Goal: Task Accomplishment & Management: Use online tool/utility

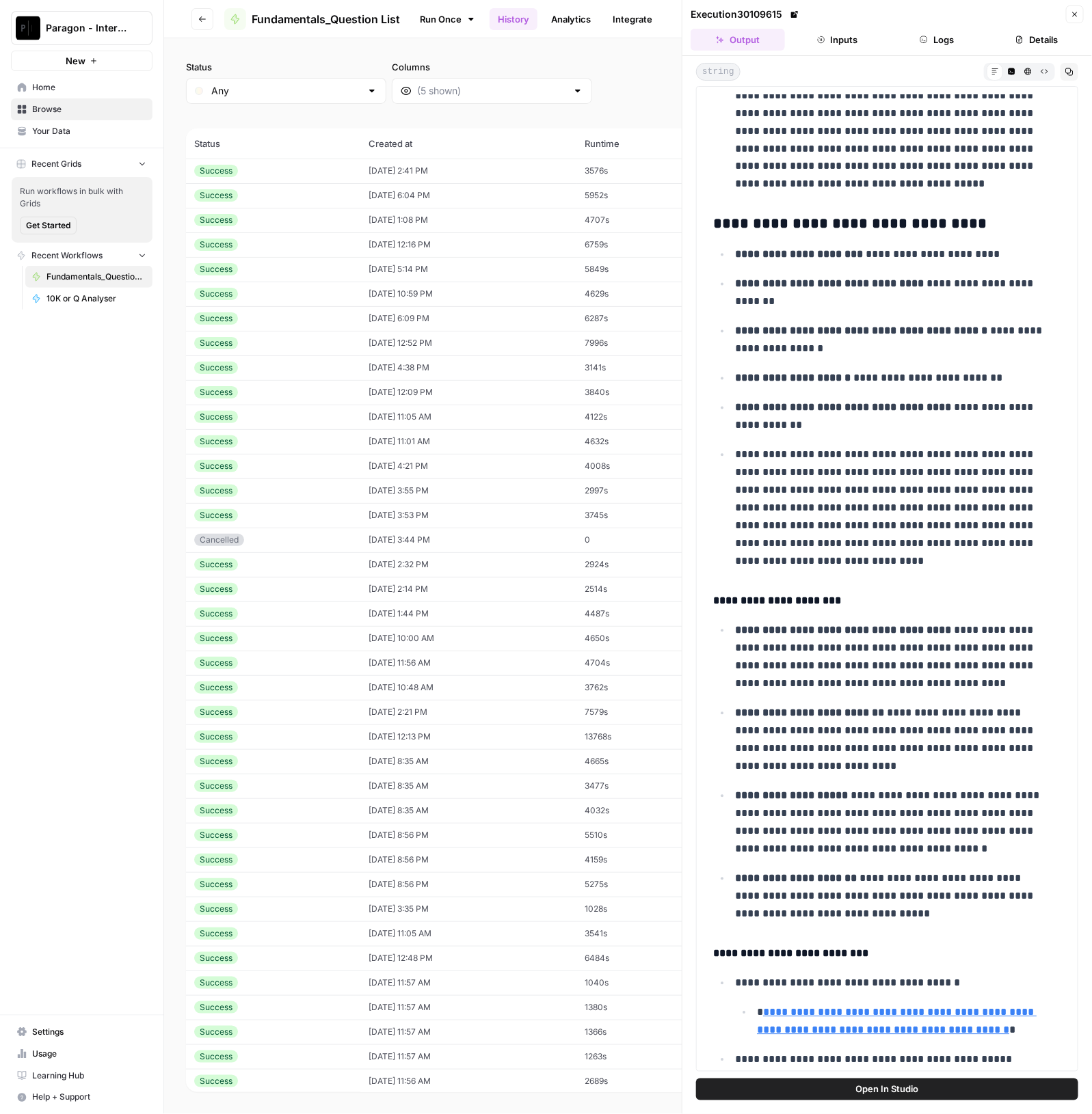
scroll to position [1025, 0]
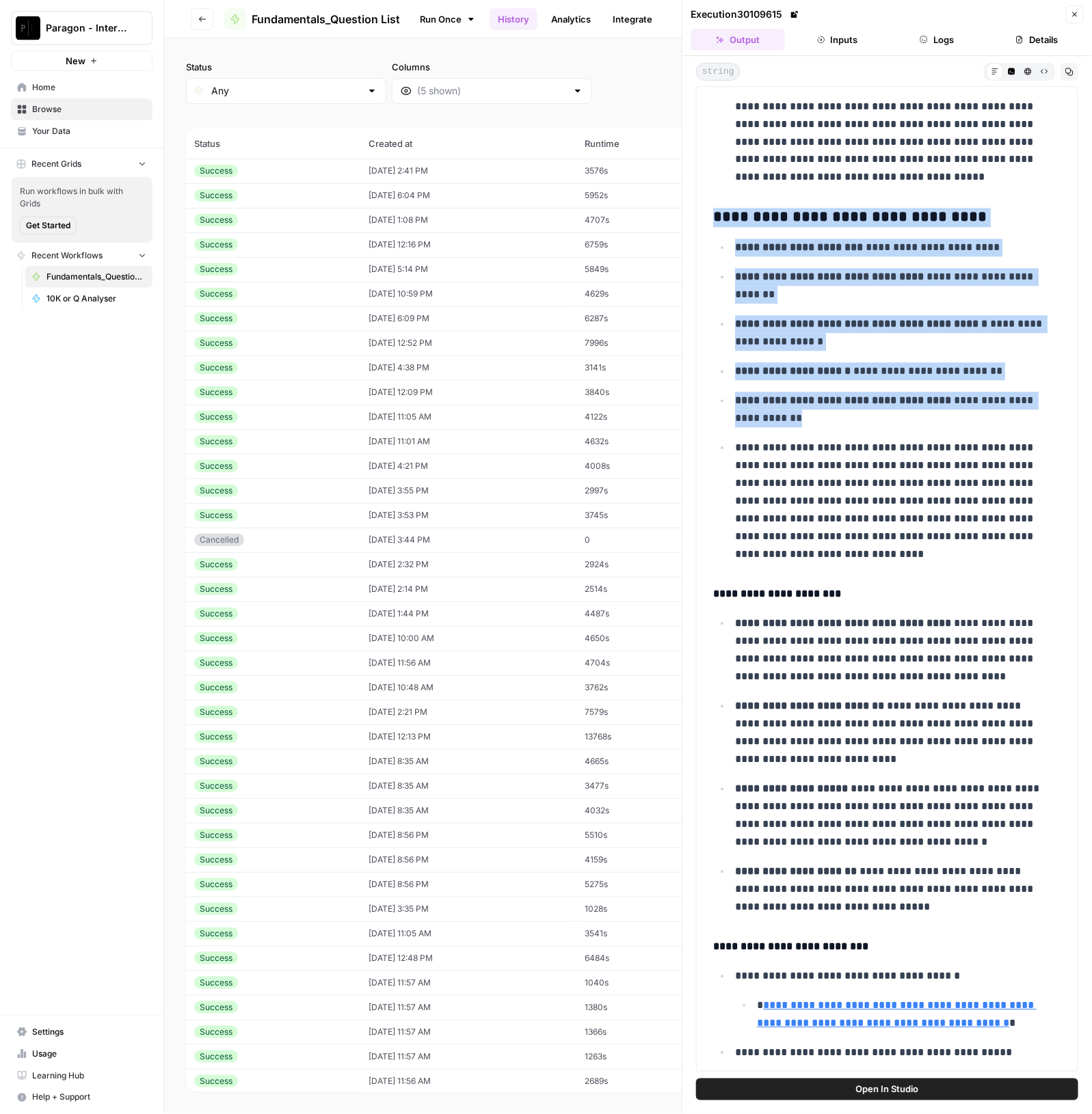
drag, startPoint x: 714, startPoint y: 212, endPoint x: 989, endPoint y: 384, distance: 324.4
copy div "**********"
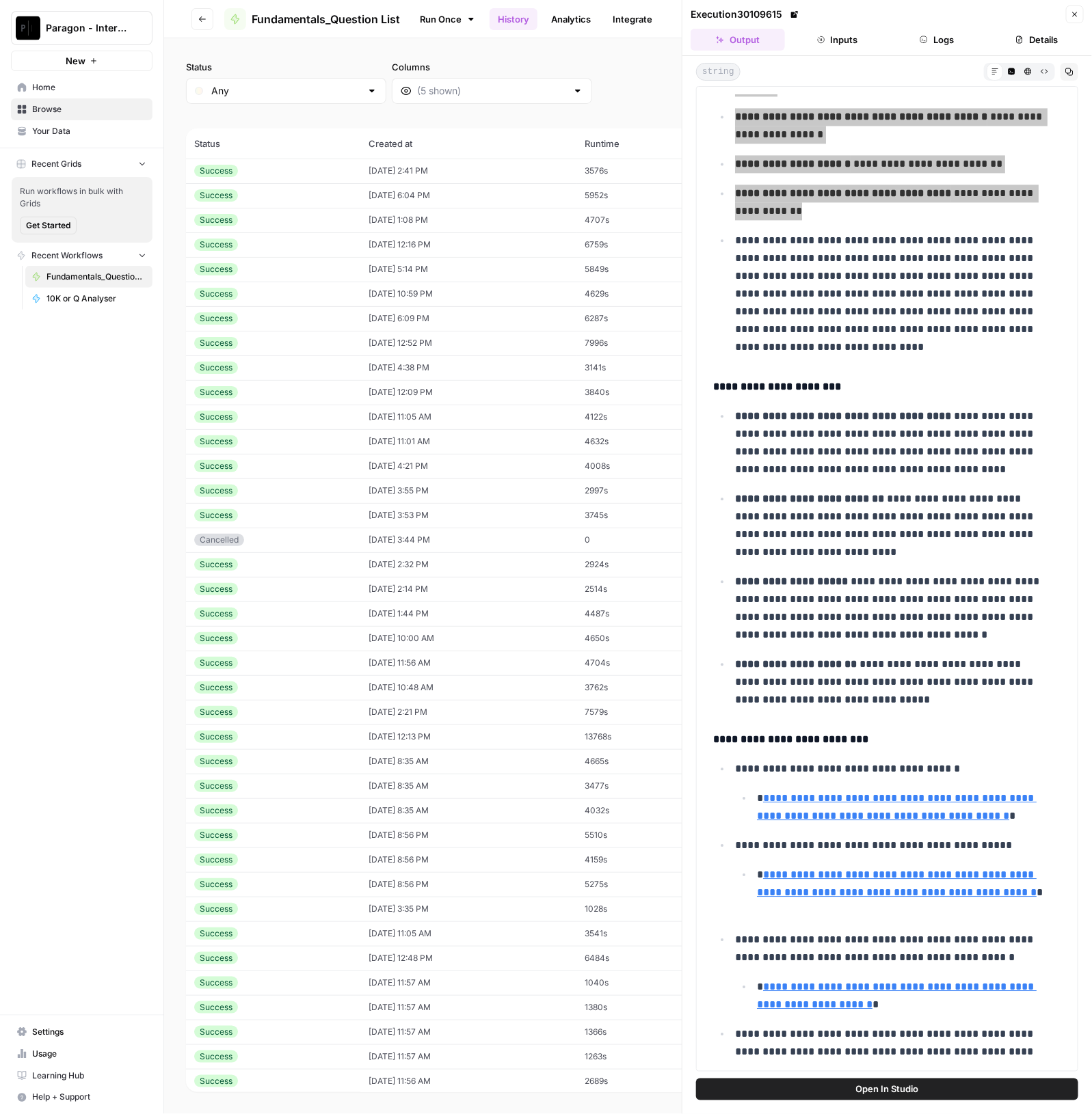
scroll to position [1281, 0]
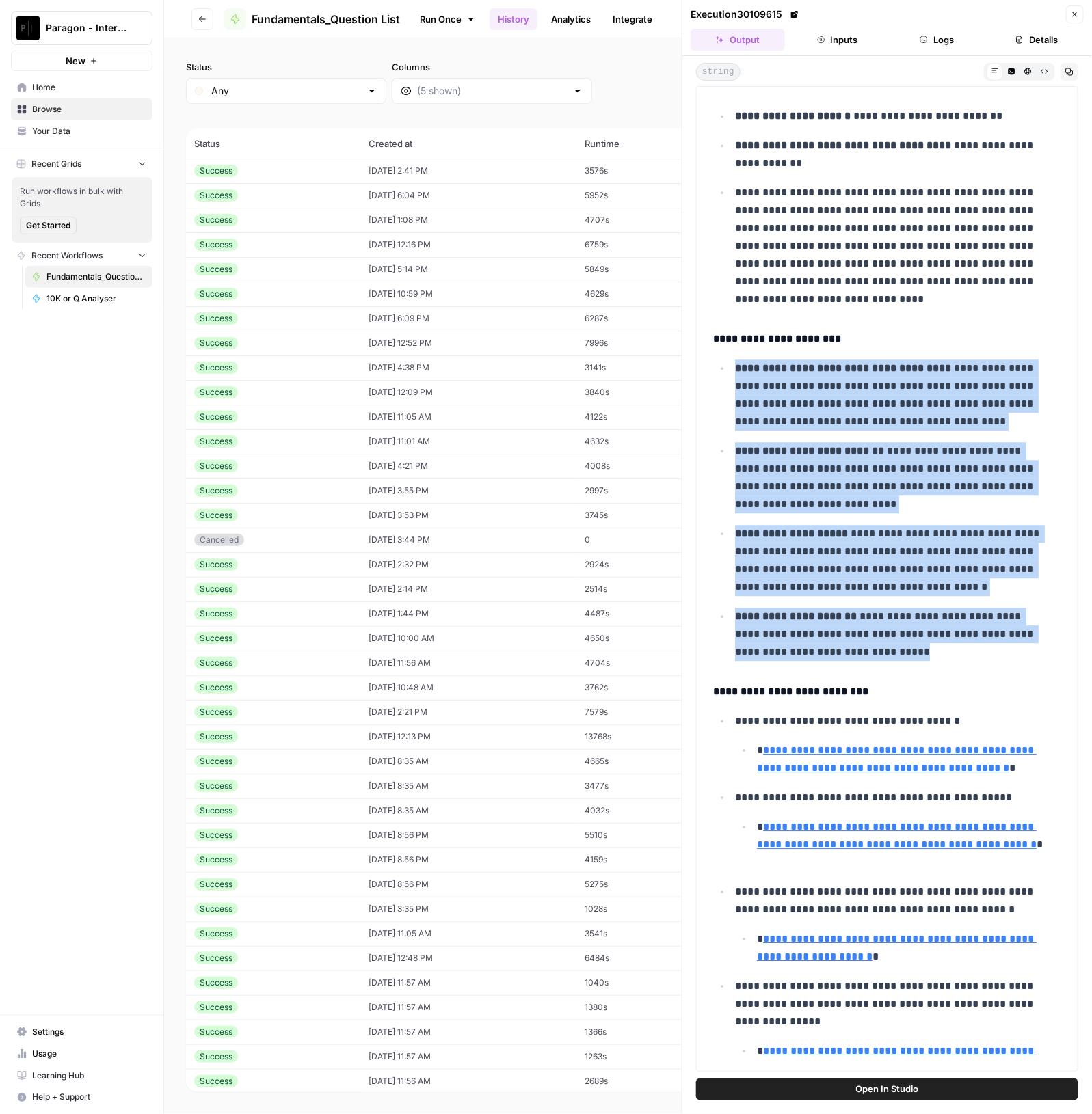
drag, startPoint x: 729, startPoint y: 361, endPoint x: 980, endPoint y: 641, distance: 376.0
click at [980, 641] on ul "**********" at bounding box center [887, 510] width 348 height 302
copy ul "**********"
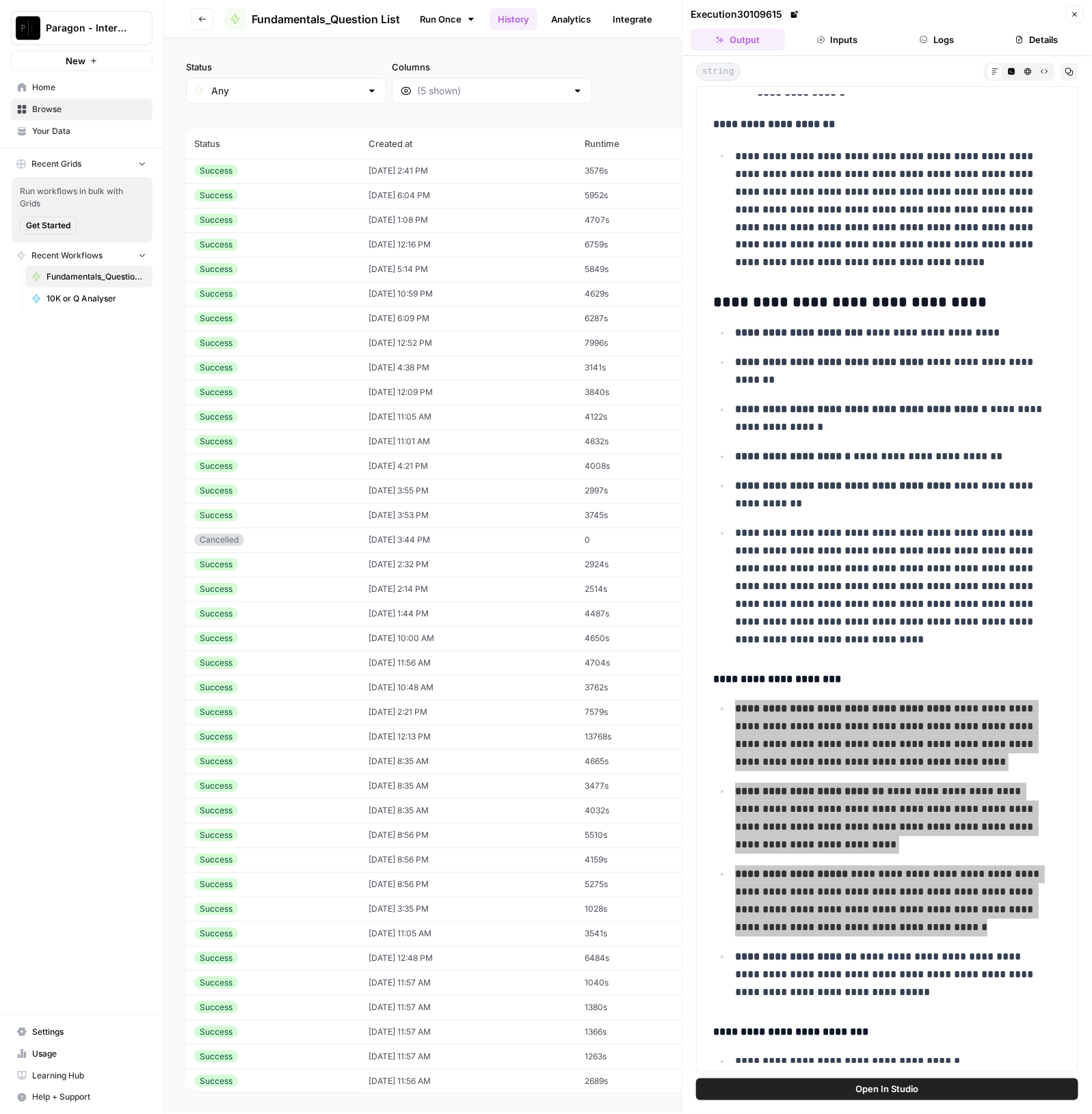
scroll to position [683, 0]
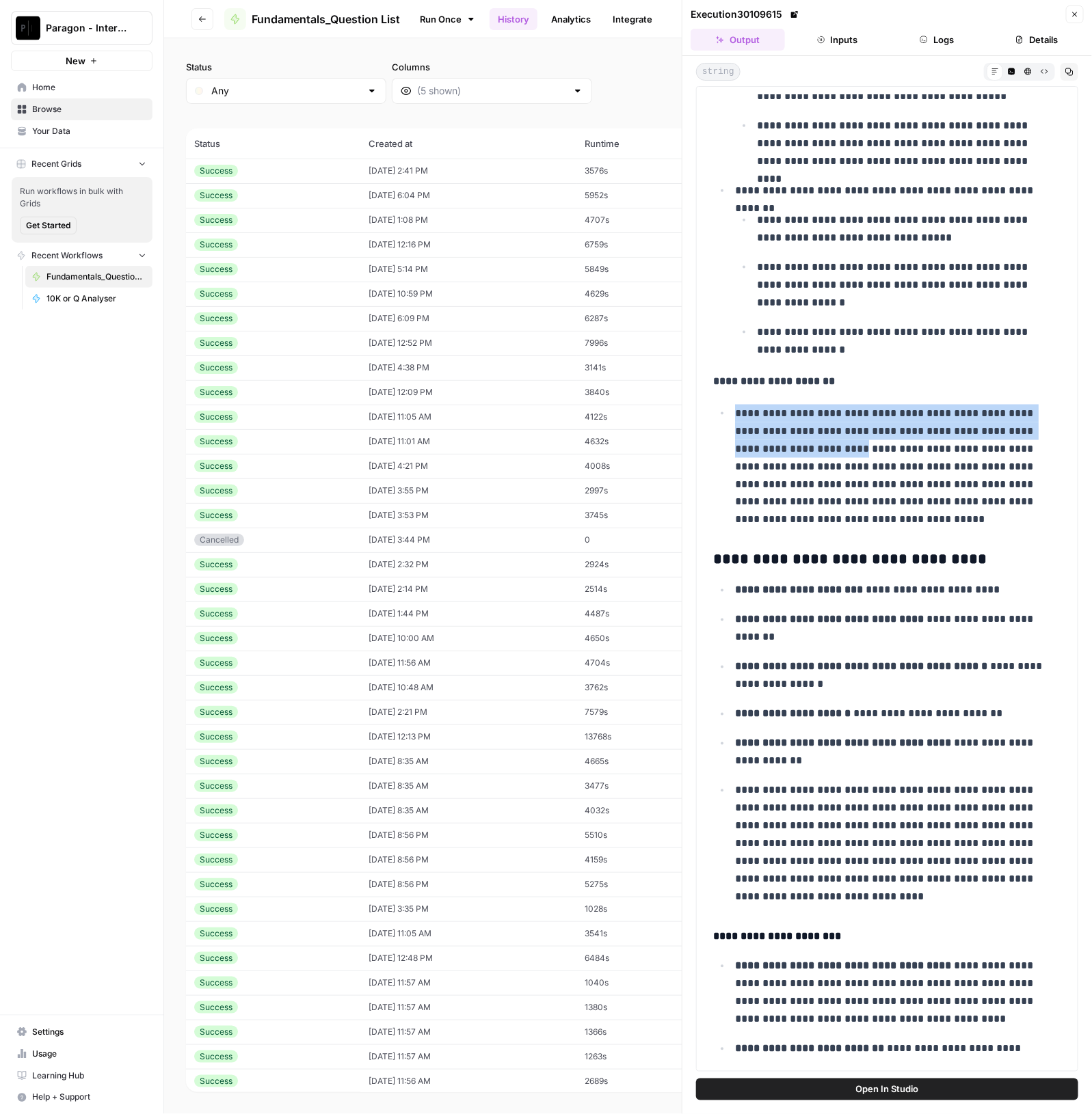
drag, startPoint x: 736, startPoint y: 416, endPoint x: 816, endPoint y: 449, distance: 86.5
click at [816, 449] on p "**********" at bounding box center [891, 467] width 313 height 125
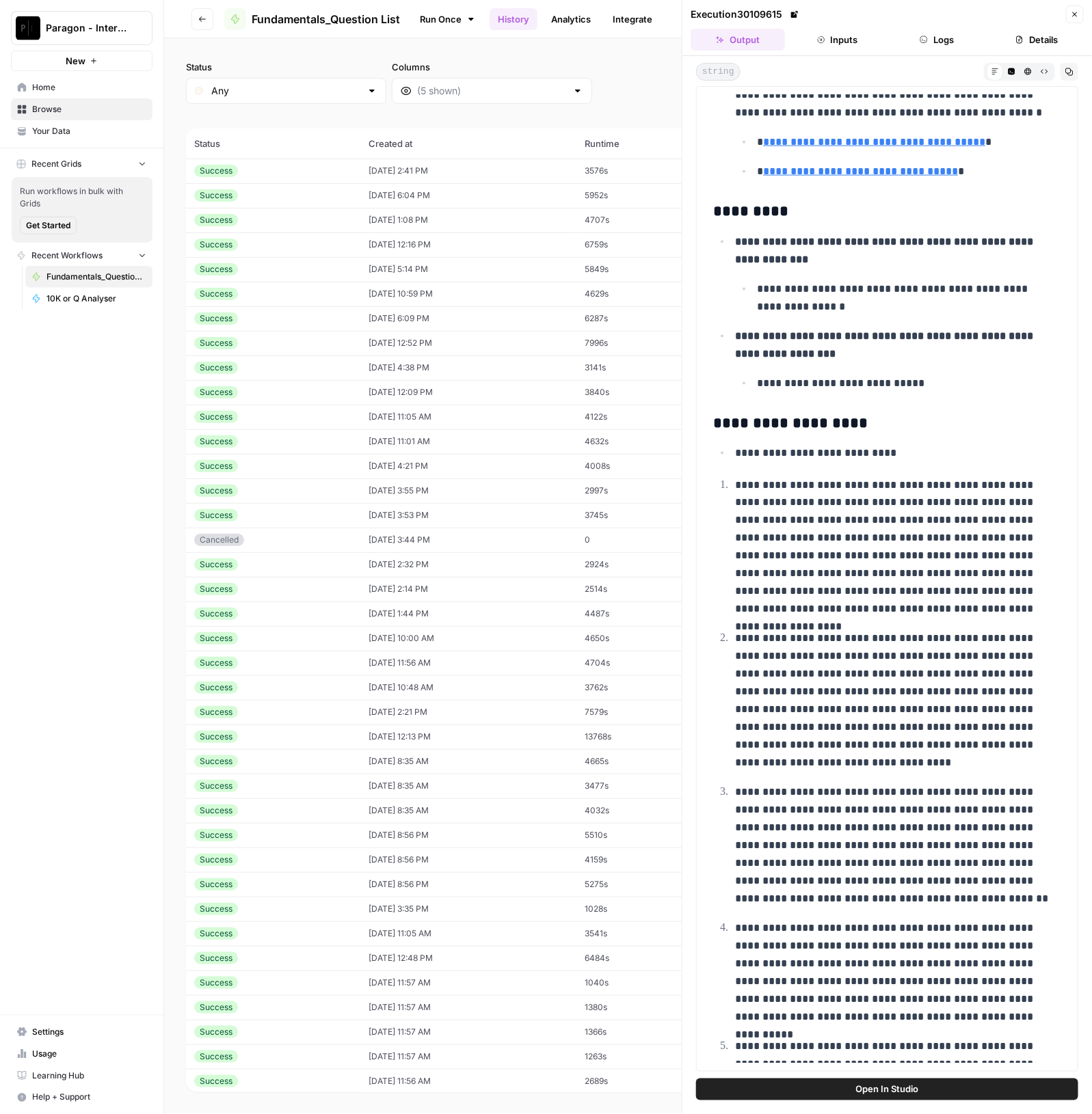
scroll to position [2812, 0]
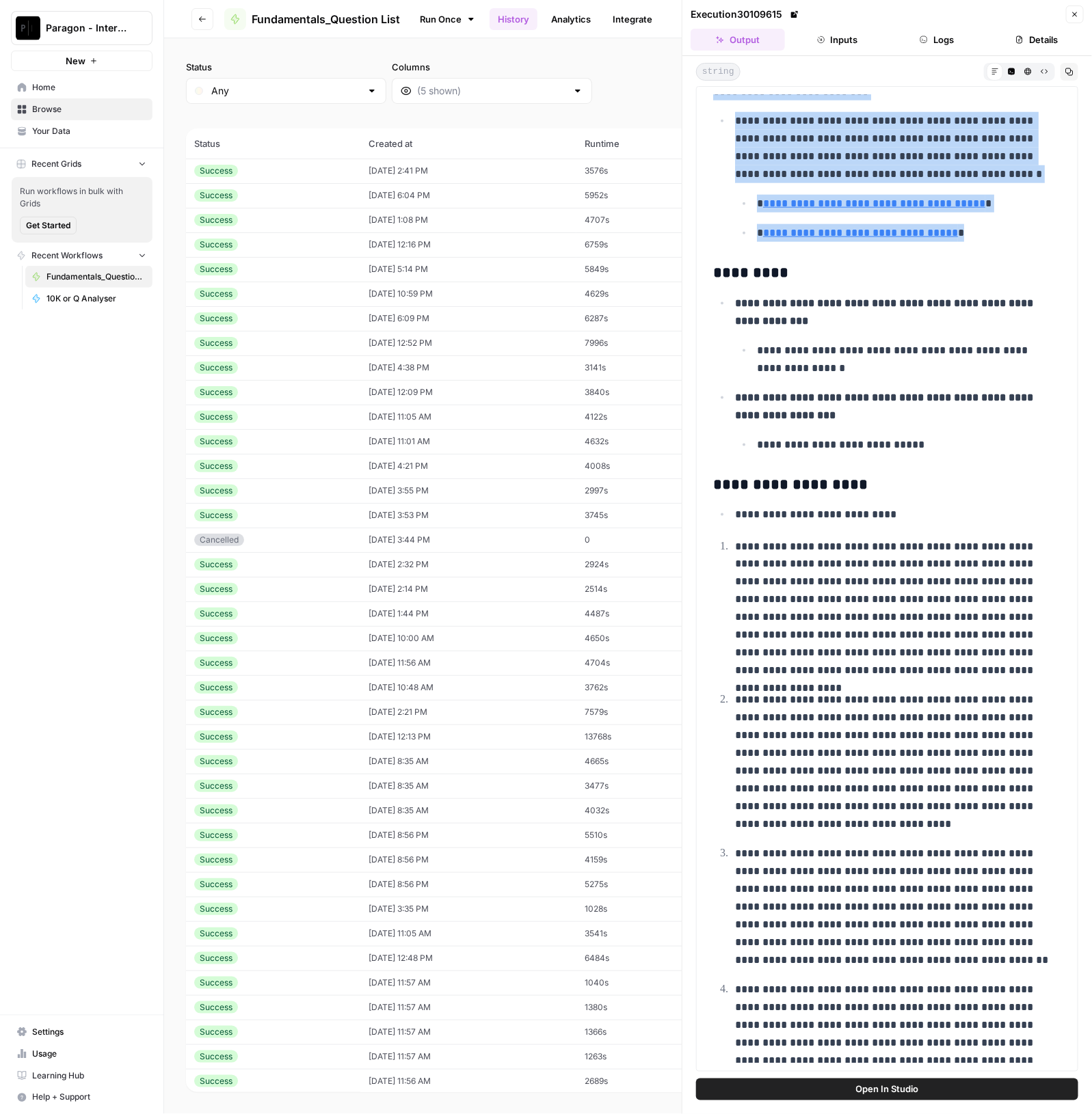
drag, startPoint x: 715, startPoint y: 379, endPoint x: 999, endPoint y: 229, distance: 321.2
copy div "**********"
click at [504, 18] on link "History" at bounding box center [513, 19] width 48 height 22
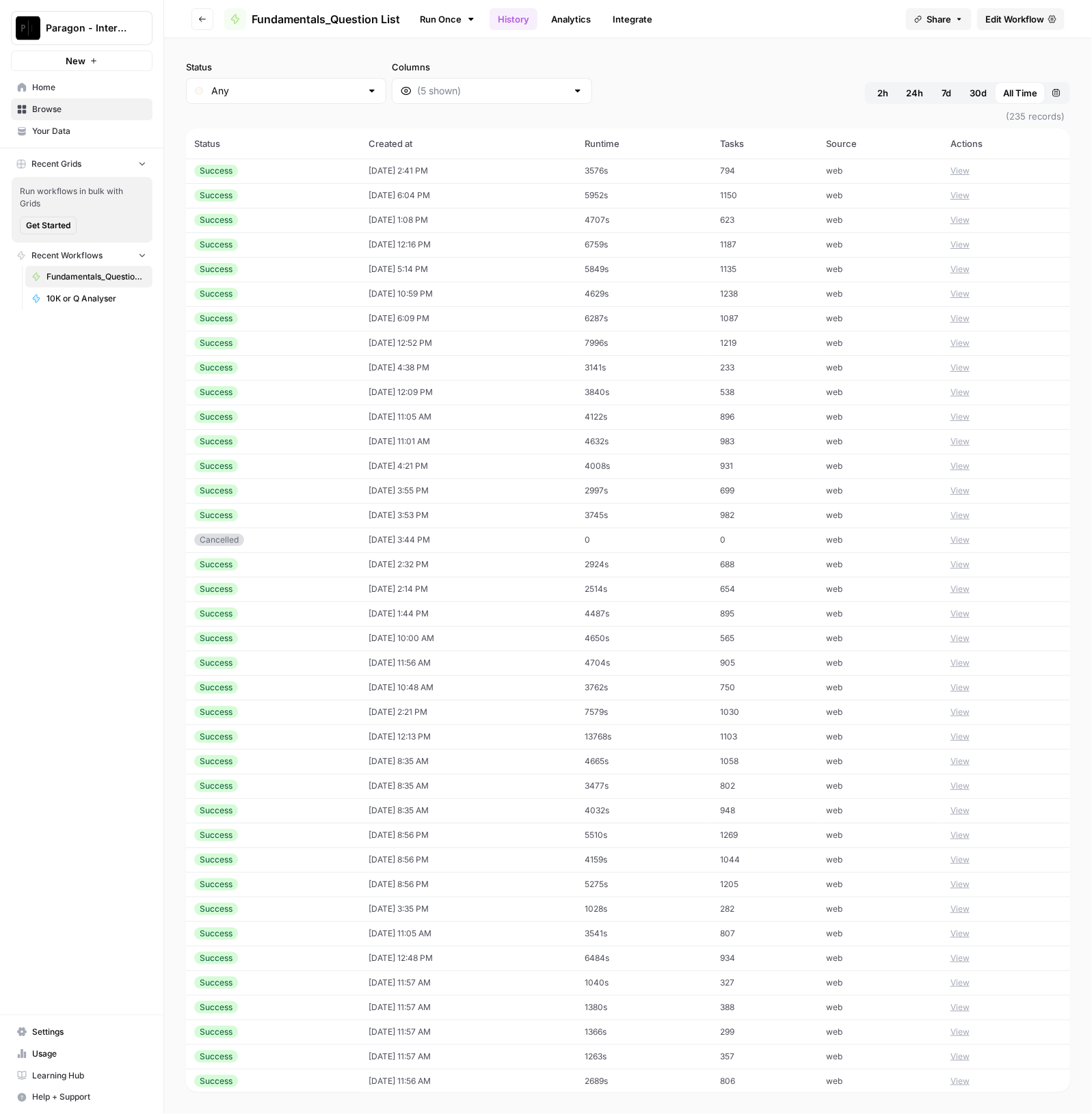
click at [83, 103] on span "Browse" at bounding box center [89, 109] width 114 height 12
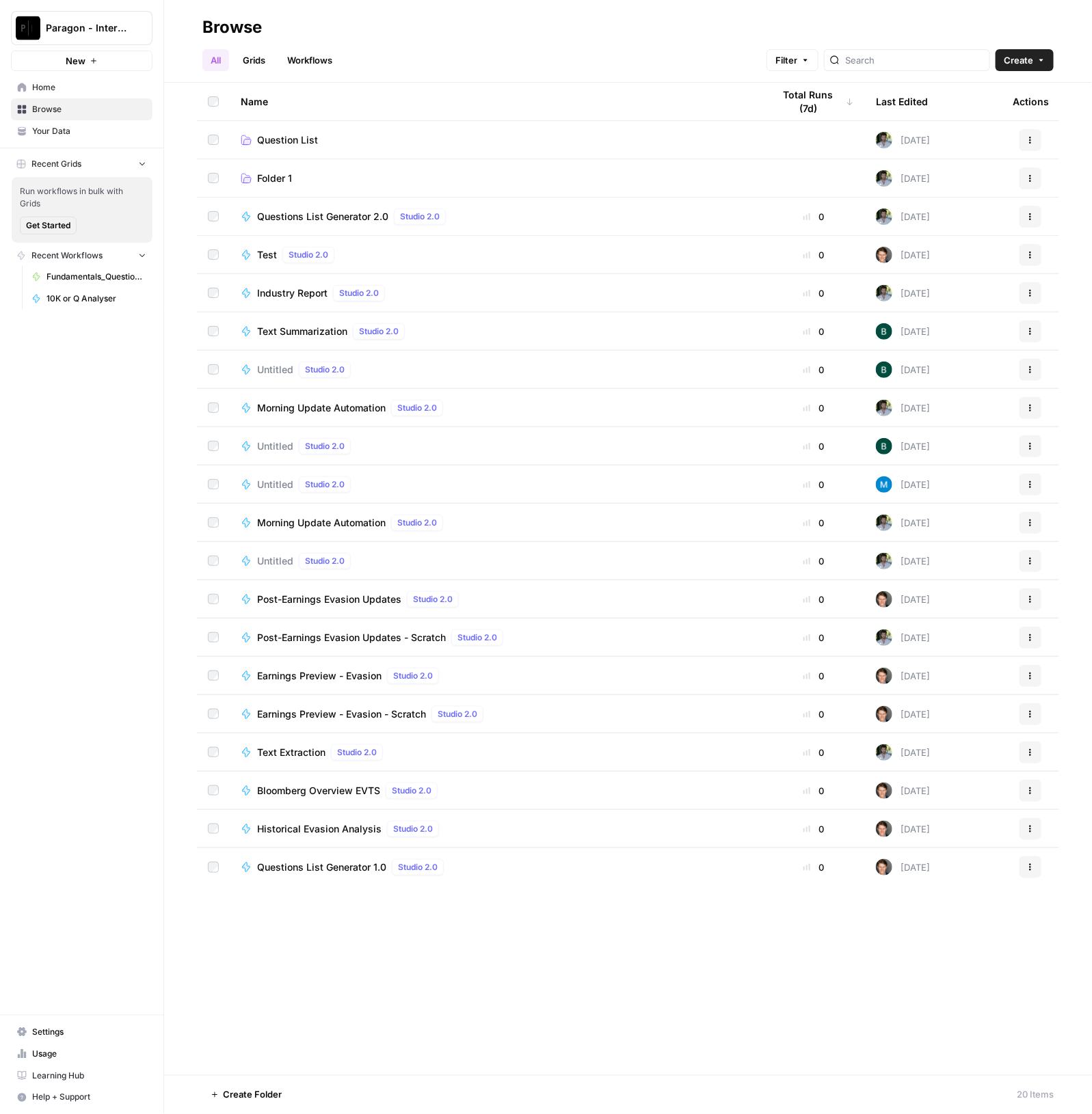
click at [343, 137] on link "Question List" at bounding box center [496, 140] width 511 height 13
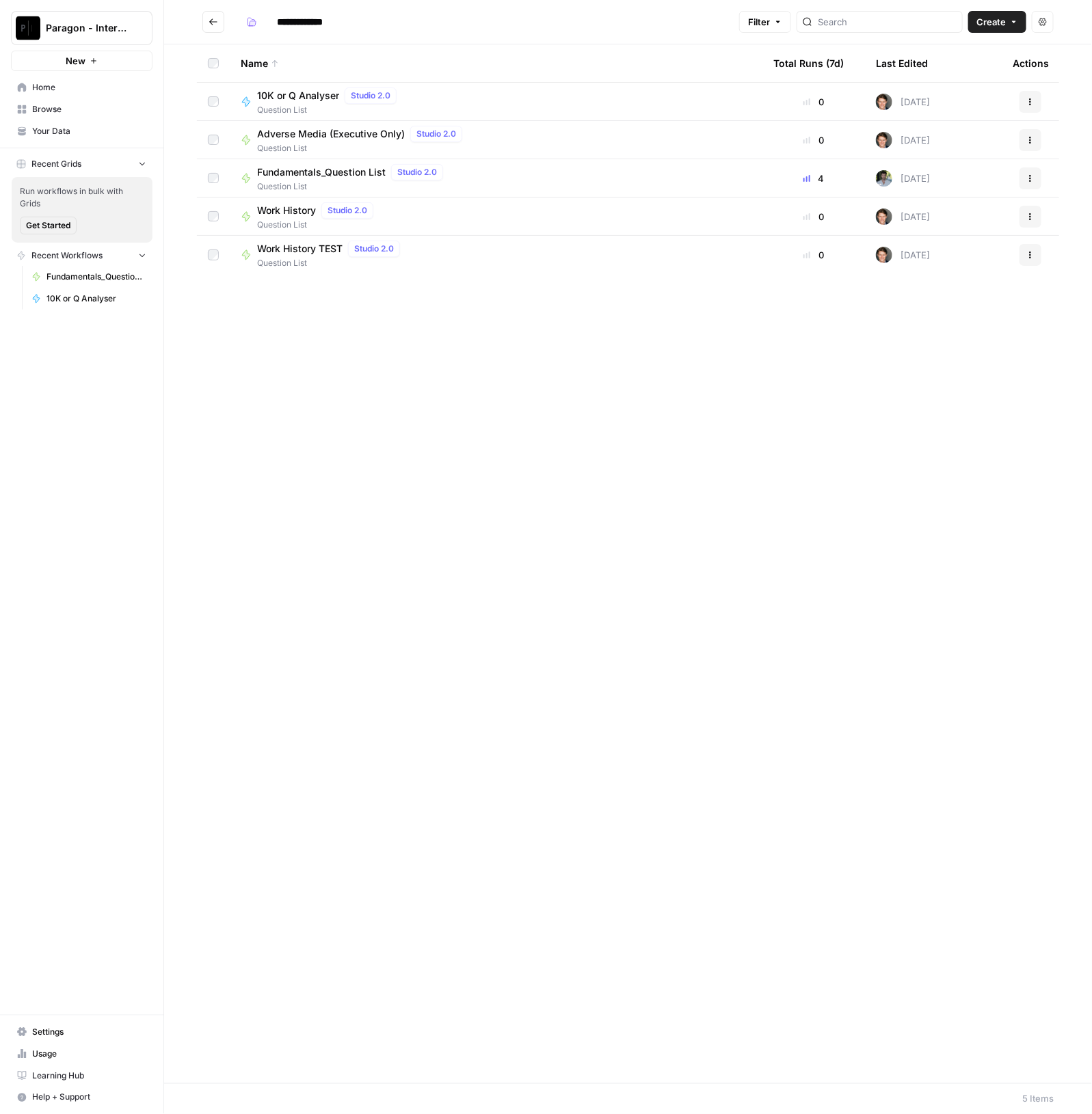
click at [320, 179] on span "Fundamentals_Question List" at bounding box center [322, 172] width 129 height 13
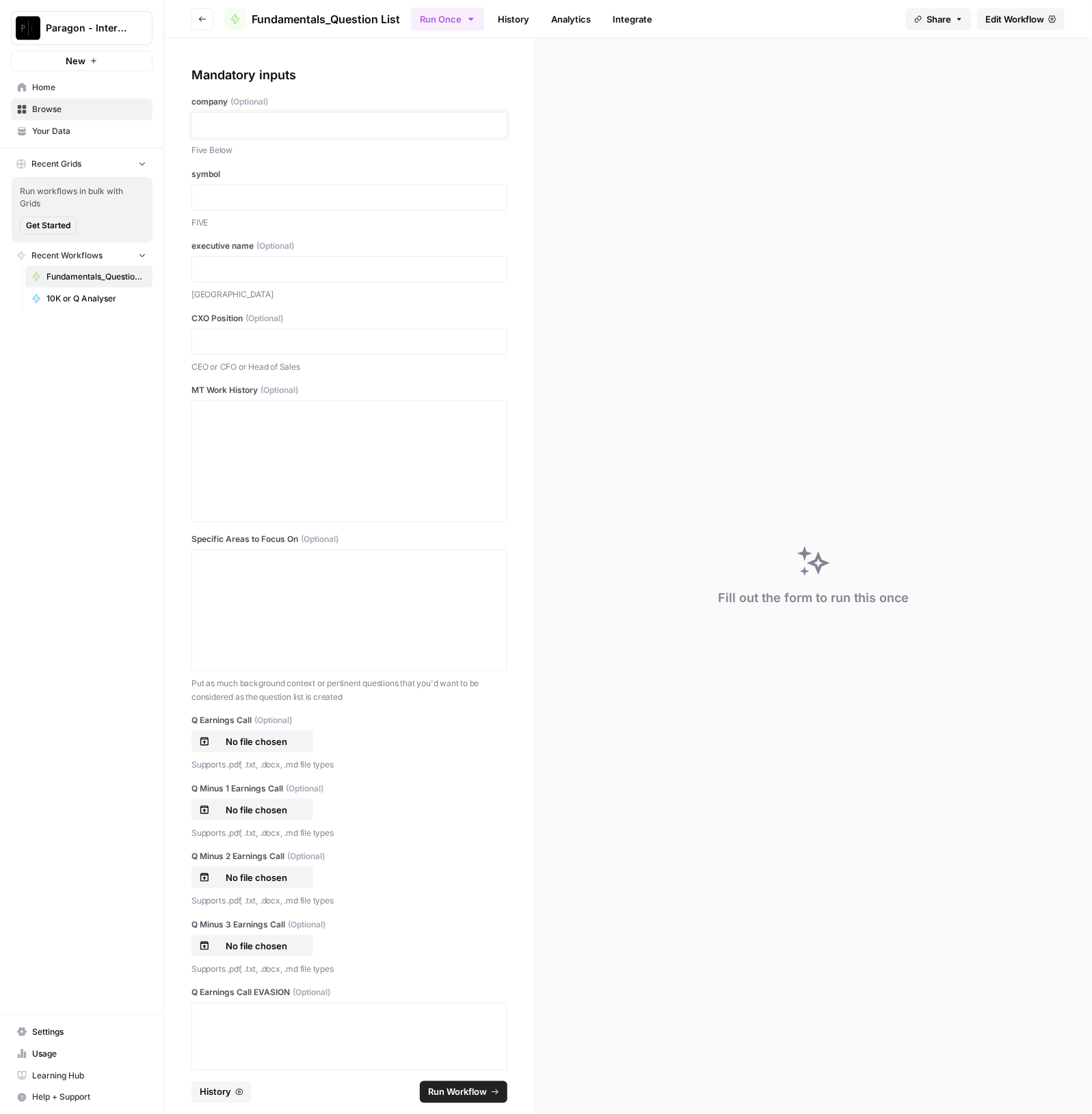
click at [310, 125] on p at bounding box center [349, 125] width 298 height 13
click at [276, 189] on div at bounding box center [349, 197] width 316 height 26
click at [275, 192] on p at bounding box center [349, 197] width 298 height 13
click at [265, 125] on p at bounding box center [349, 125] width 298 height 13
click at [254, 459] on div at bounding box center [349, 461] width 298 height 110
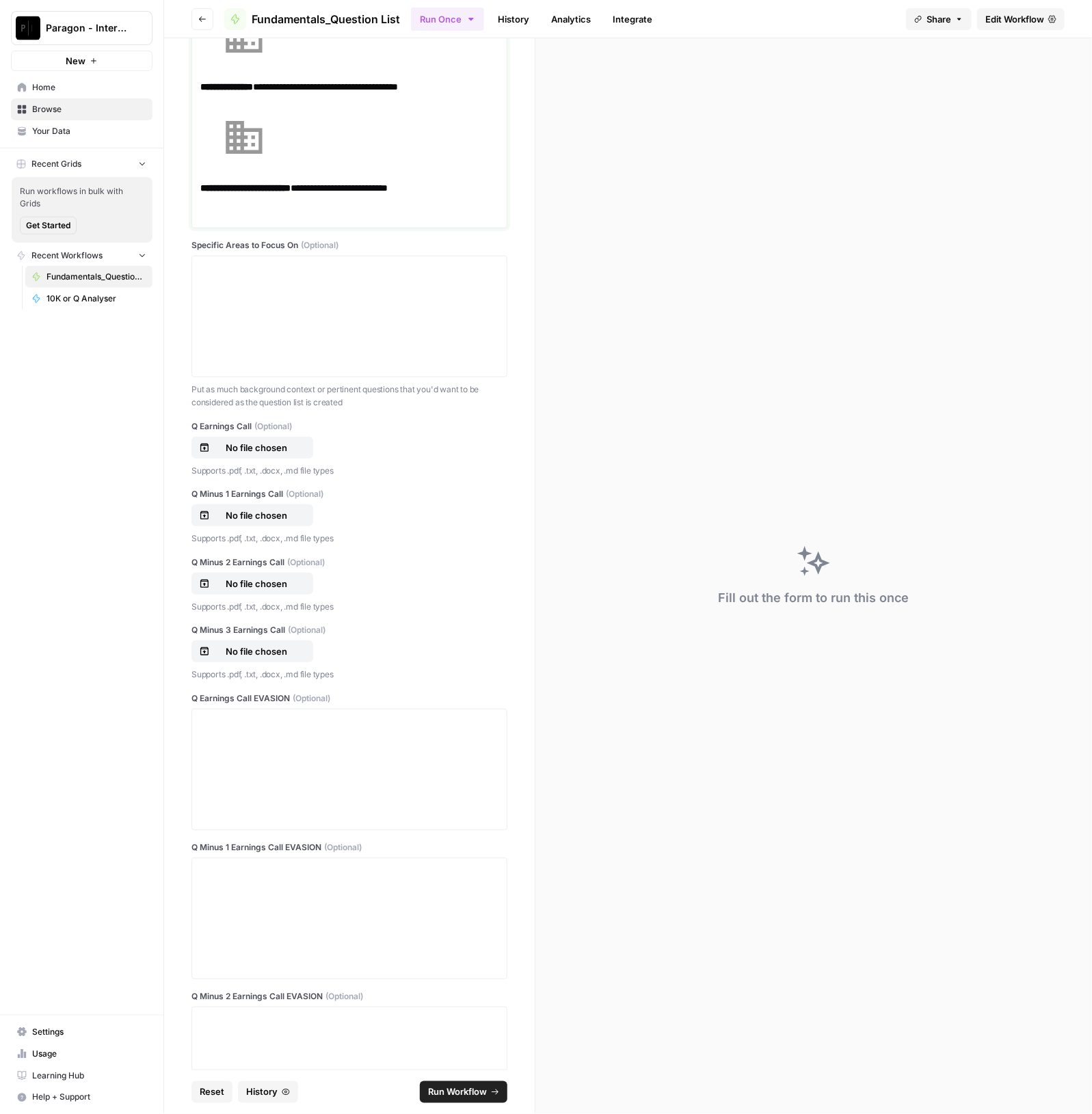
scroll to position [683, 0]
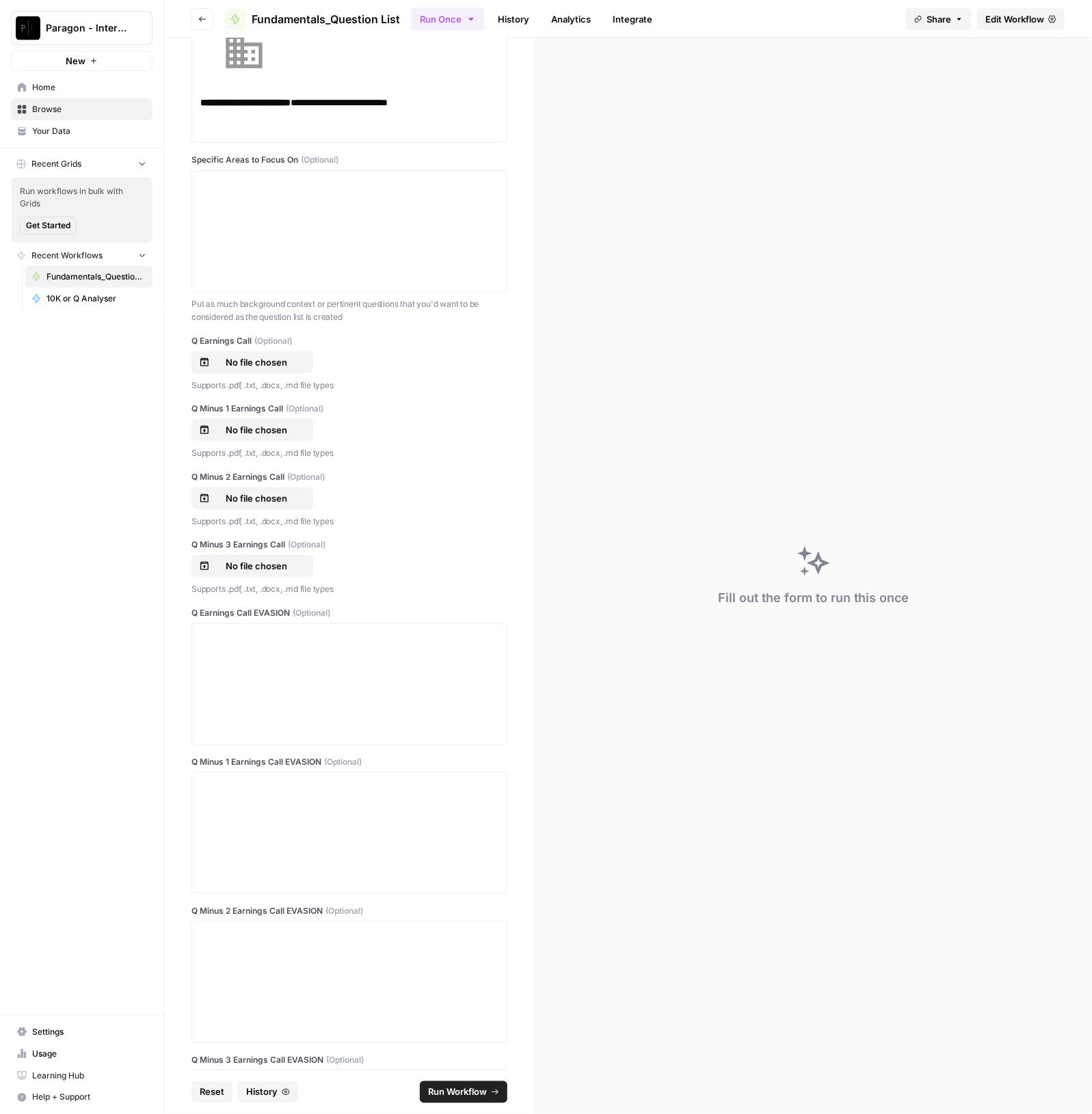
click at [338, 361] on div "No file chosen" at bounding box center [349, 362] width 316 height 22
click at [287, 367] on button "No file chosen" at bounding box center [252, 362] width 122 height 22
click at [251, 424] on p "No file chosen" at bounding box center [257, 430] width 87 height 13
click at [284, 500] on p "No file chosen" at bounding box center [257, 498] width 87 height 13
click at [253, 559] on p "No file chosen" at bounding box center [257, 565] width 87 height 13
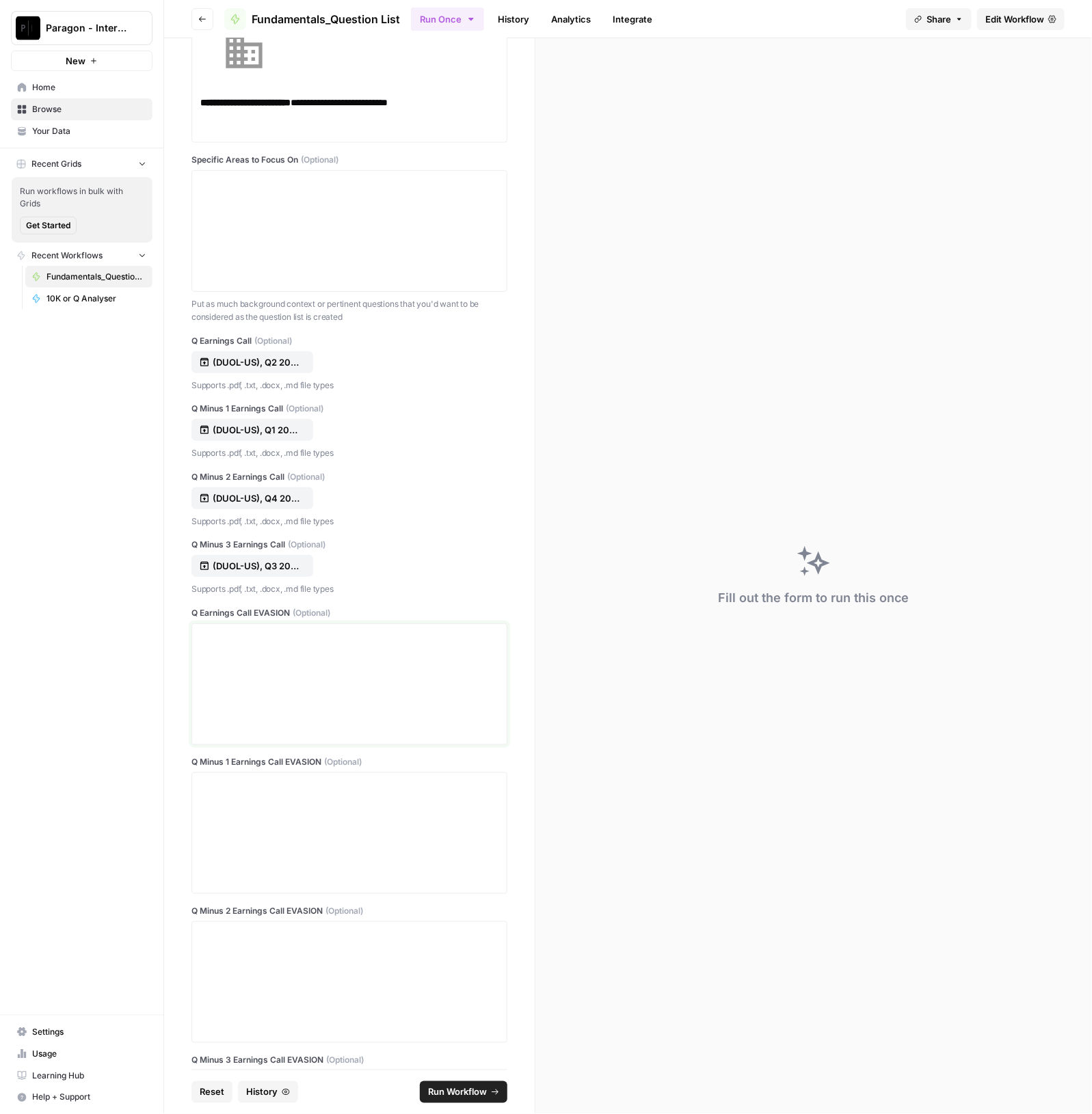
click at [337, 685] on div at bounding box center [349, 684] width 298 height 110
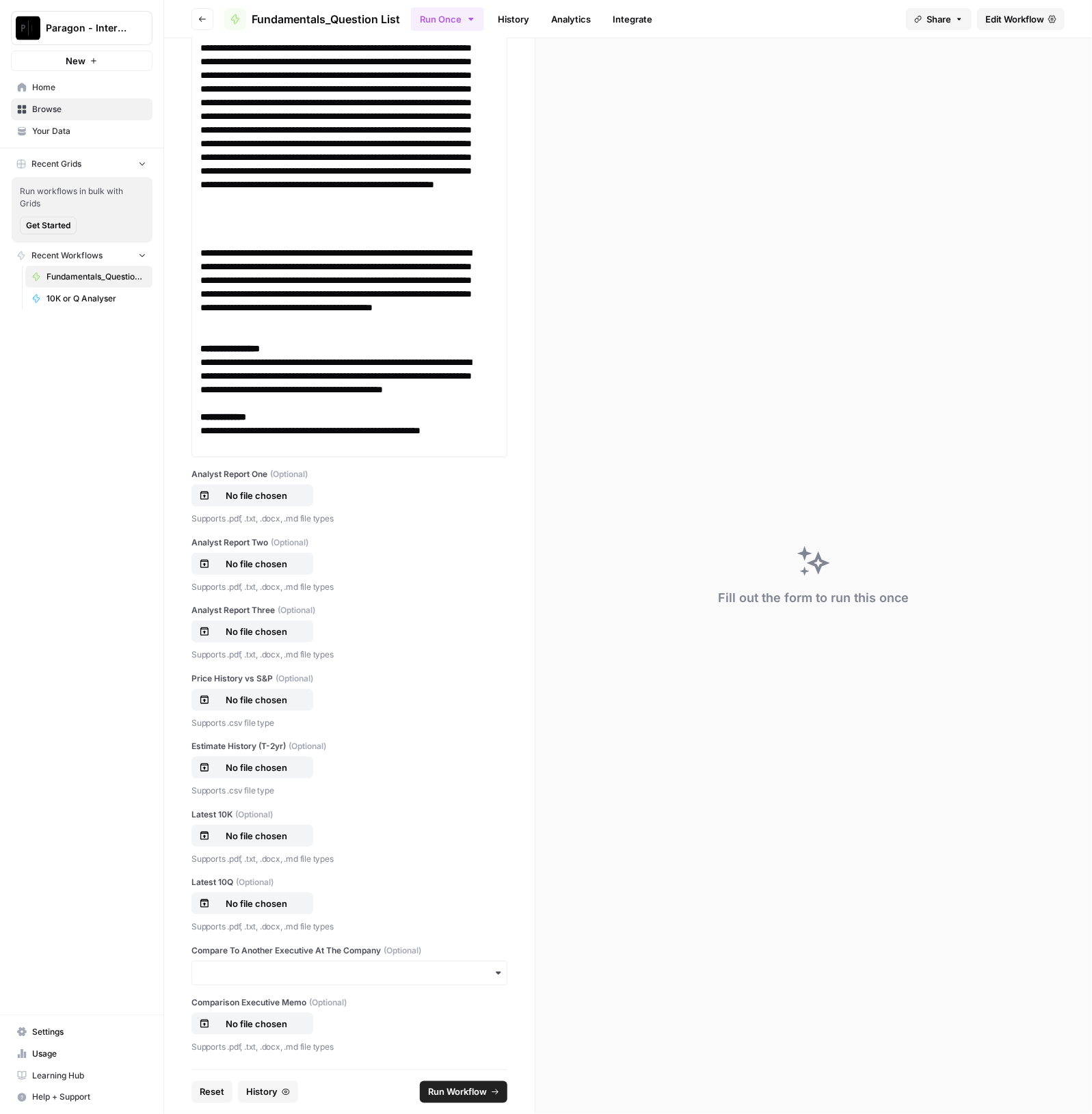
scroll to position [10655, 0]
click at [274, 490] on p "No file chosen" at bounding box center [257, 495] width 87 height 13
click at [273, 558] on p "No file chosen" at bounding box center [257, 564] width 87 height 13
click at [254, 634] on p "No file chosen" at bounding box center [257, 631] width 87 height 13
click at [270, 703] on p "No file chosen" at bounding box center [257, 700] width 87 height 13
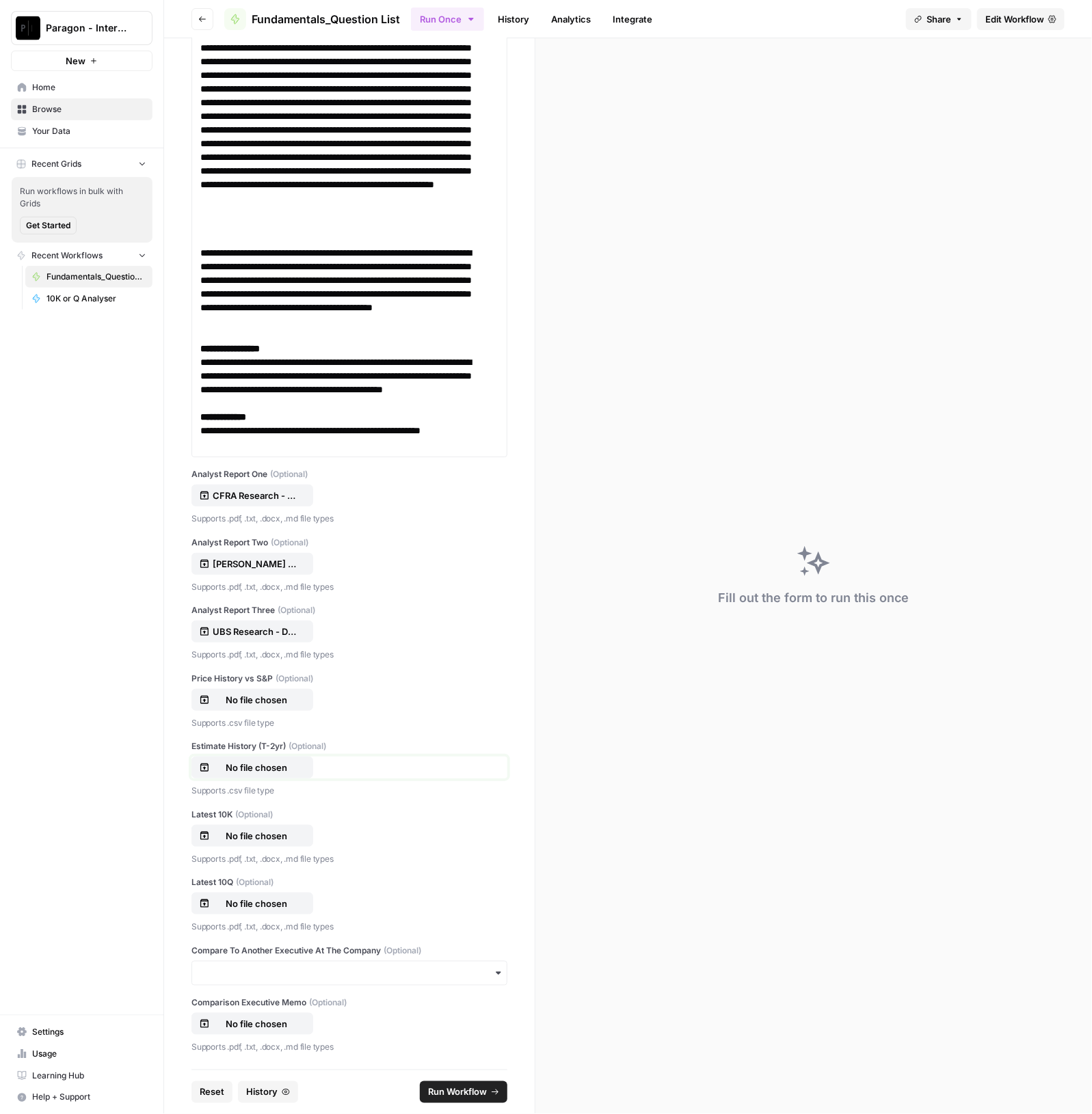
click at [250, 770] on p "No file chosen" at bounding box center [257, 767] width 87 height 13
click at [248, 696] on p "No file chosen" at bounding box center [257, 700] width 87 height 13
click at [238, 773] on p "No file chosen" at bounding box center [257, 767] width 87 height 13
click at [267, 842] on button "No file chosen" at bounding box center [252, 836] width 122 height 22
click at [277, 911] on button "No file chosen" at bounding box center [252, 904] width 122 height 22
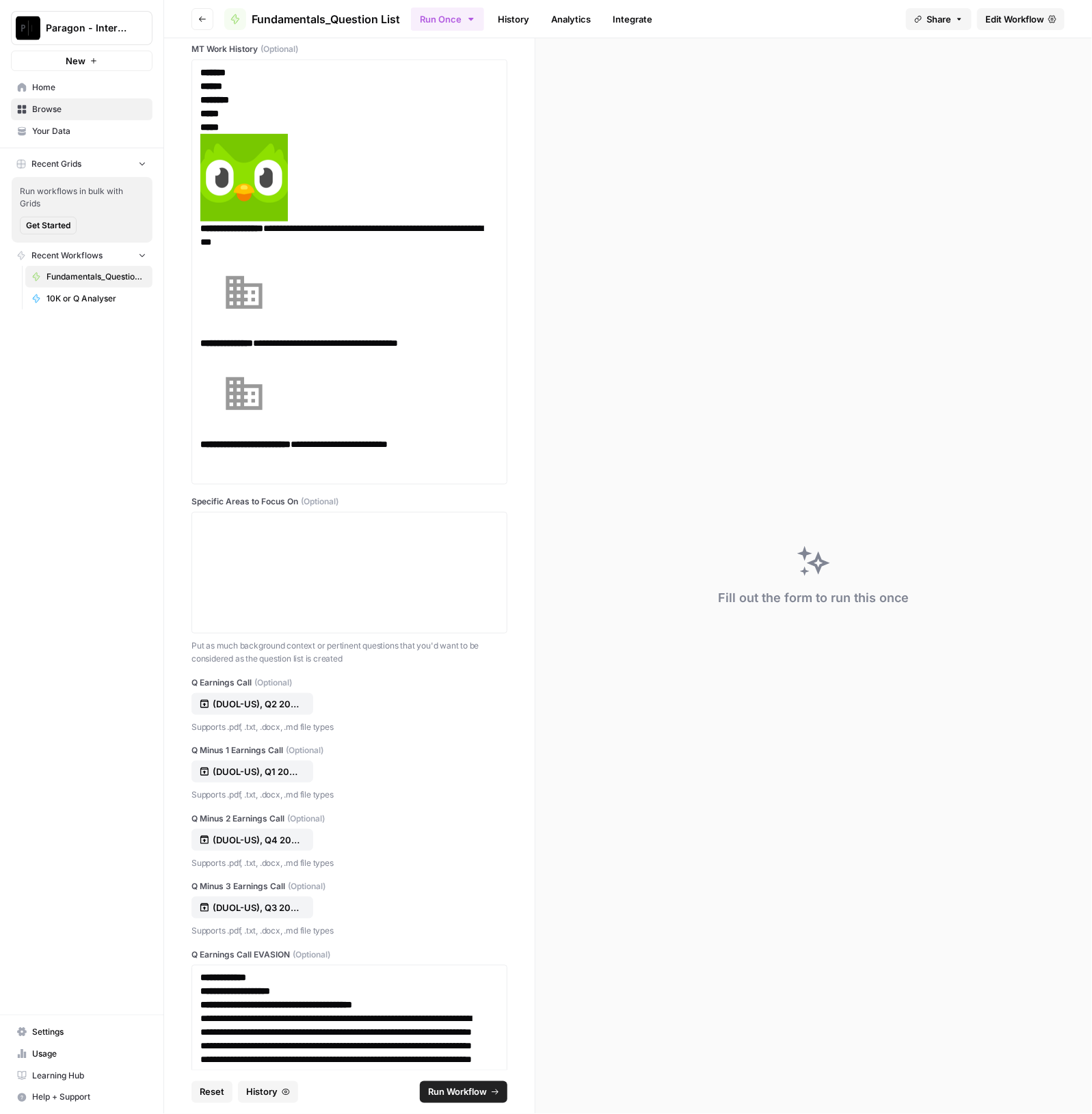
scroll to position [0, 0]
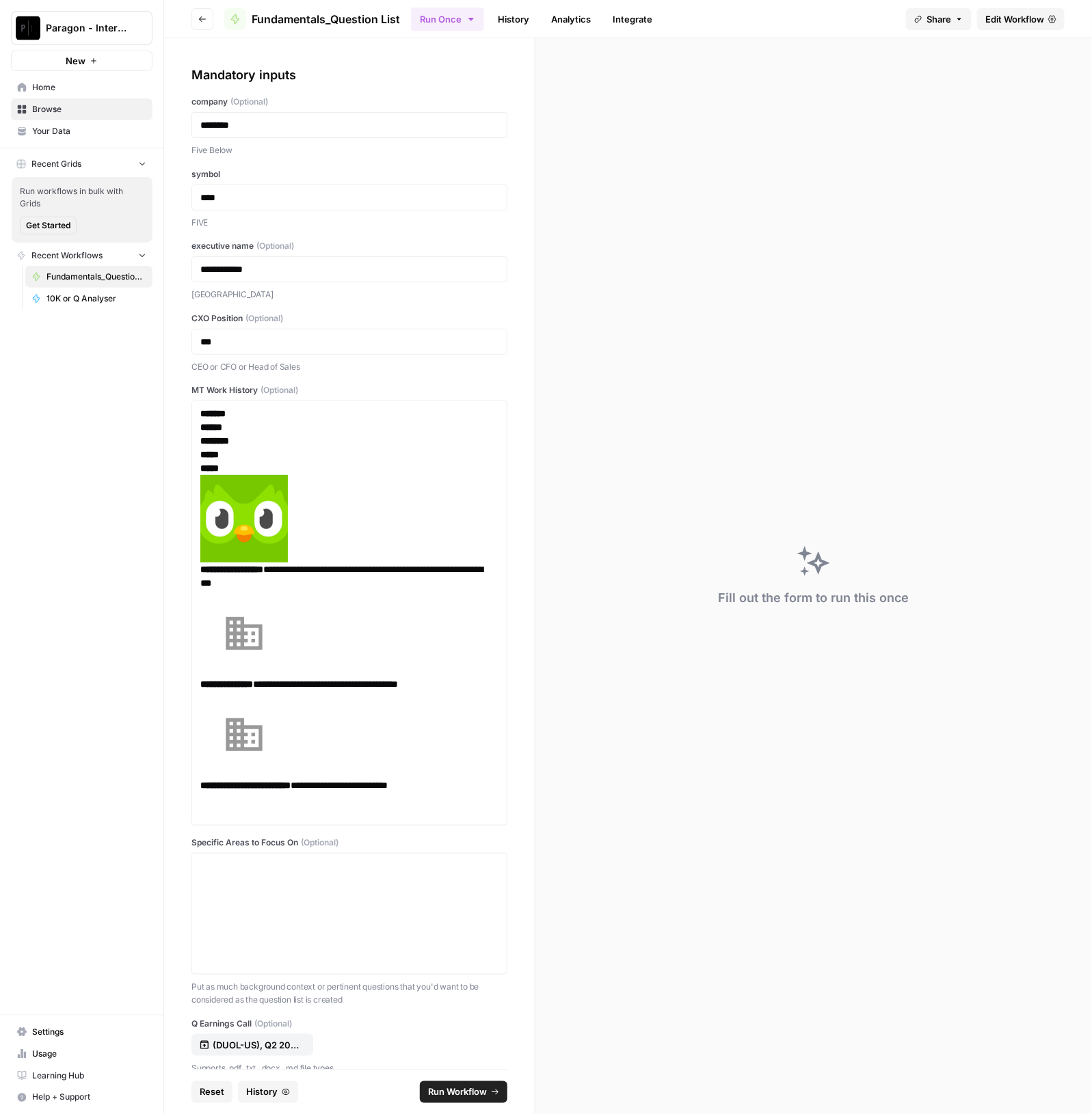
click at [446, 1086] on span "Run Workflow" at bounding box center [457, 1092] width 59 height 13
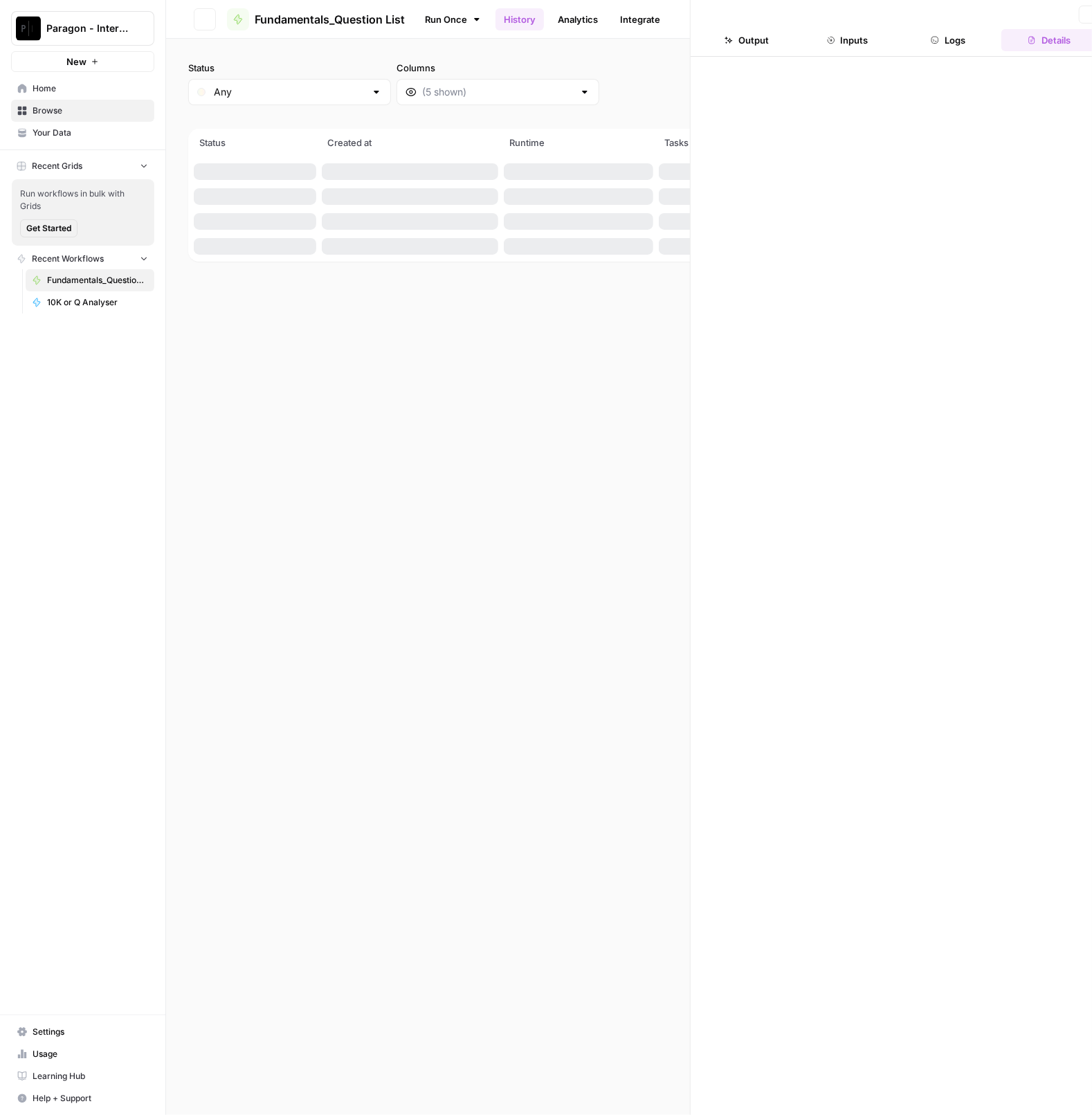
click at [102, 34] on span "Paragon - Internal Usage" at bounding box center [88, 28] width 84 height 14
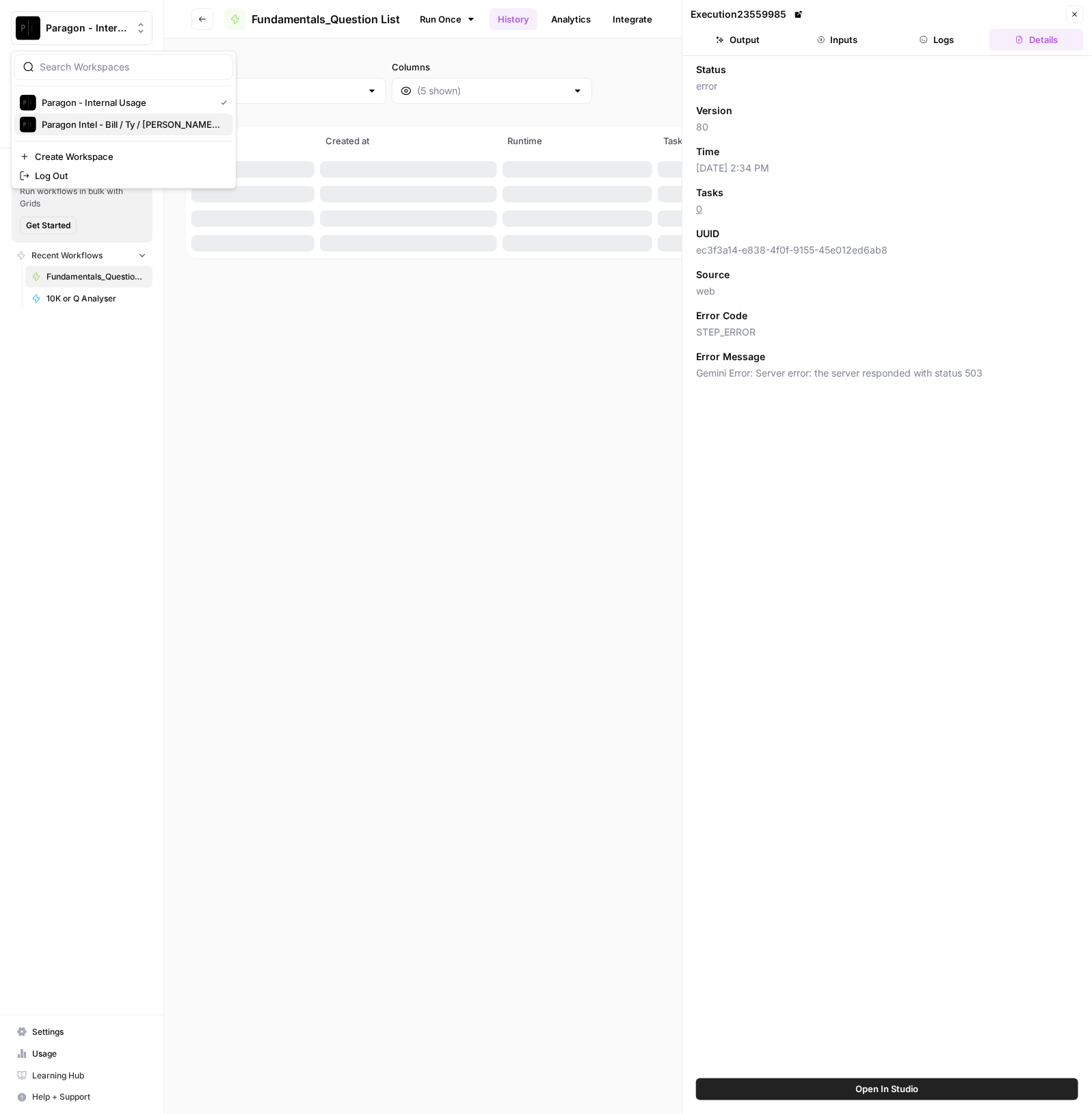
click at [129, 123] on span "Paragon Intel - Bill / Ty / Colby R&D" at bounding box center [132, 124] width 180 height 13
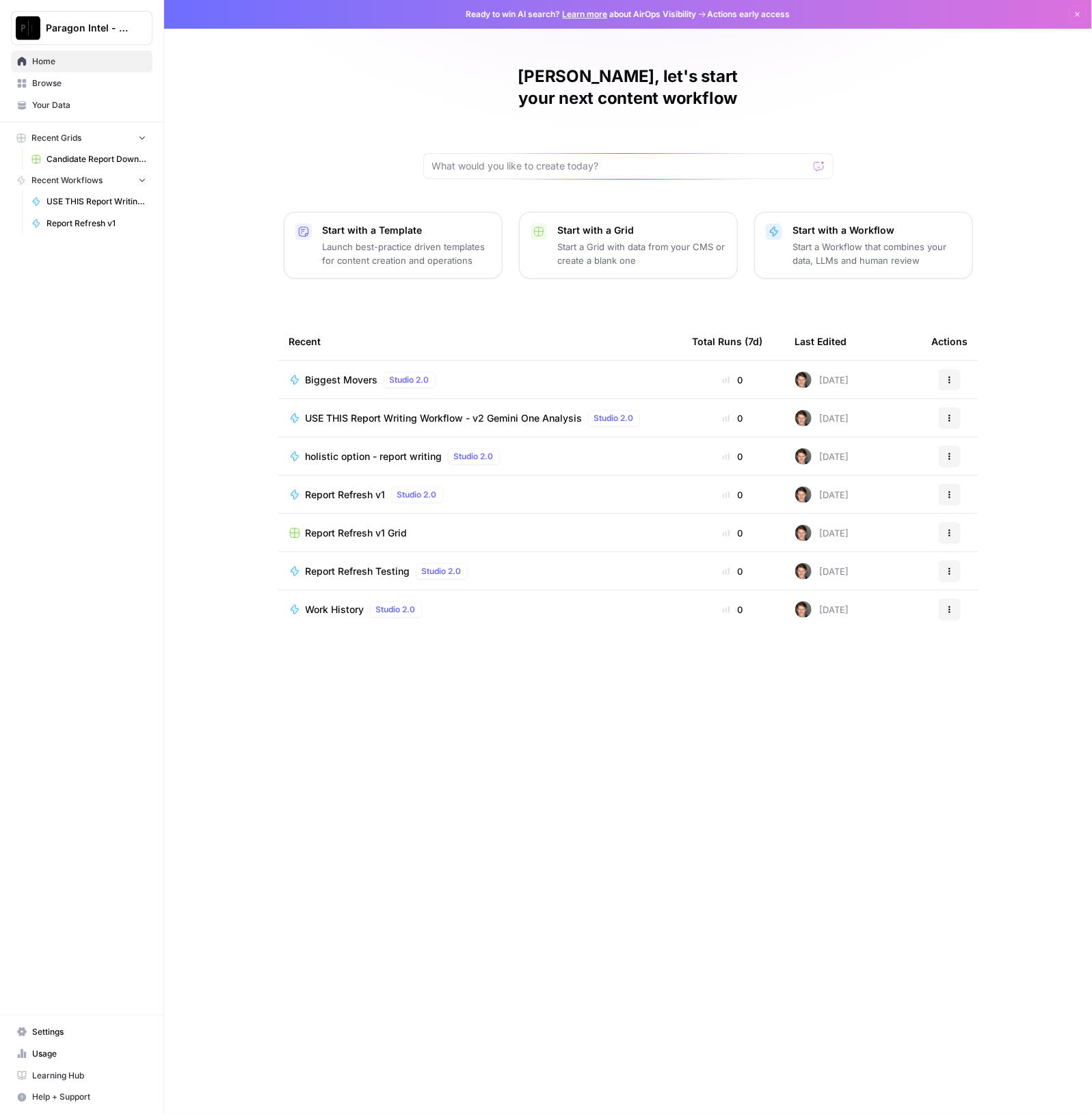
drag, startPoint x: 205, startPoint y: 129, endPoint x: 209, endPoint y: 141, distance: 12.6
click at [205, 129] on div "George, let's start your next content workflow Start with a Template Launch bes…" at bounding box center [628, 557] width 928 height 1114
click at [409, 411] on span "USE THIS Report Writing Workflow - v2 Gemini One Analysis" at bounding box center [444, 418] width 277 height 13
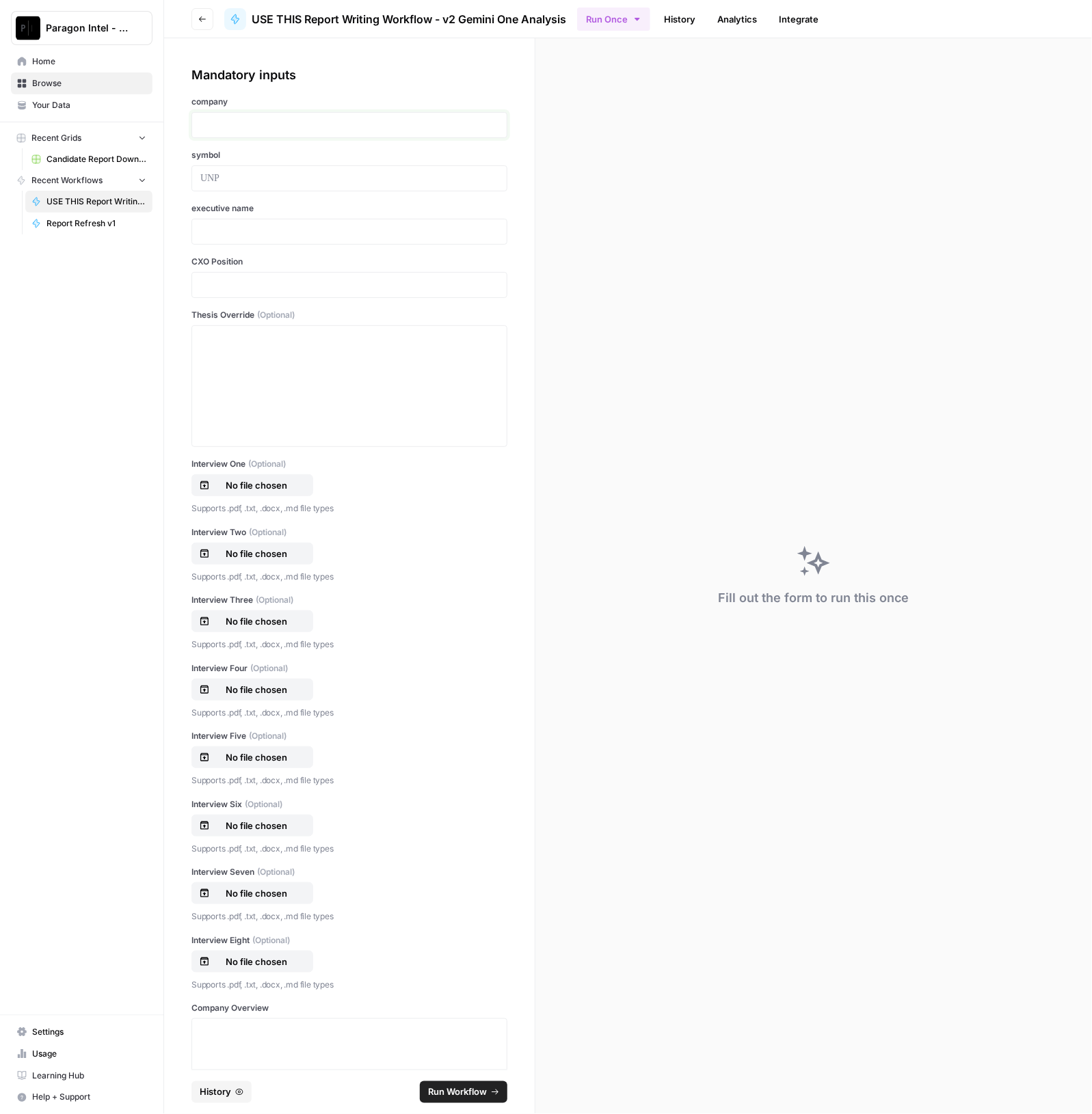
click at [297, 130] on p at bounding box center [349, 125] width 298 height 13
click at [304, 353] on div at bounding box center [349, 386] width 298 height 110
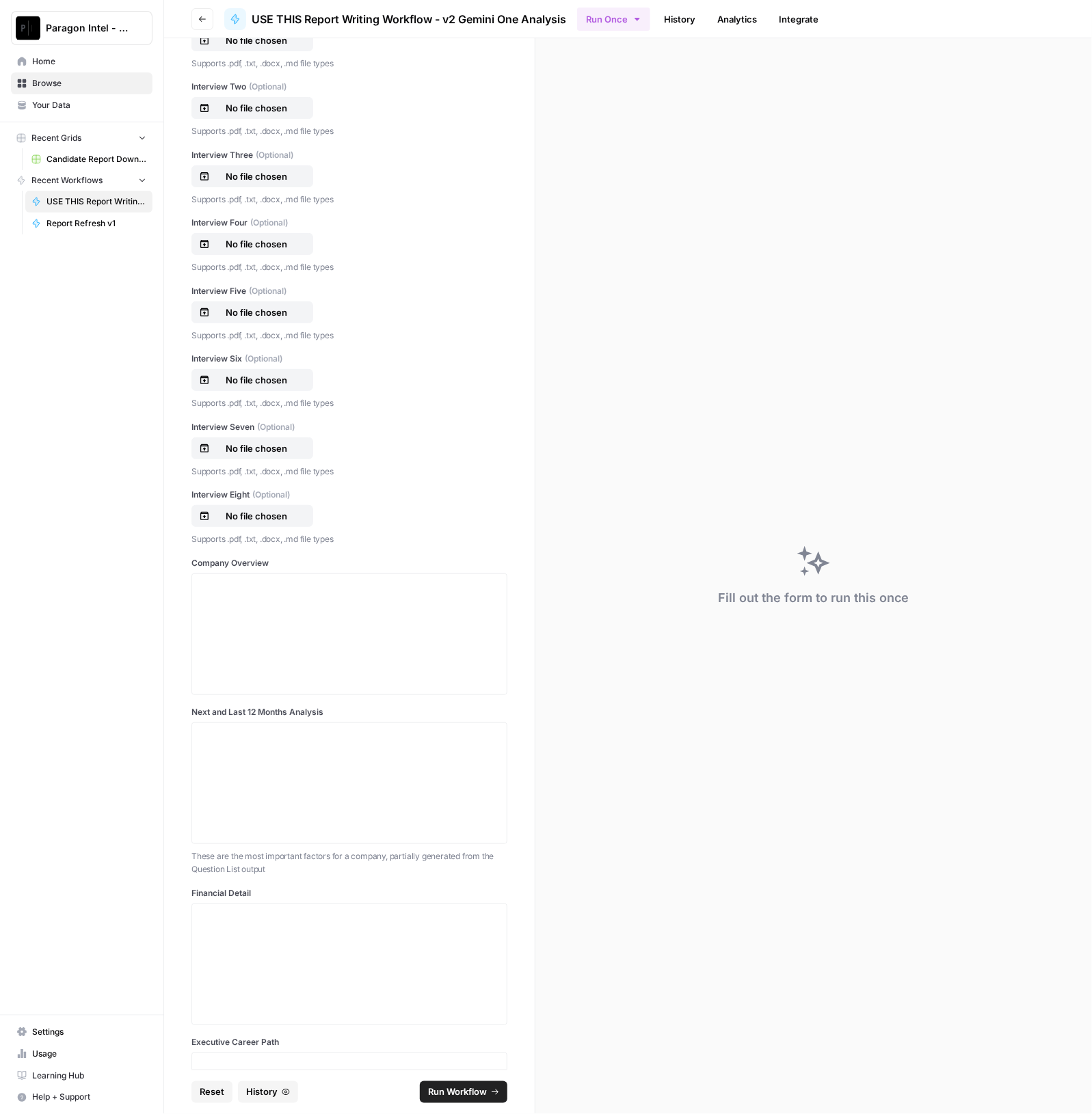
scroll to position [1110, 0]
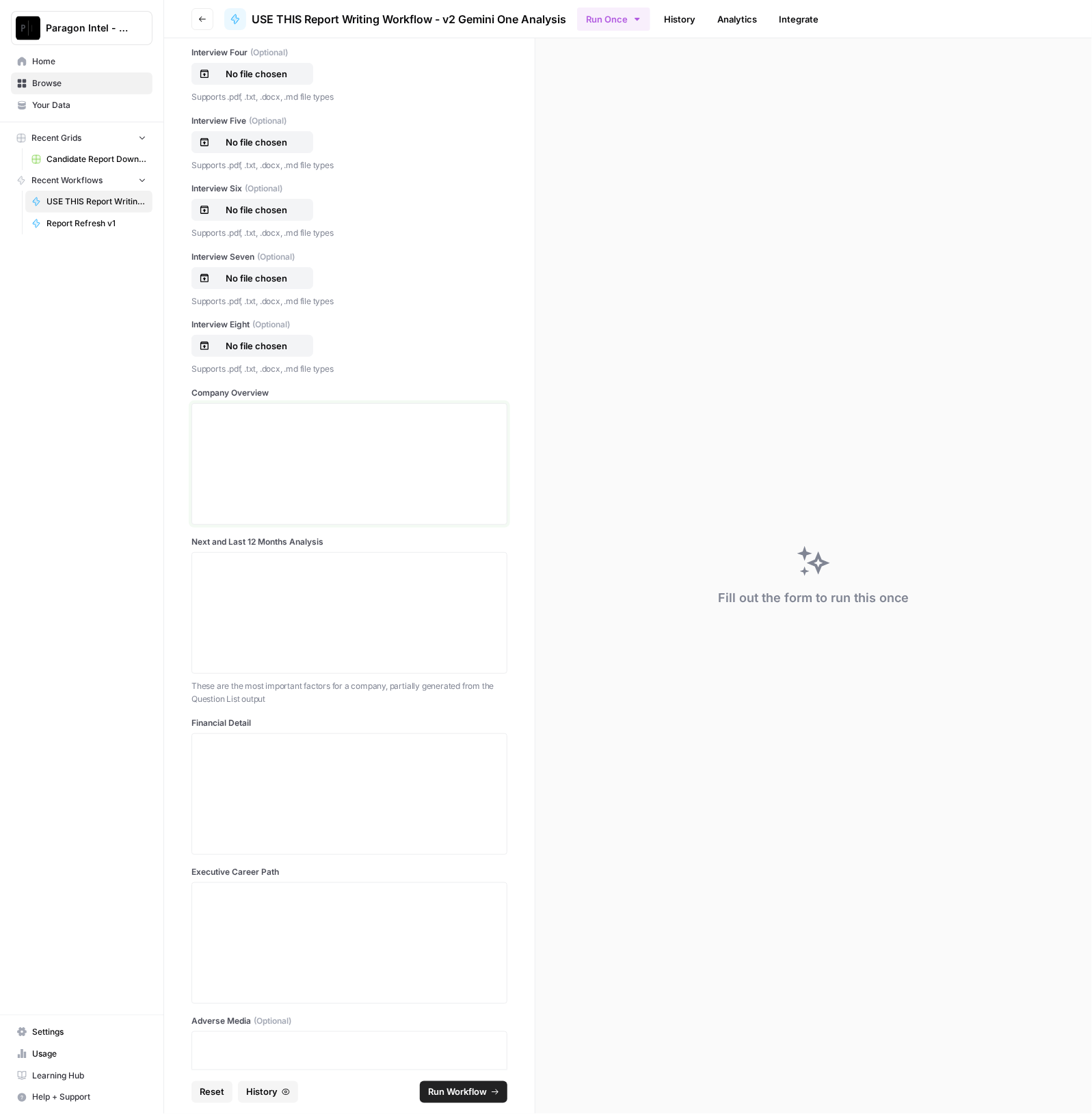
click at [308, 444] on div at bounding box center [349, 464] width 298 height 110
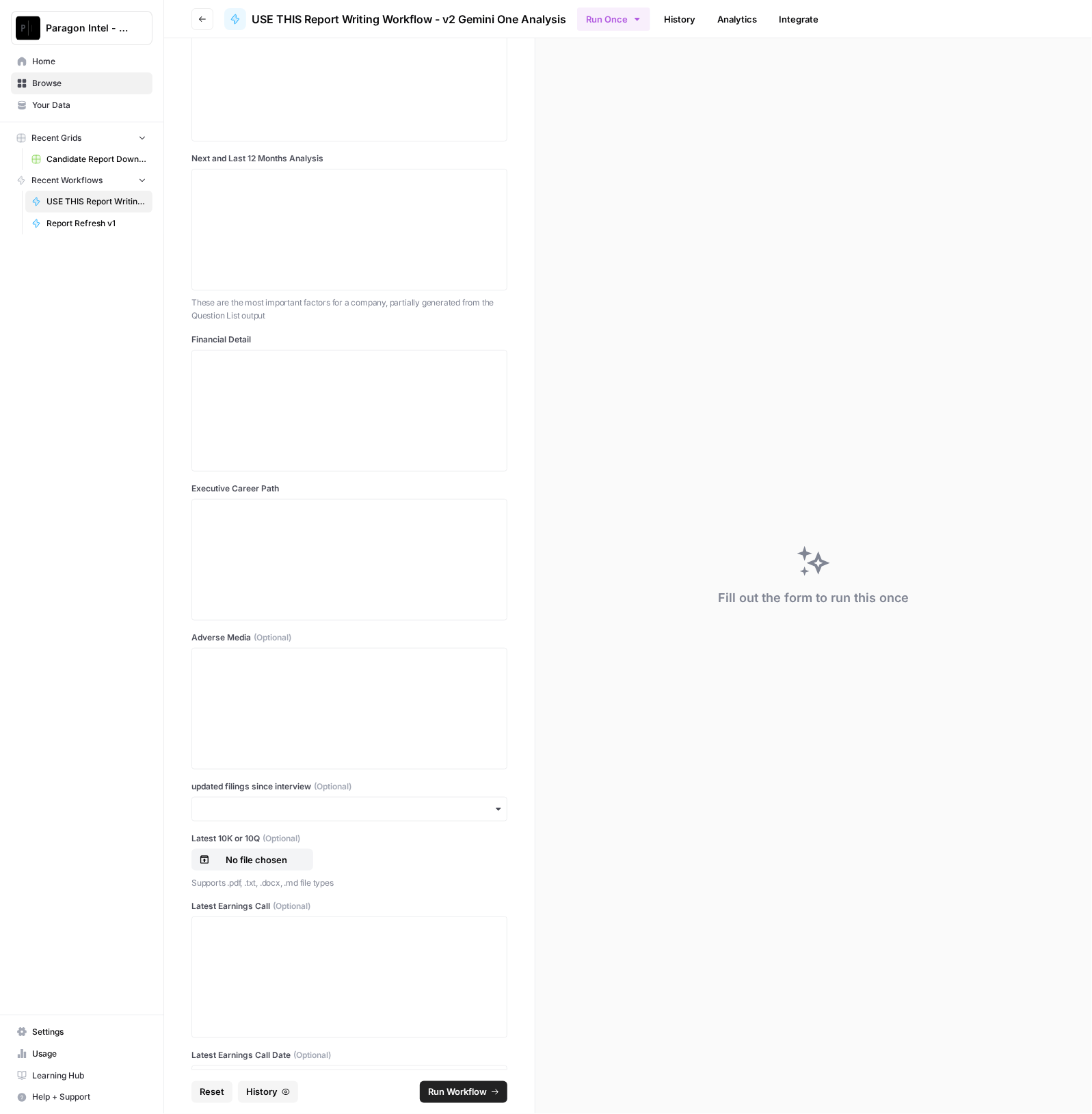
scroll to position [1582, 0]
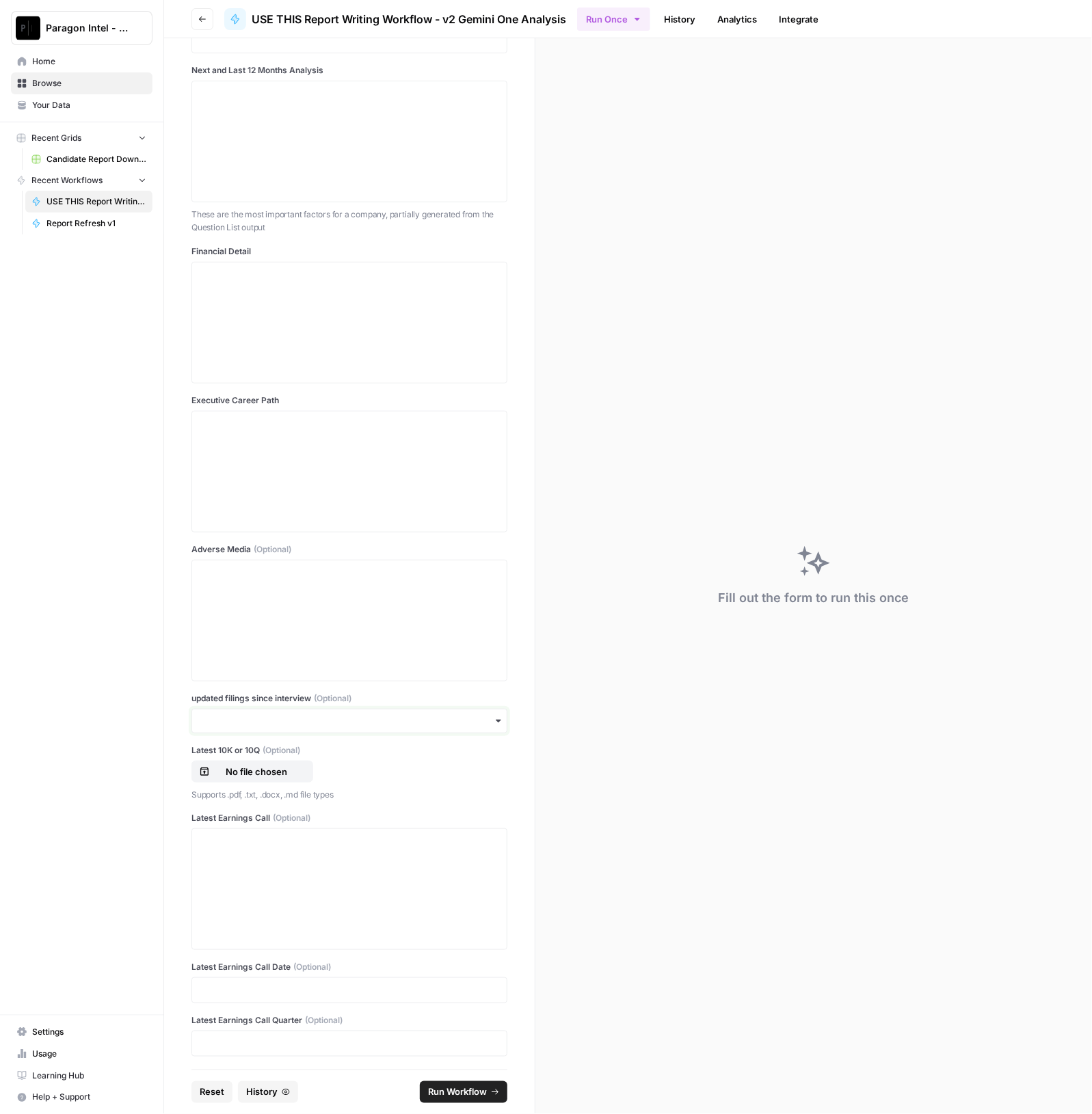
click at [287, 715] on input "updated filings since interview (Optional)" at bounding box center [349, 721] width 298 height 13
click at [263, 753] on div "yes" at bounding box center [343, 755] width 302 height 26
click at [247, 784] on p "No file chosen" at bounding box center [257, 786] width 87 height 13
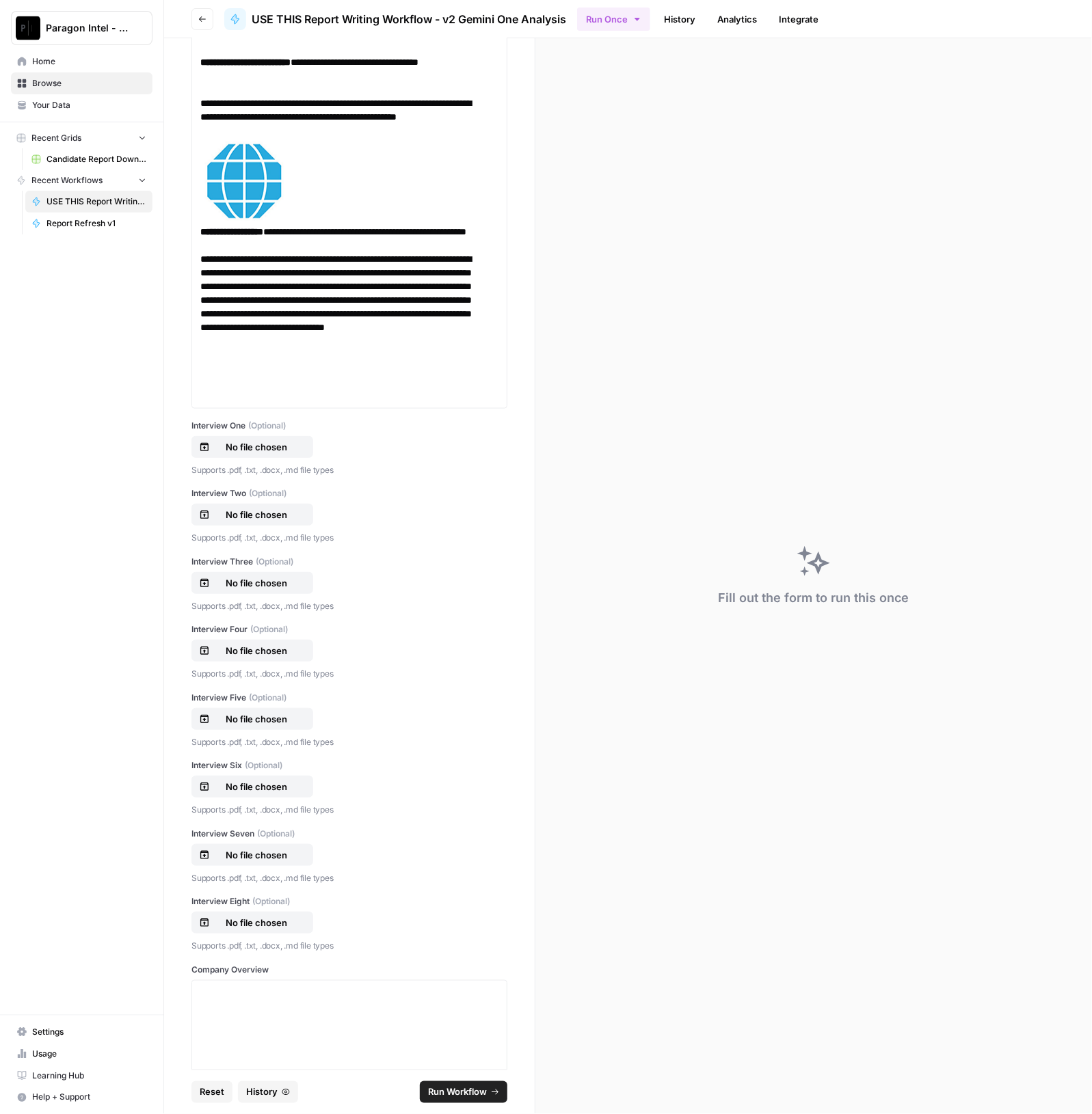
scroll to position [1154, 0]
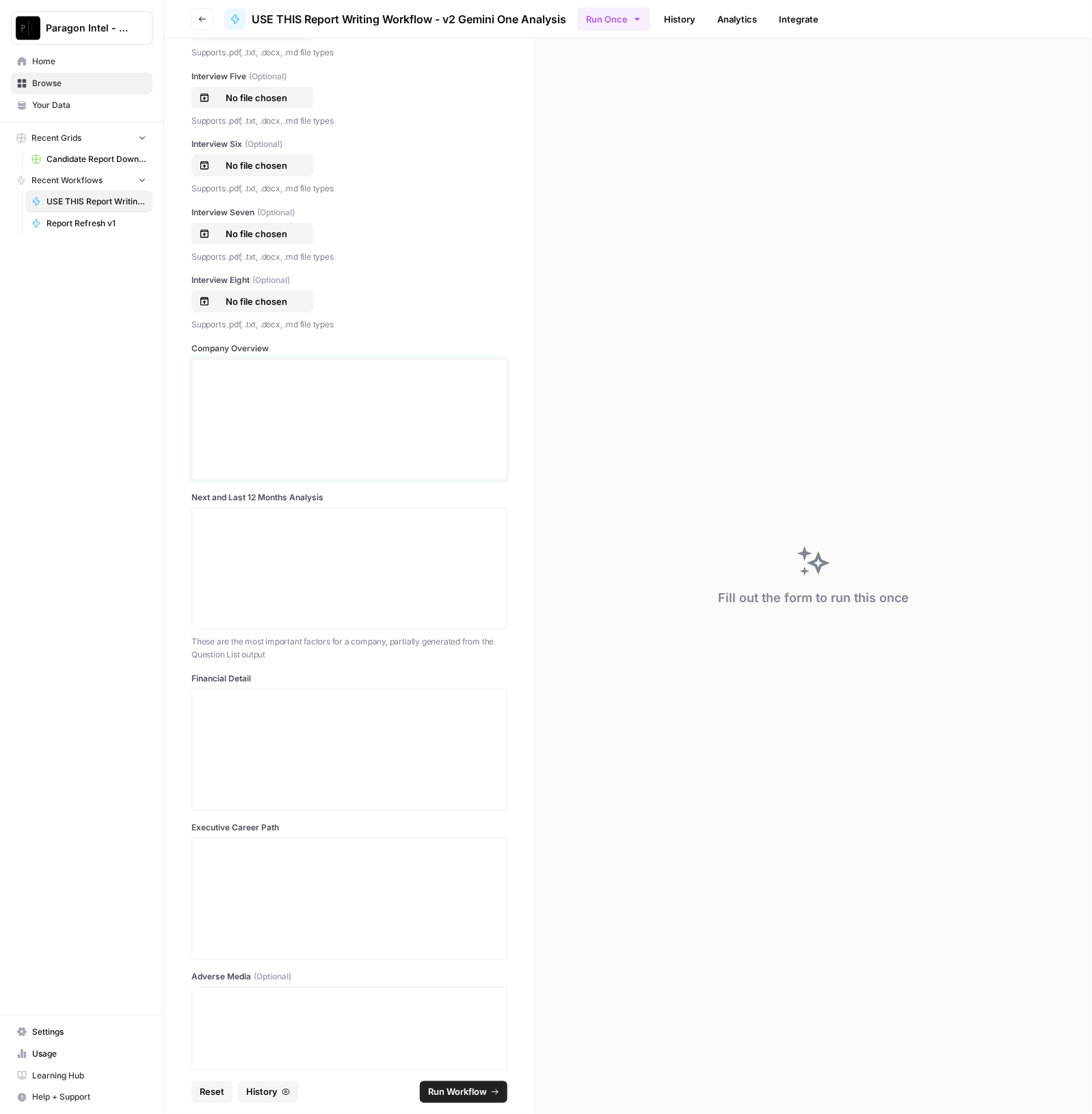
click at [251, 405] on div at bounding box center [349, 420] width 298 height 110
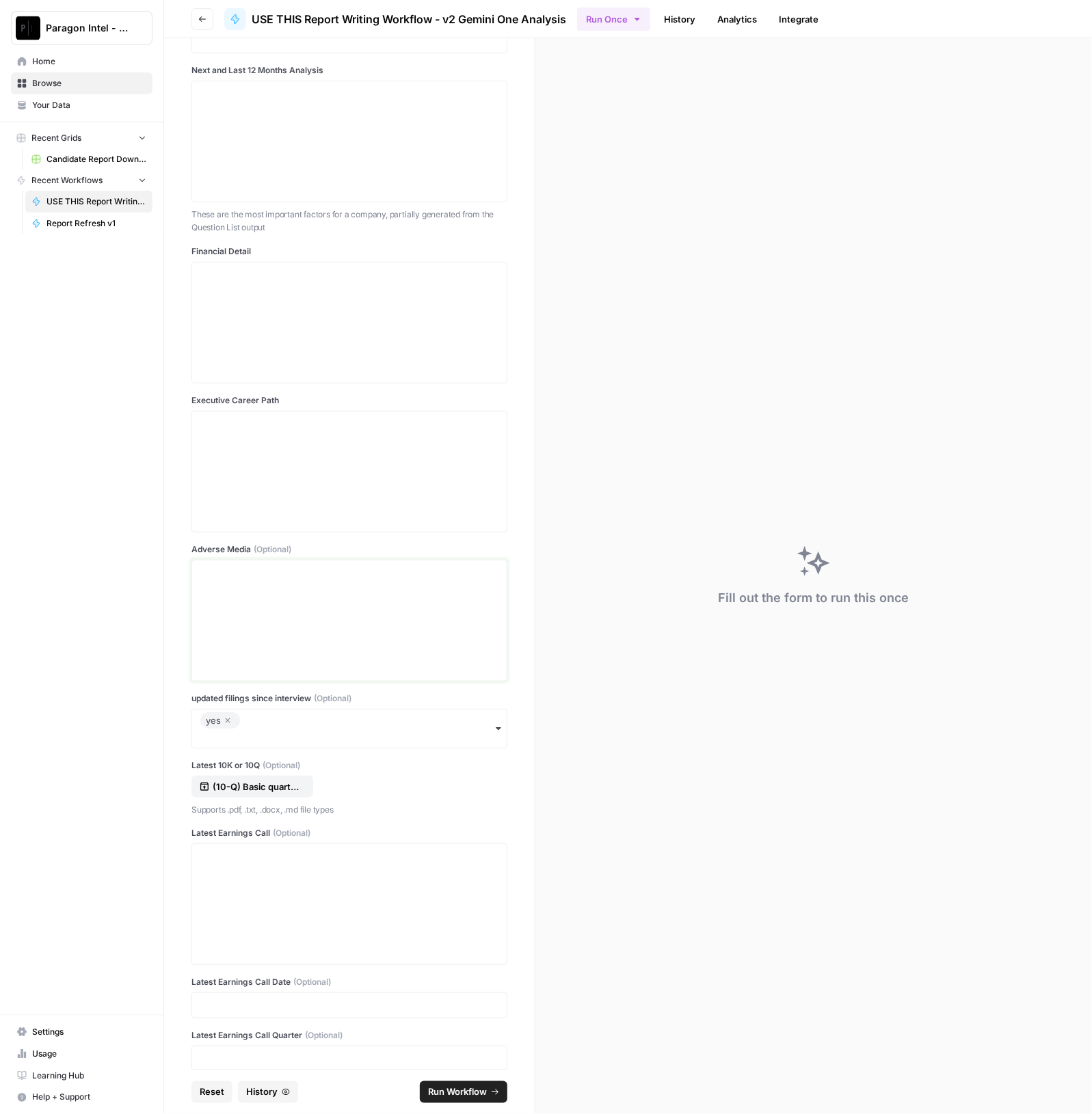
click at [264, 619] on div at bounding box center [349, 621] width 298 height 110
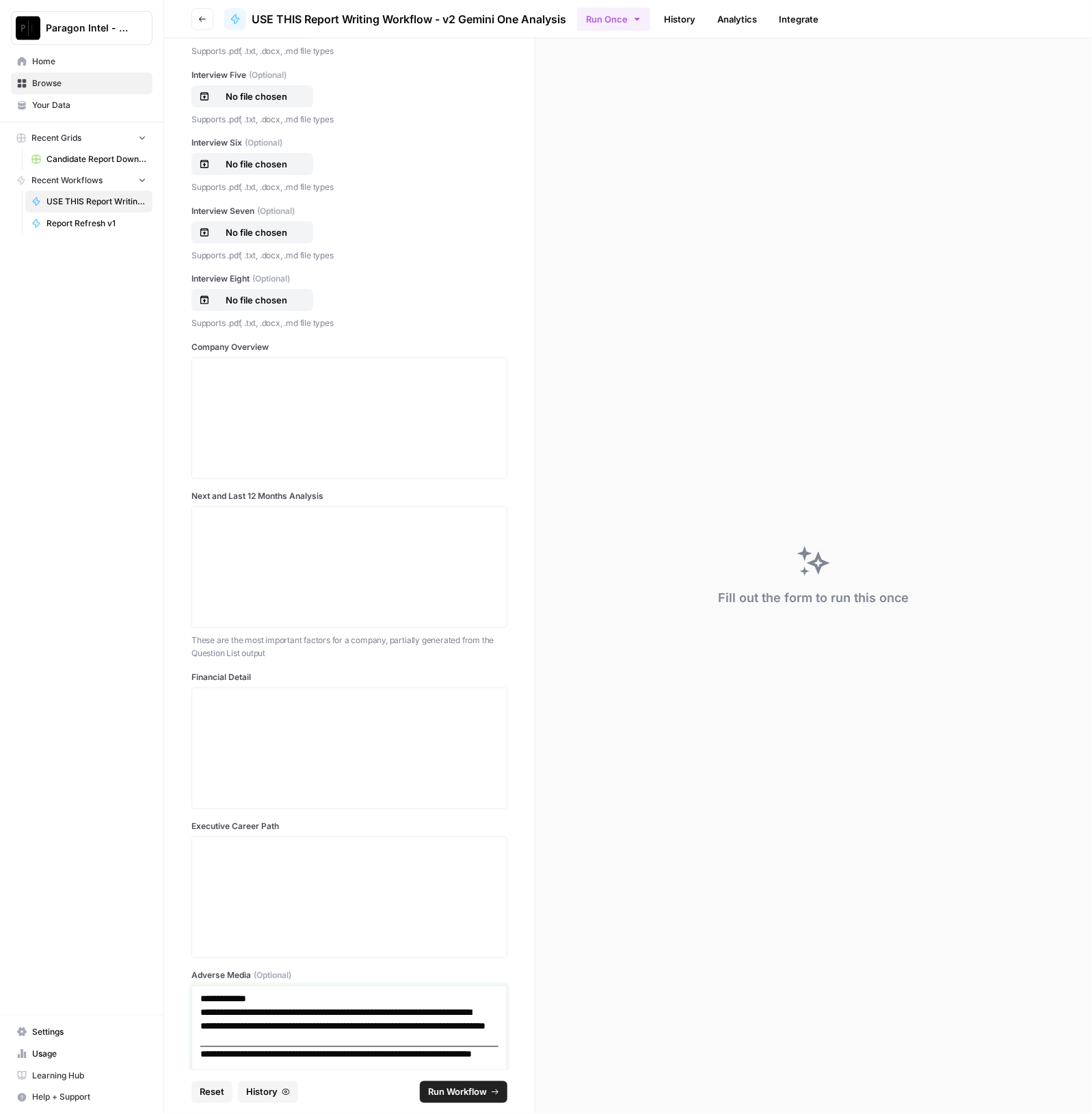
scroll to position [925, 0]
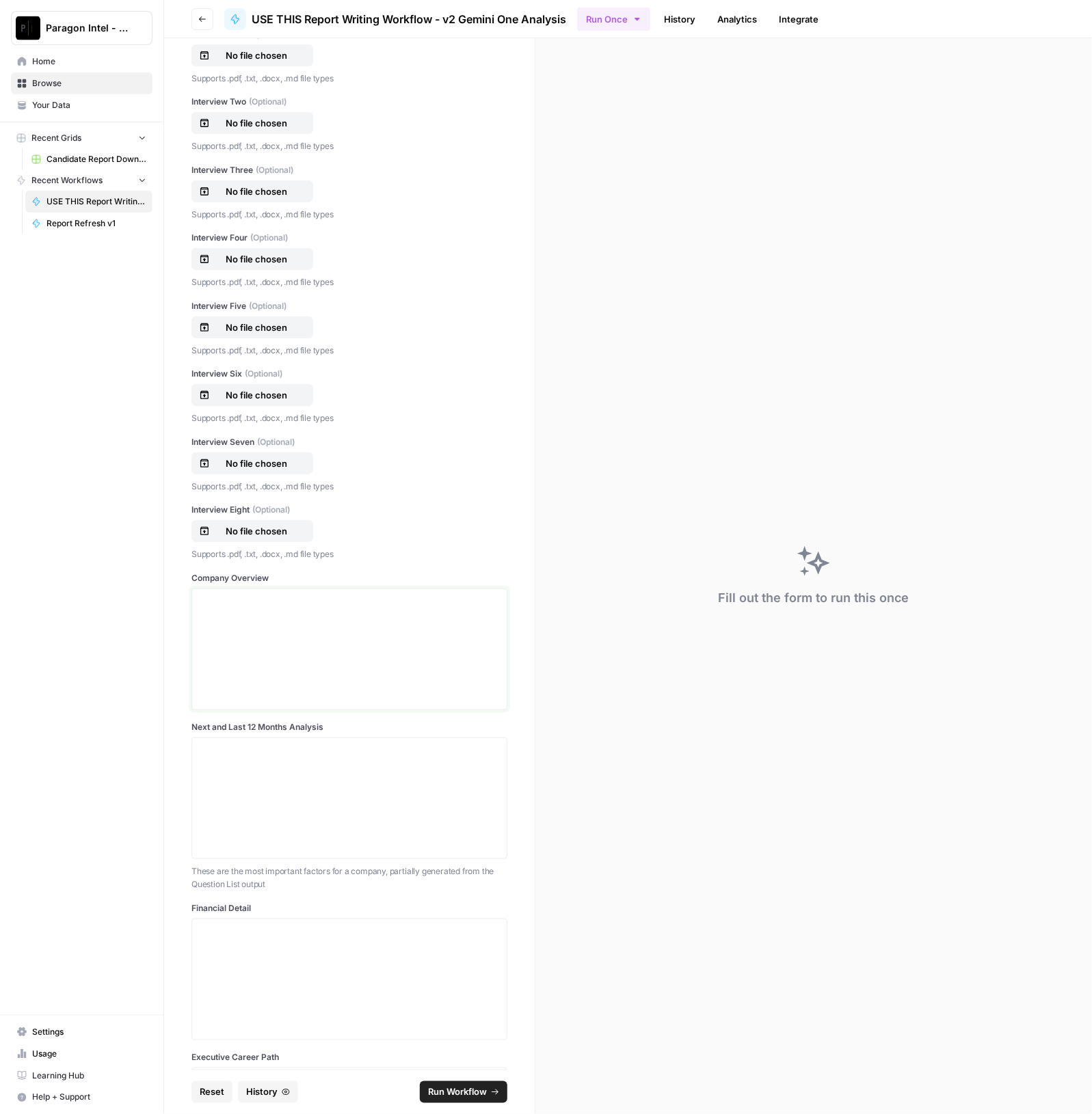
click at [249, 647] on div at bounding box center [349, 650] width 298 height 110
click at [302, 636] on div at bounding box center [349, 650] width 298 height 110
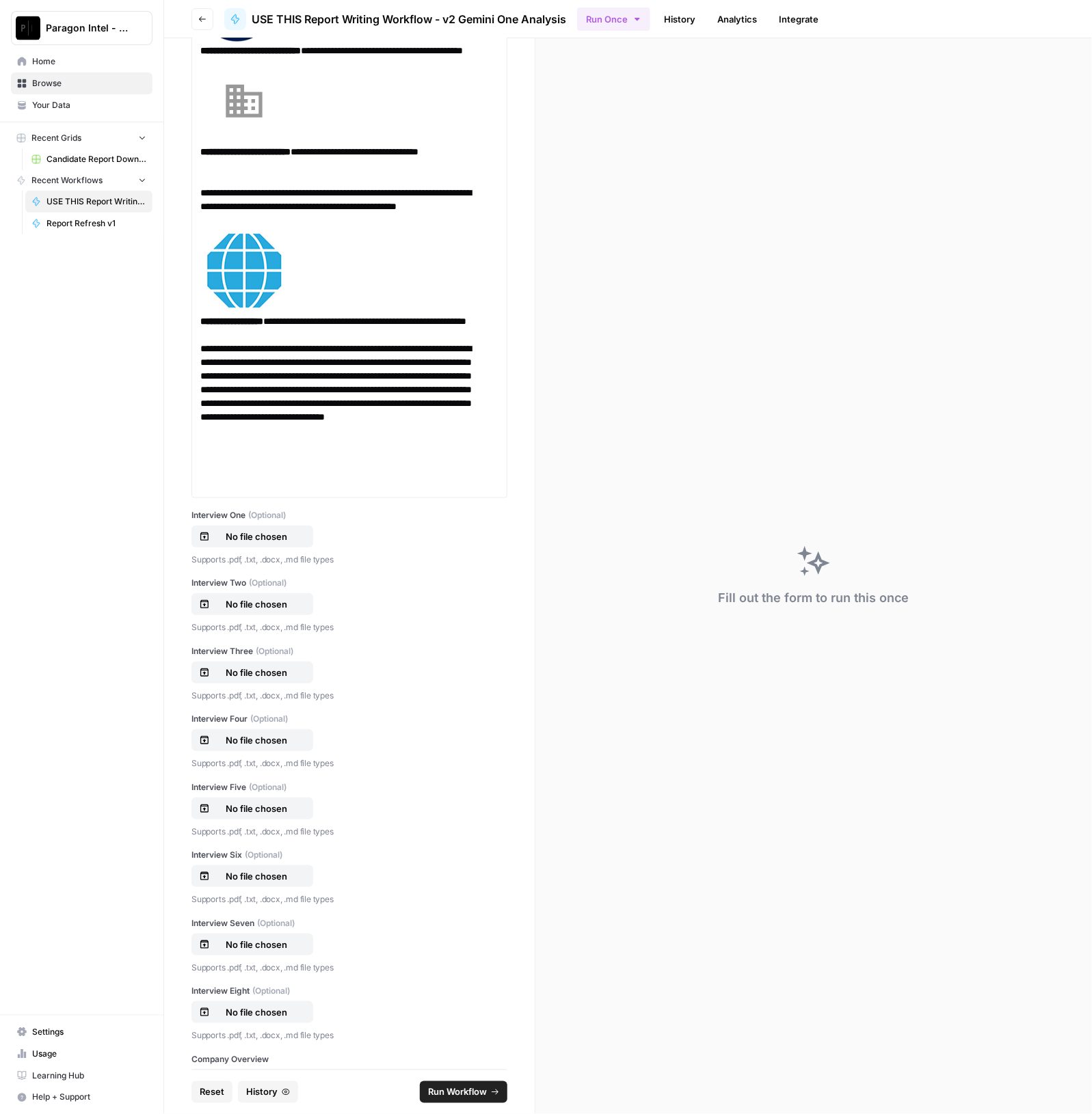
scroll to position [1042, 0]
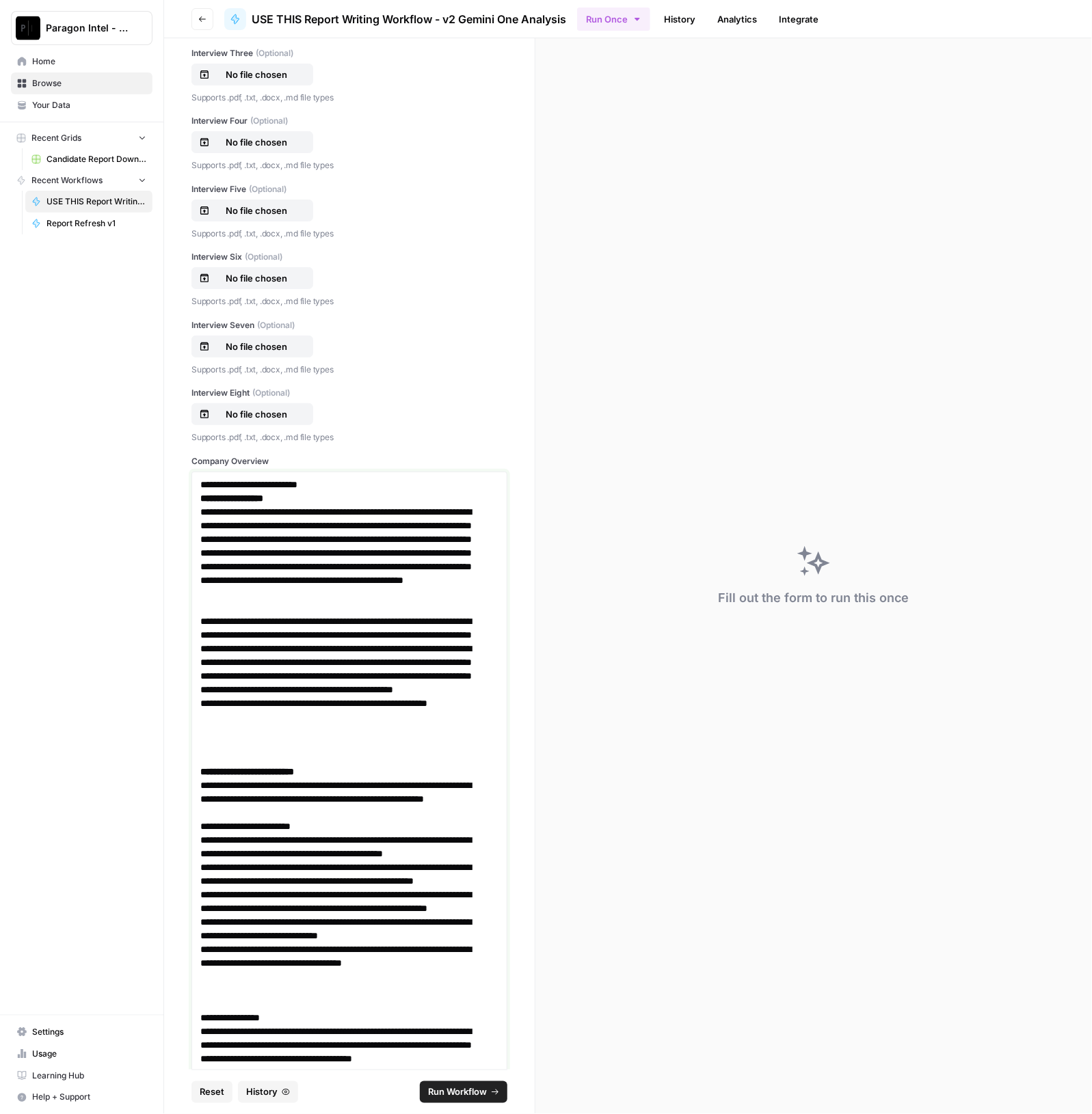
click at [204, 484] on h3 "**********" at bounding box center [342, 484] width 285 height 13
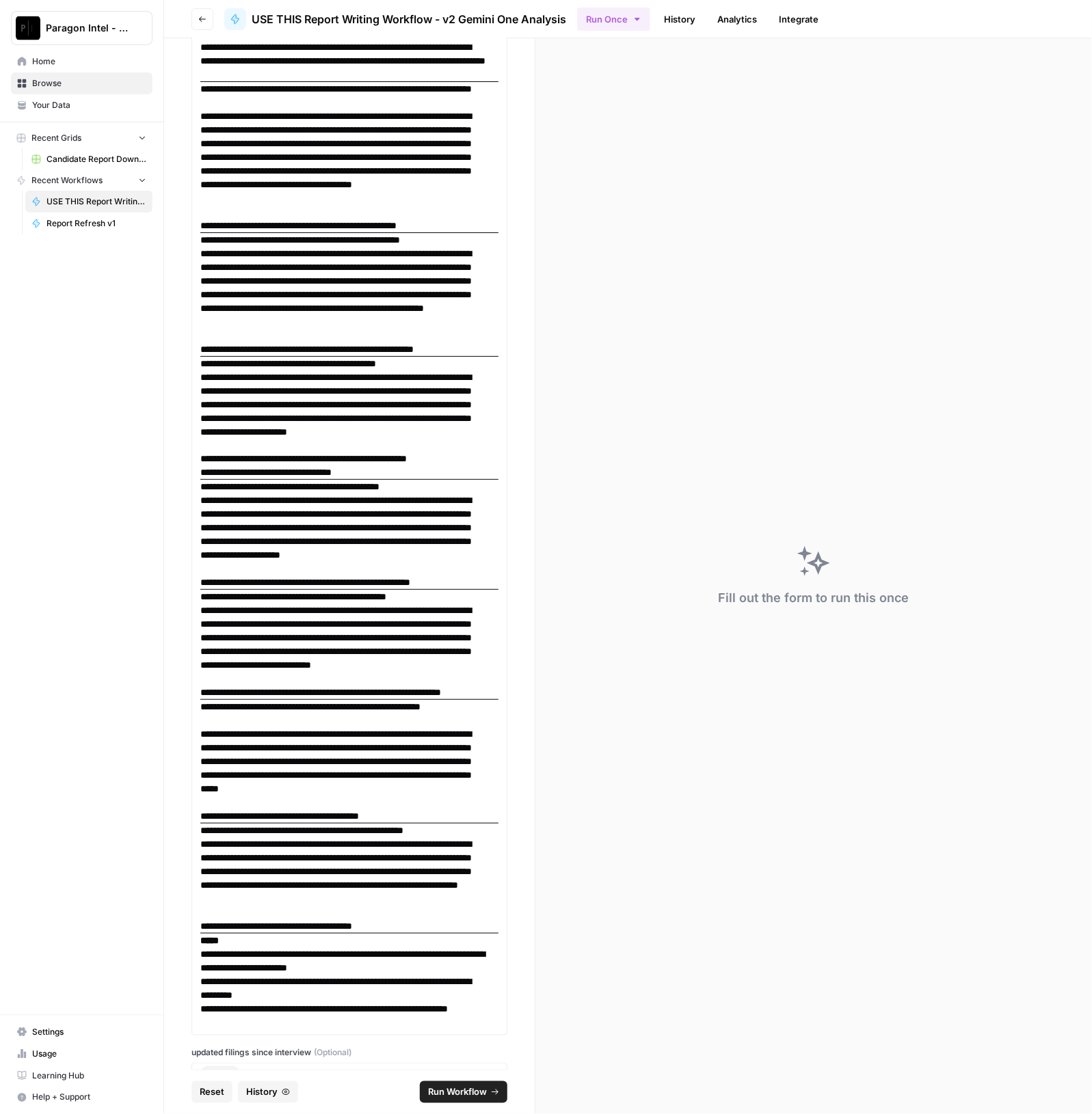
scroll to position [1449, 0]
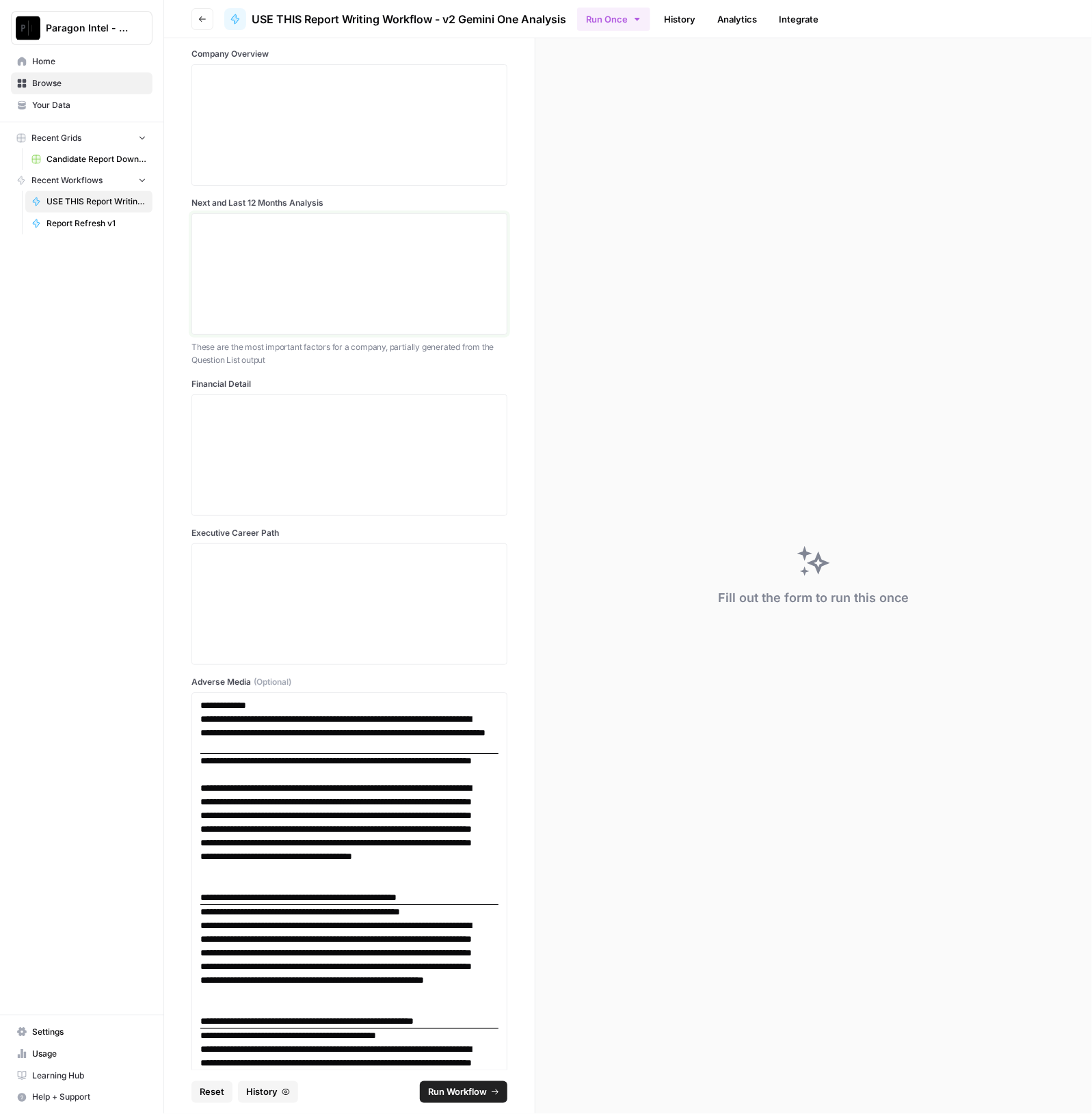
click at [280, 247] on div at bounding box center [349, 274] width 298 height 110
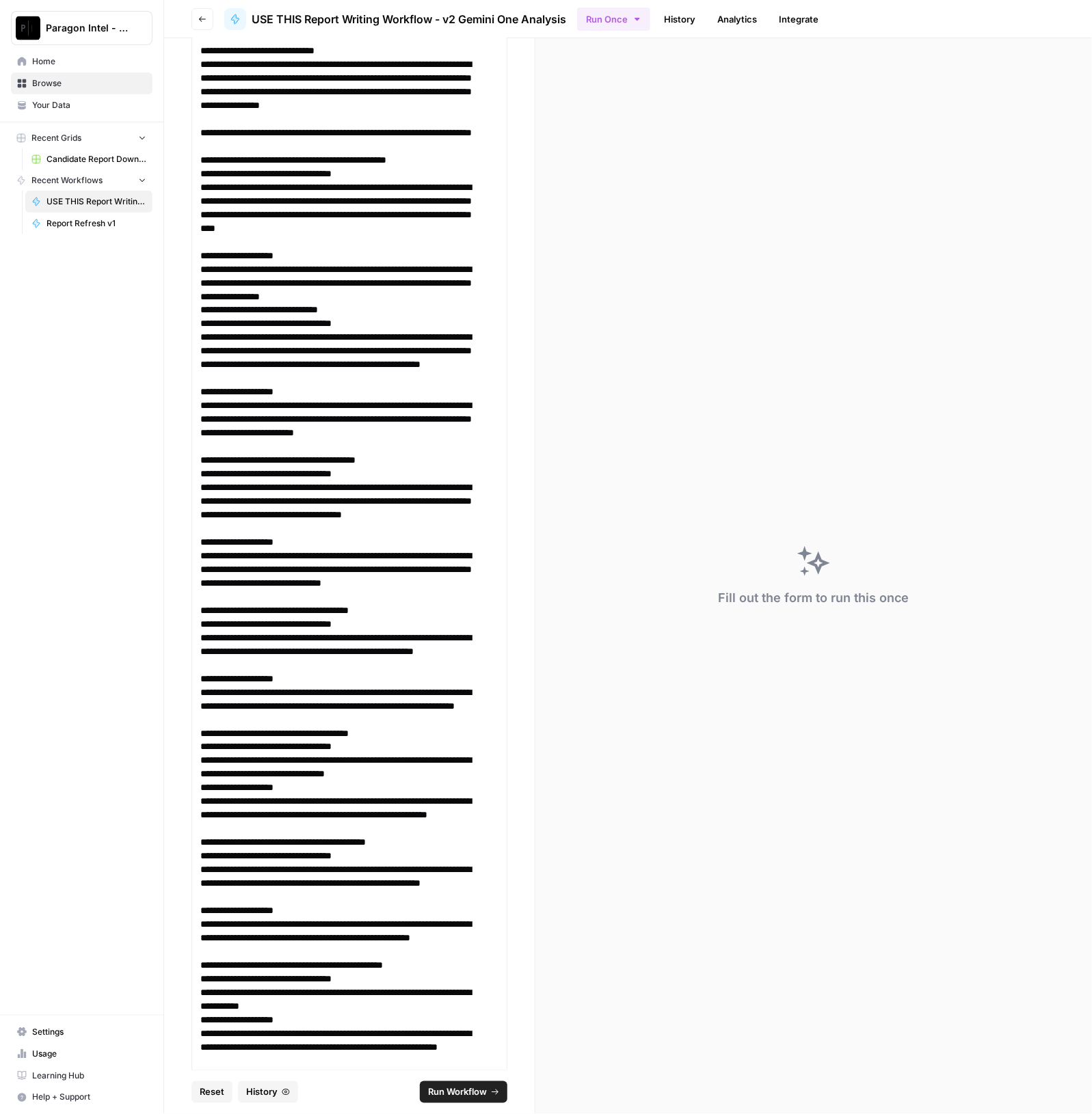
scroll to position [3159, 0]
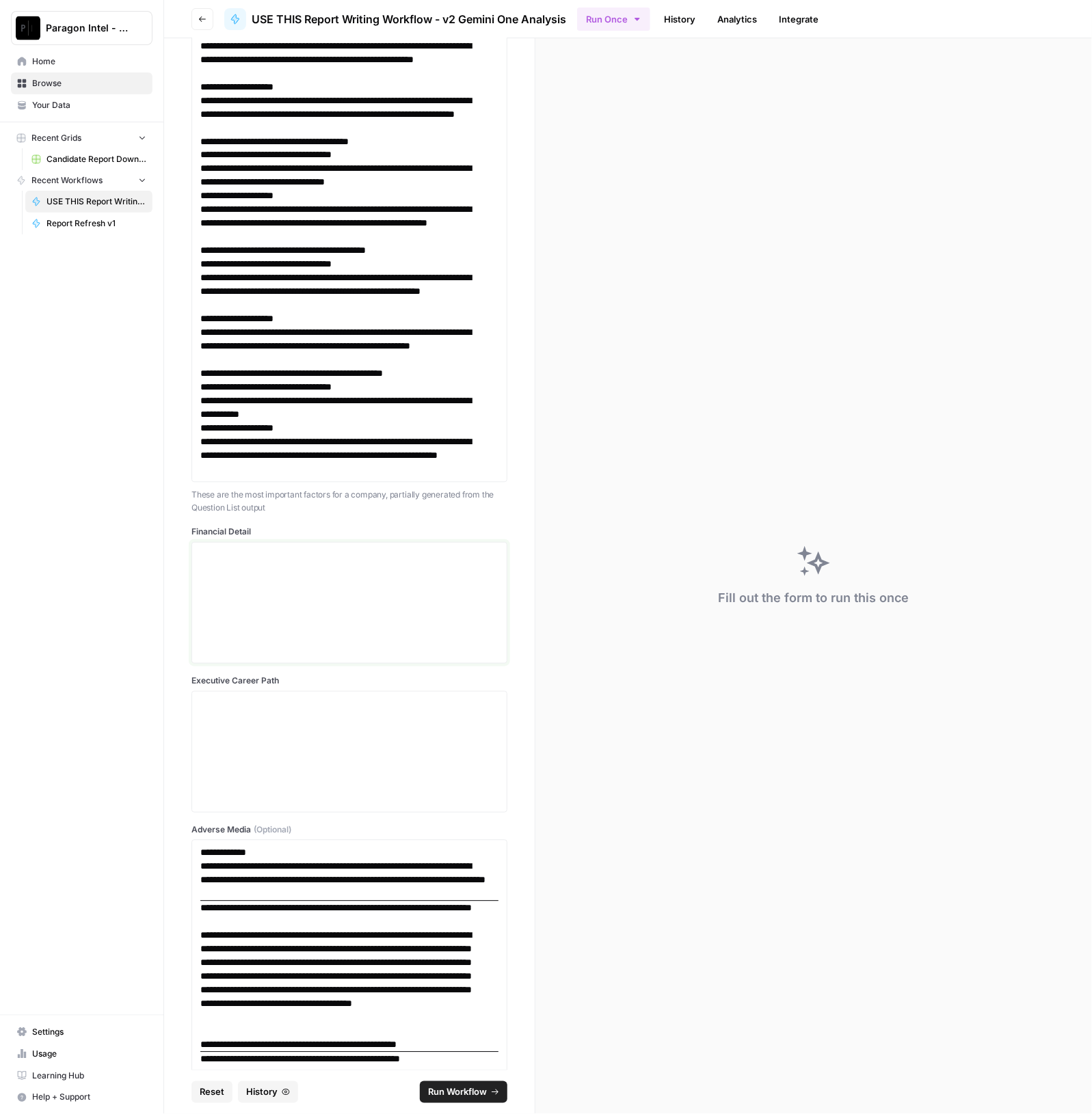
click at [309, 596] on div at bounding box center [349, 603] width 298 height 110
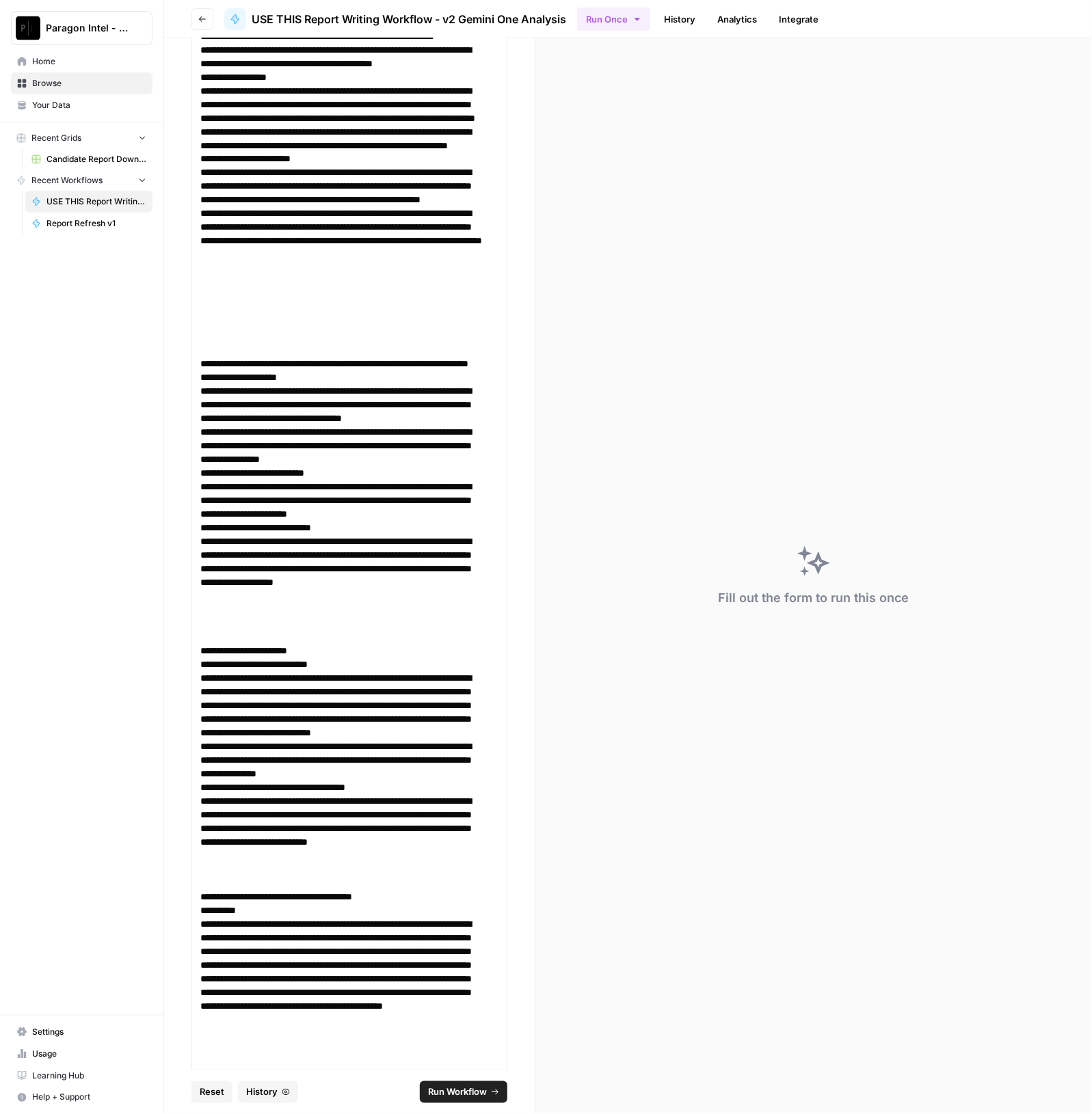
scroll to position [5905, 0]
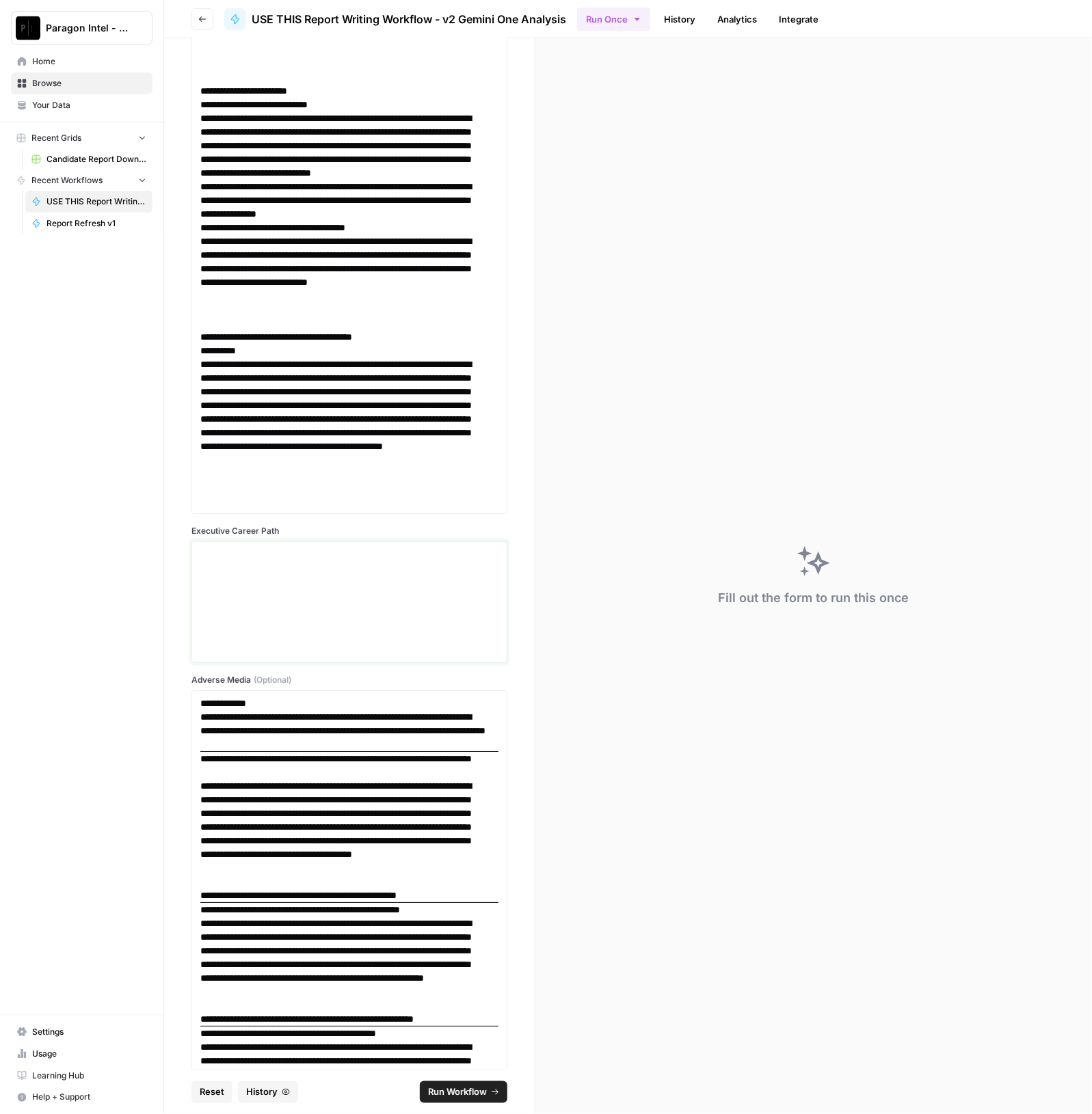
click at [344, 621] on div at bounding box center [349, 603] width 298 height 110
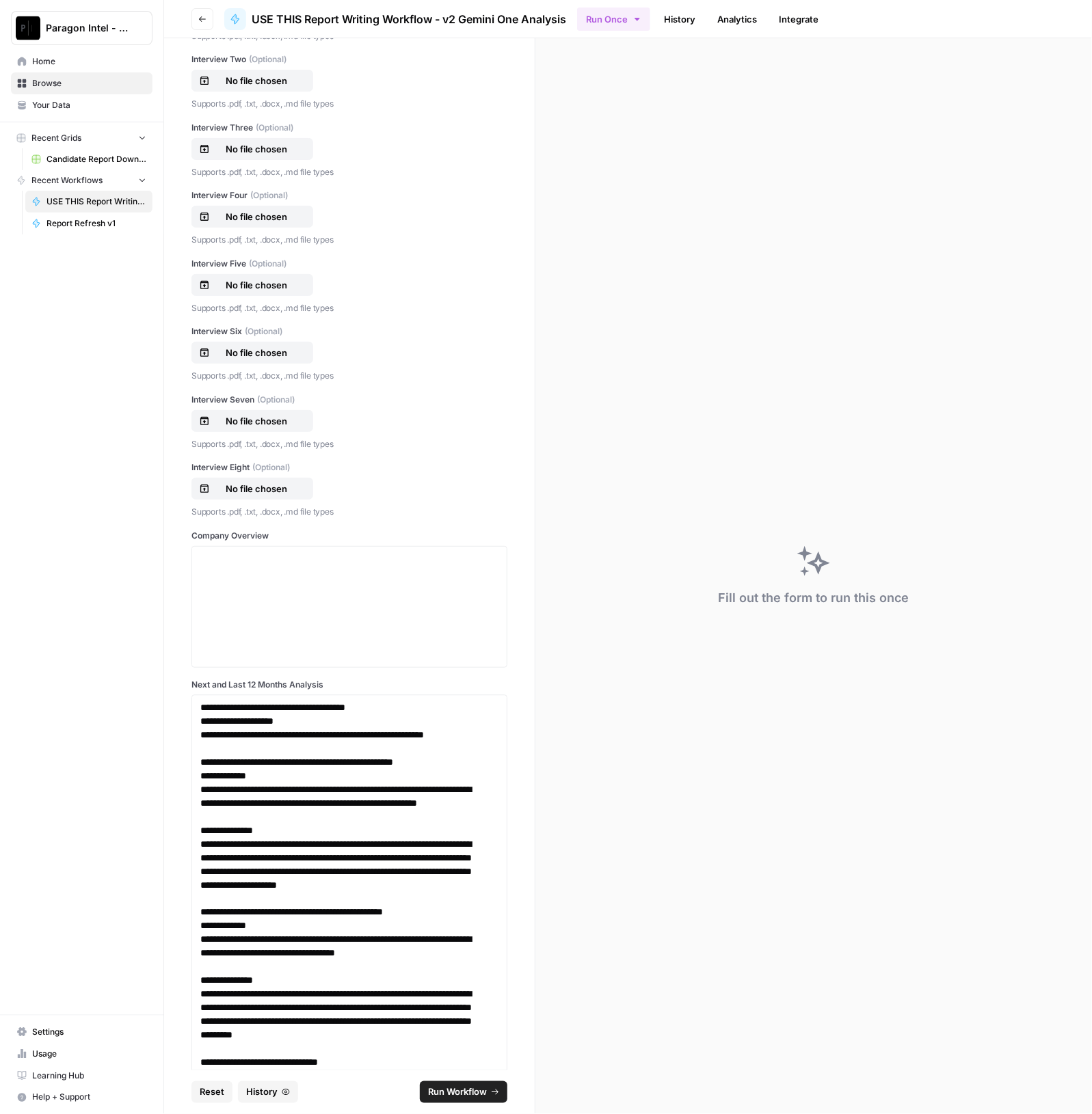
scroll to position [881, 0]
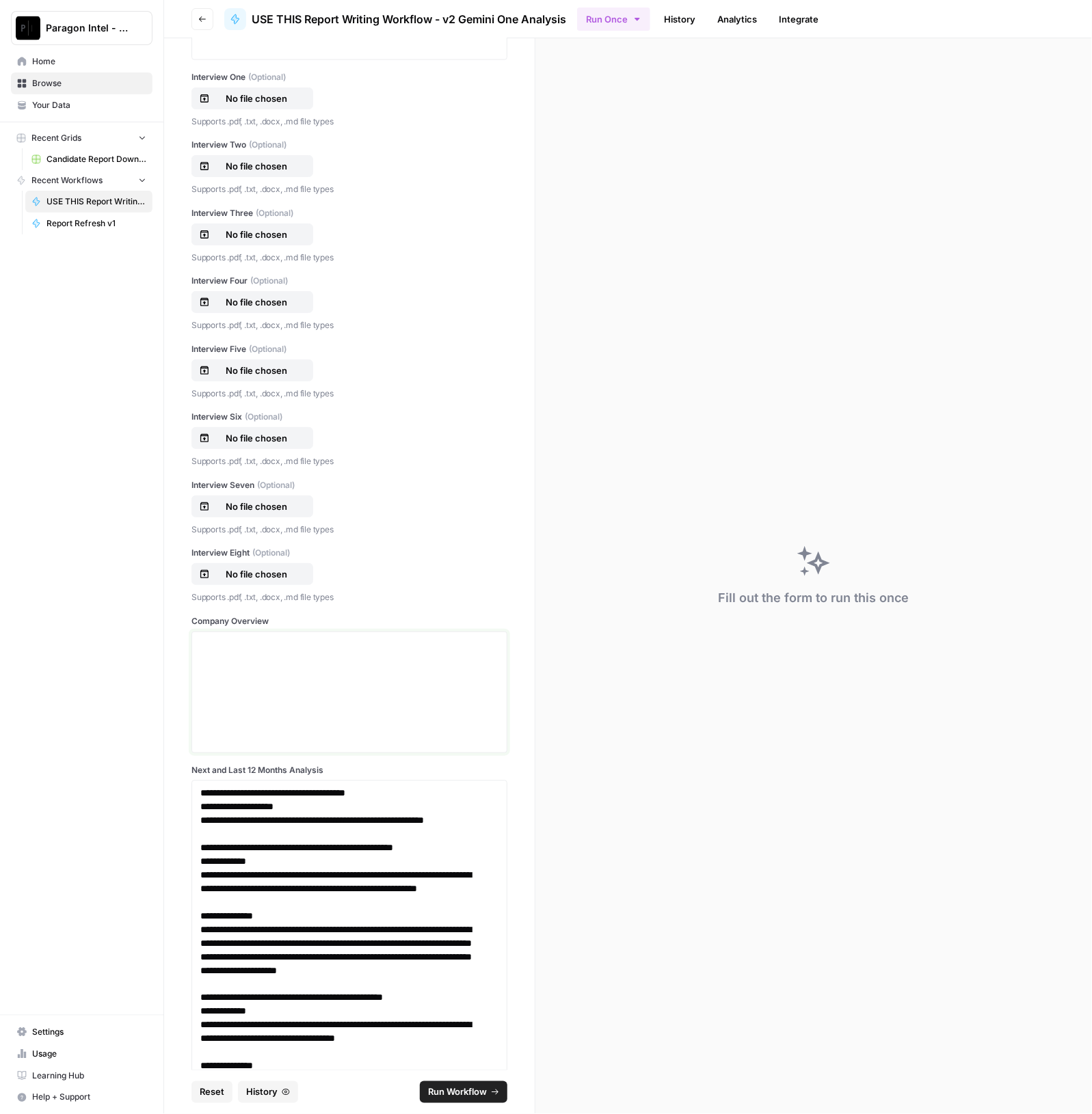
click at [319, 687] on div at bounding box center [349, 692] width 298 height 110
click at [226, 642] on p at bounding box center [349, 644] width 298 height 13
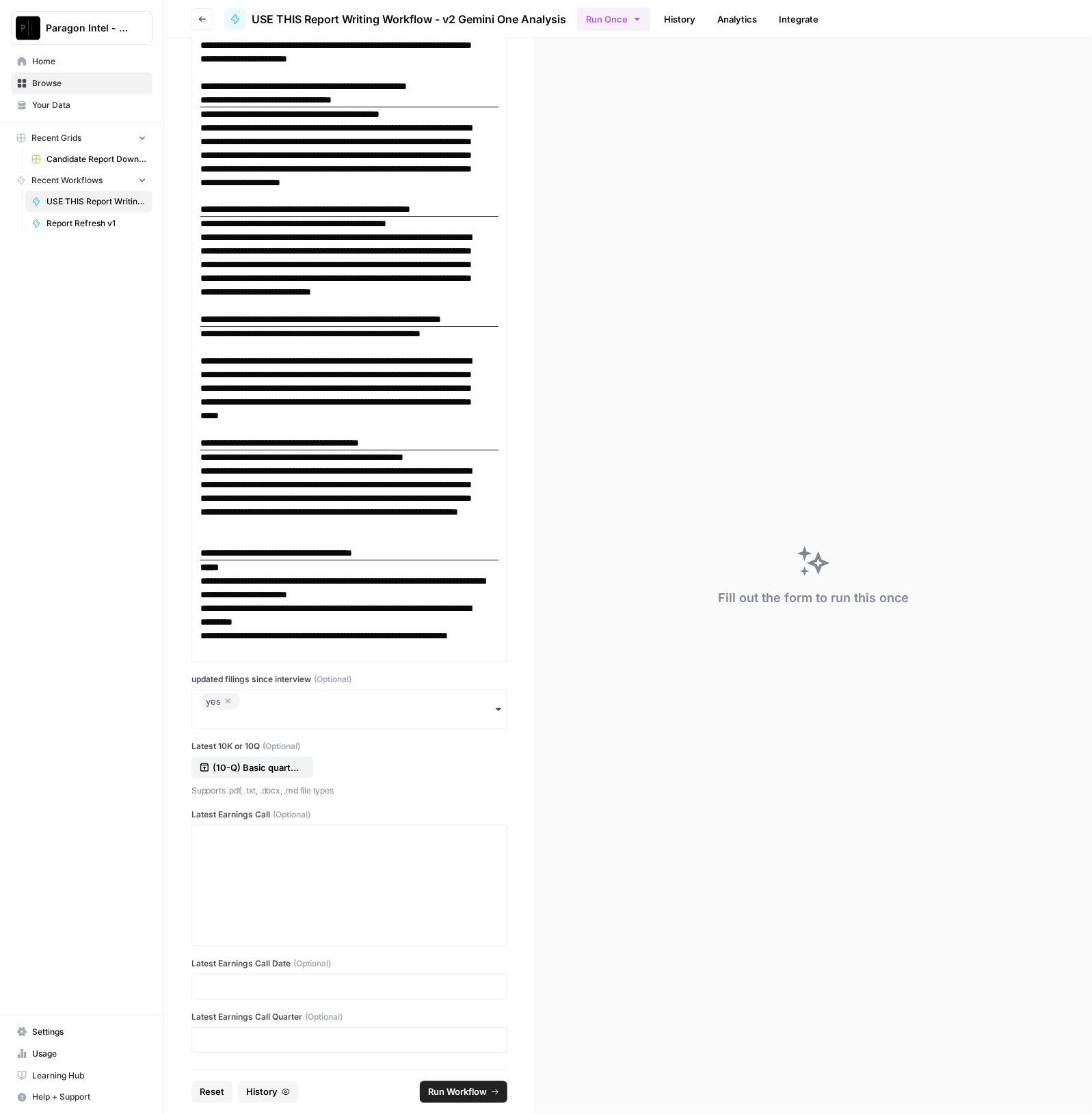
scroll to position [10802, 0]
click at [326, 871] on div at bounding box center [349, 886] width 298 height 110
click at [277, 862] on div at bounding box center [349, 886] width 298 height 110
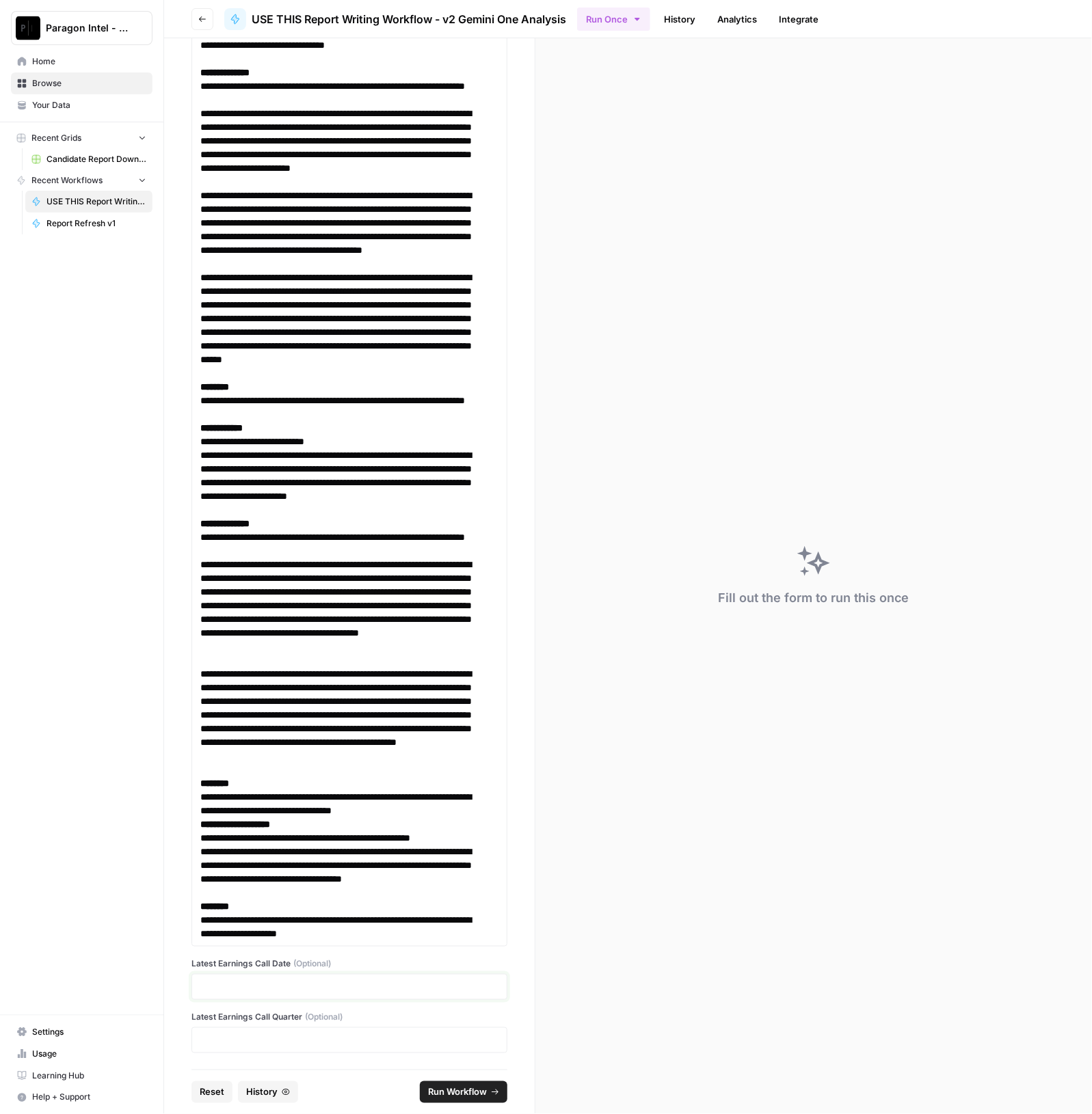
scroll to position [22162, 0]
click at [479, 1088] on span "Run Workflow" at bounding box center [457, 1092] width 59 height 13
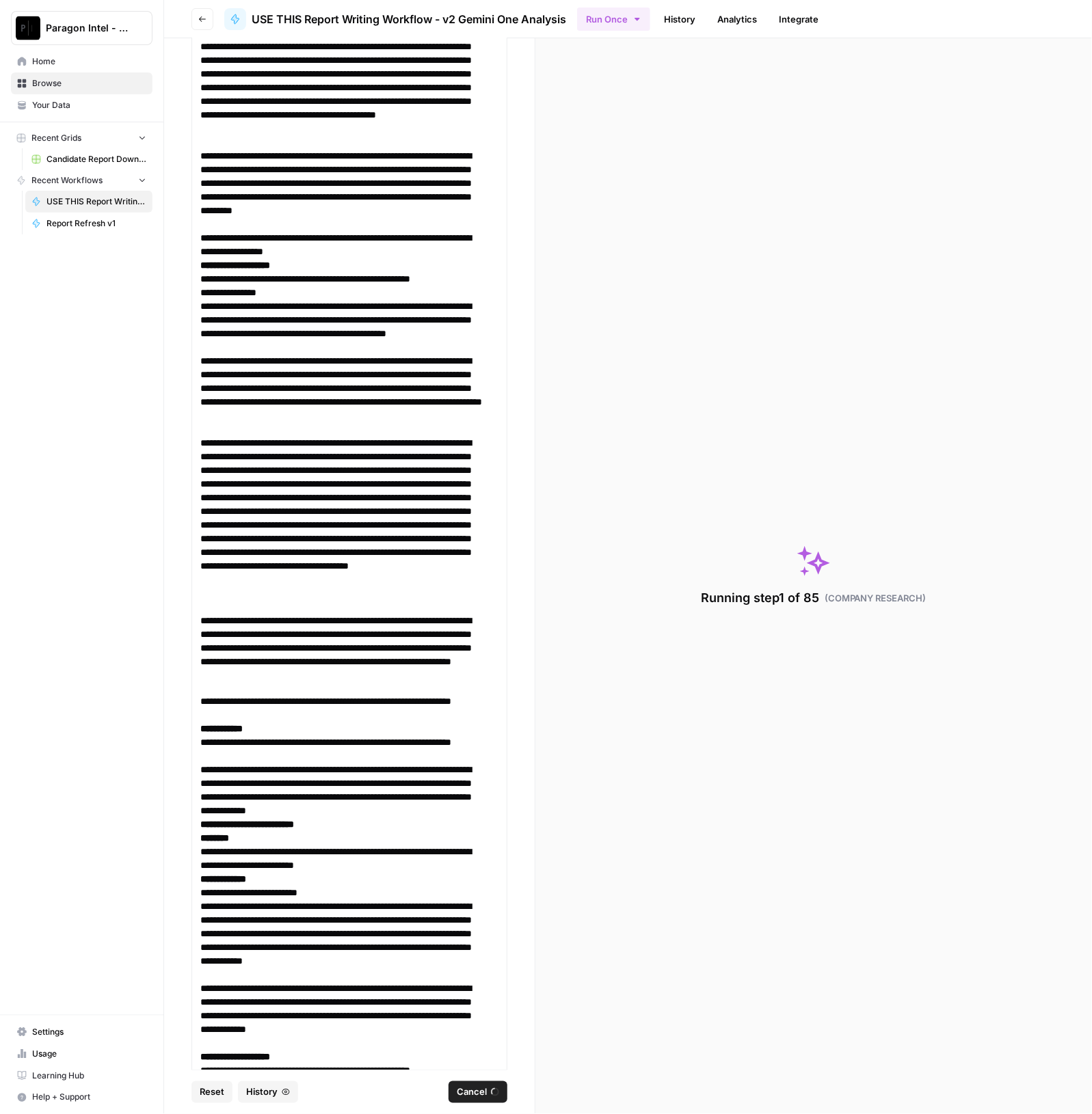
scroll to position [15669, 0]
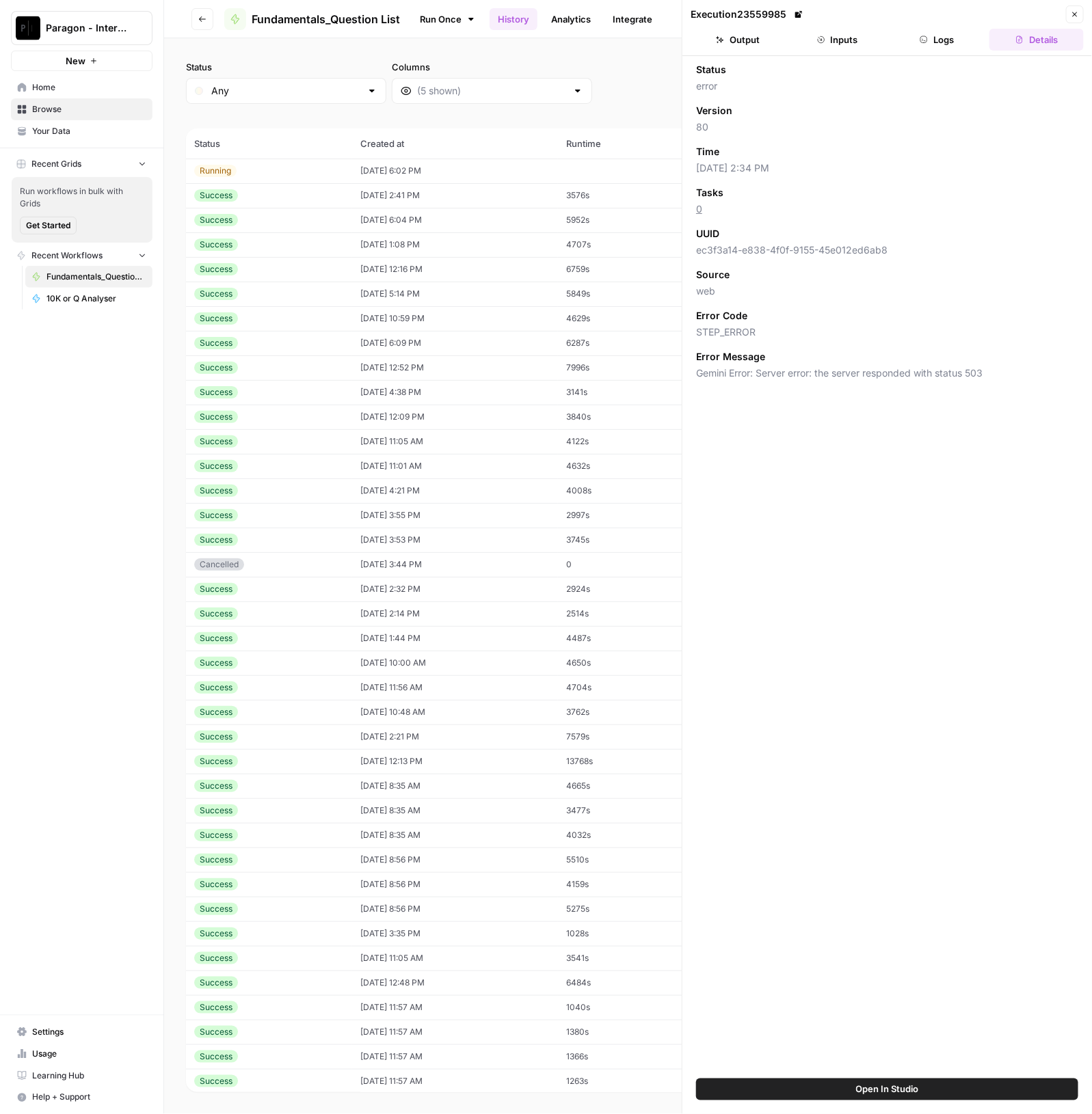
click at [518, 19] on link "History" at bounding box center [513, 19] width 48 height 22
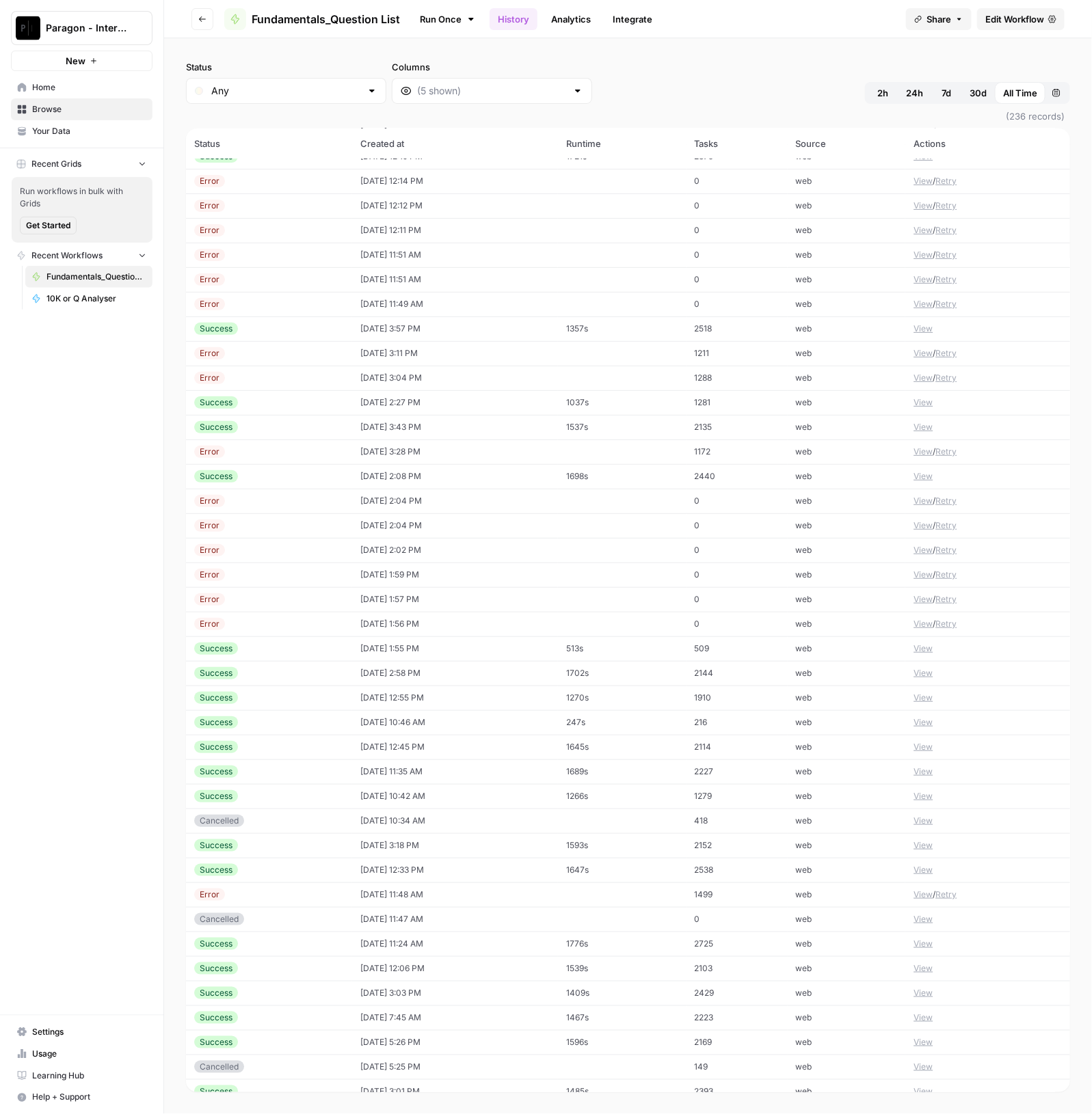
scroll to position [2538, 0]
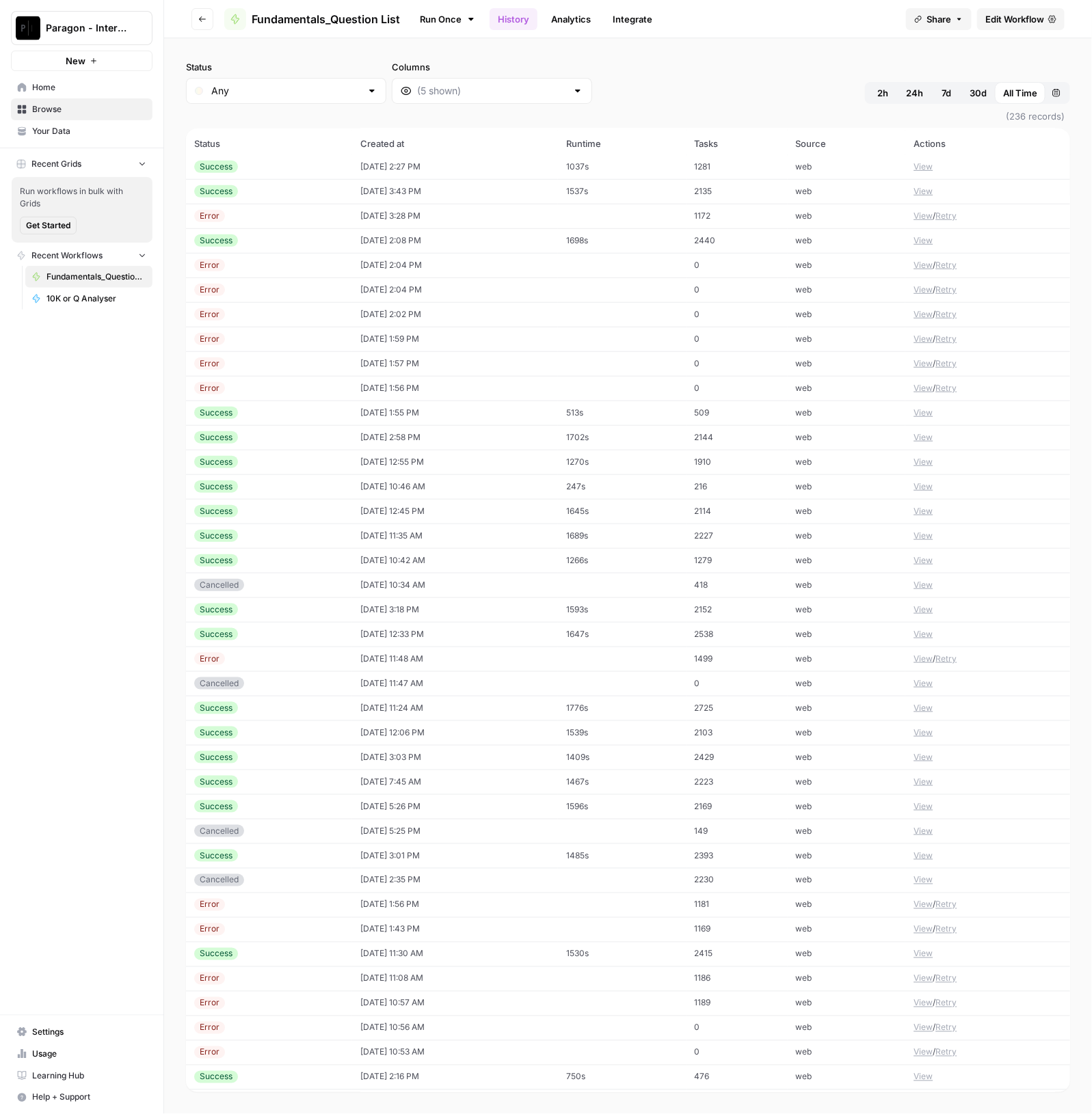
click at [396, 847] on td "[DATE] 3:01 PM" at bounding box center [454, 855] width 206 height 25
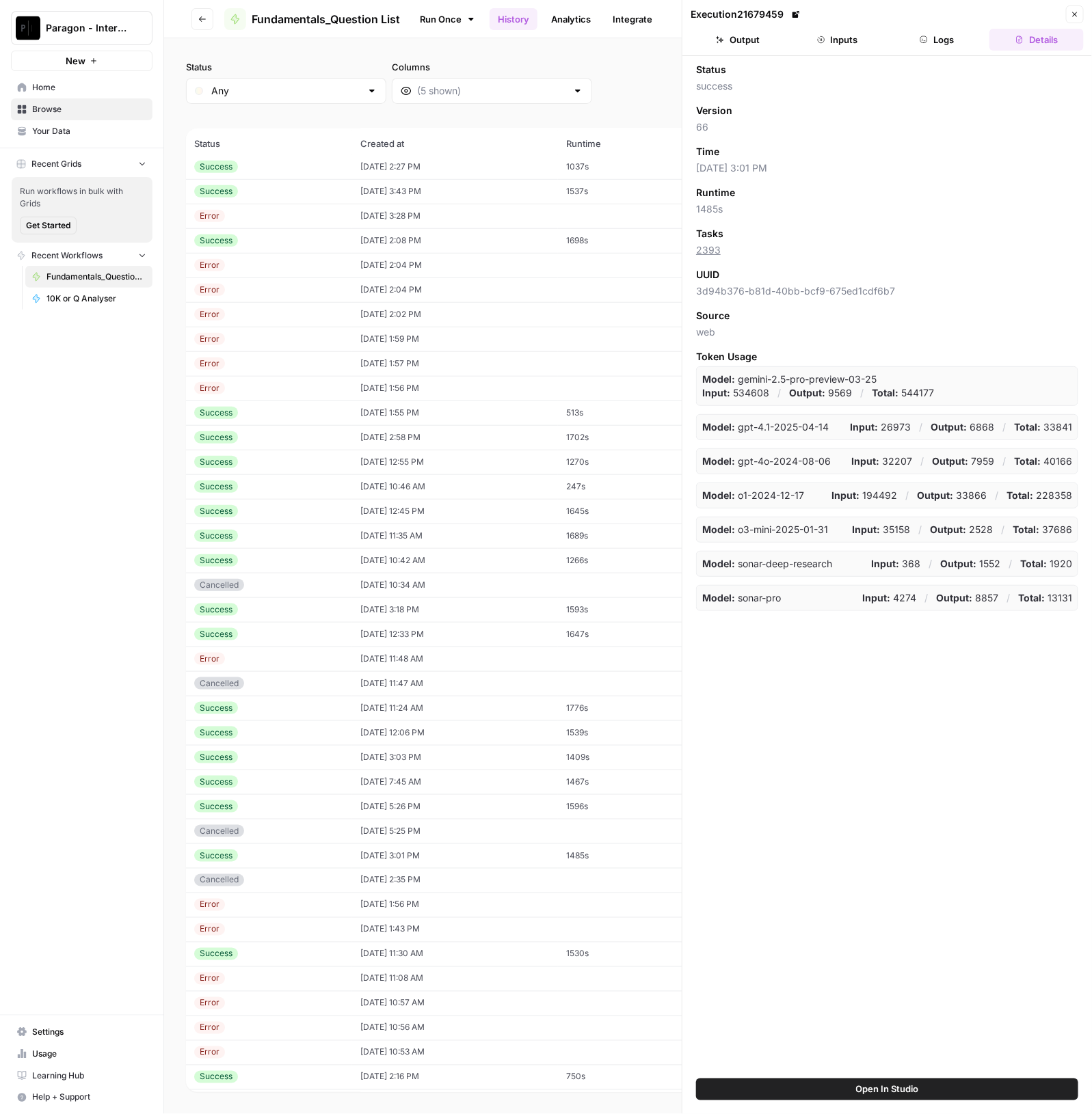
click at [760, 39] on button "Output" at bounding box center [737, 40] width 95 height 22
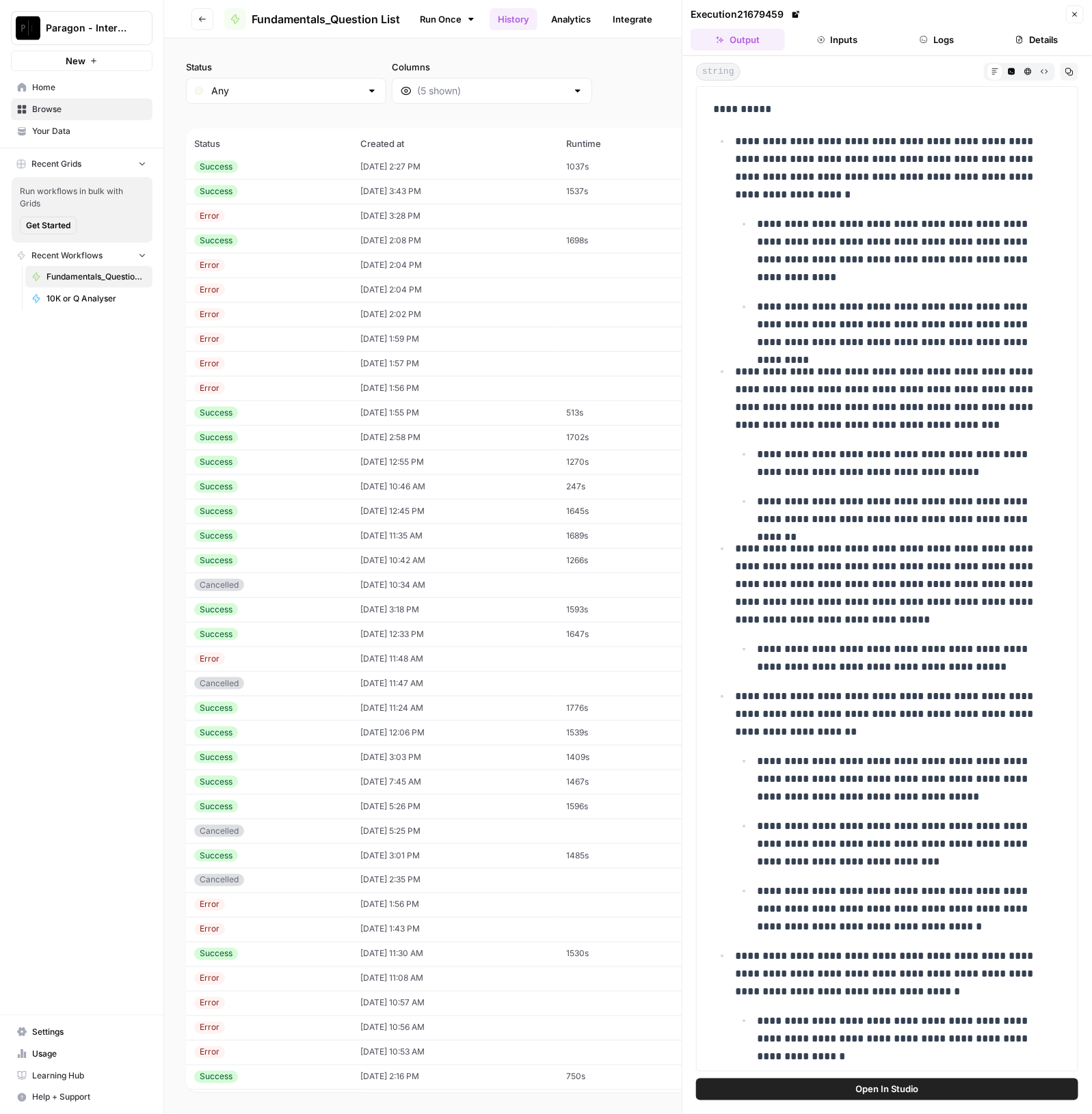
click at [390, 760] on td "[DATE] 3:03 PM" at bounding box center [454, 757] width 206 height 25
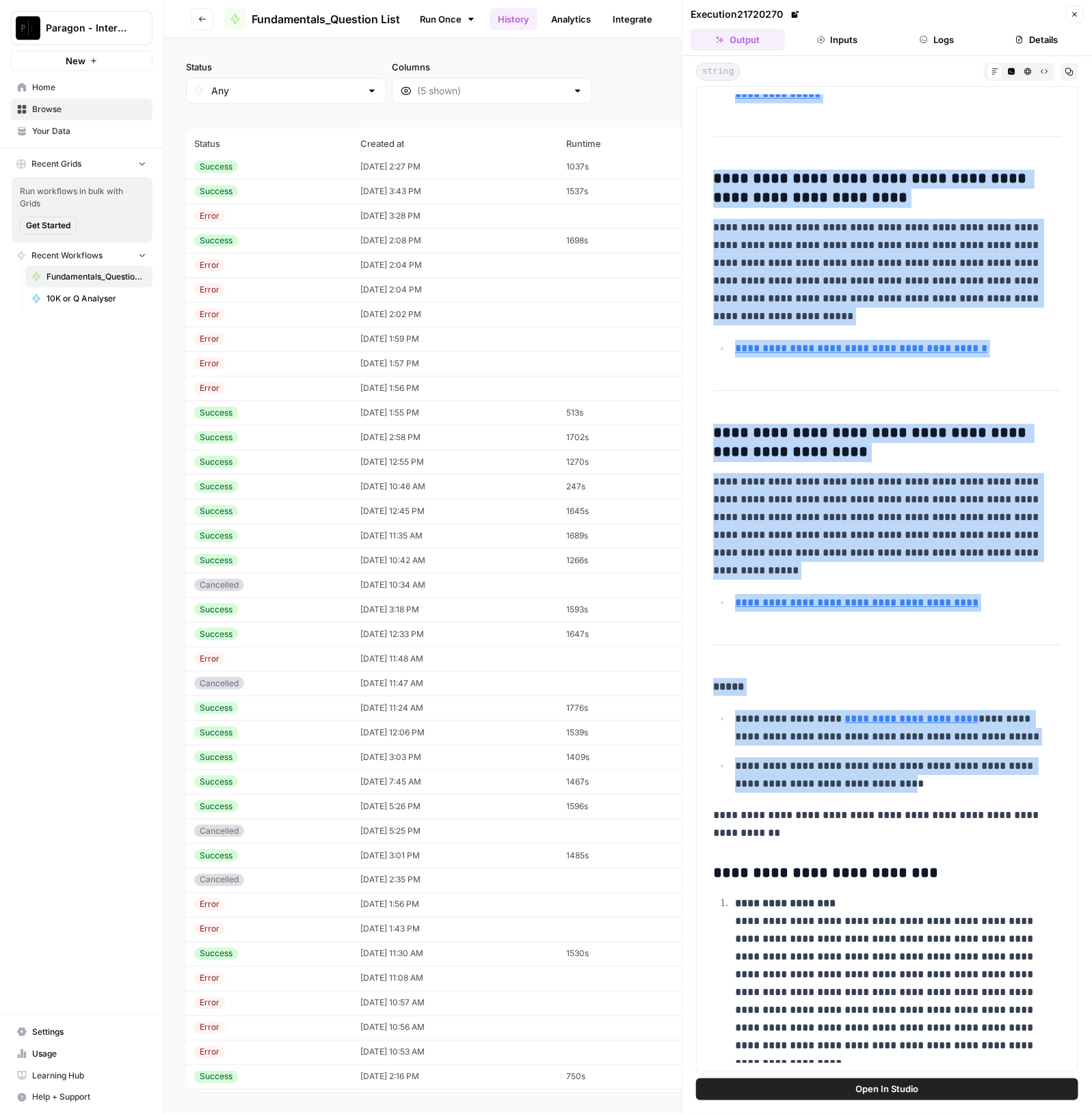
scroll to position [10251, 0]
drag, startPoint x: 715, startPoint y: 478, endPoint x: 1034, endPoint y: 812, distance: 461.9
copy div "**********"
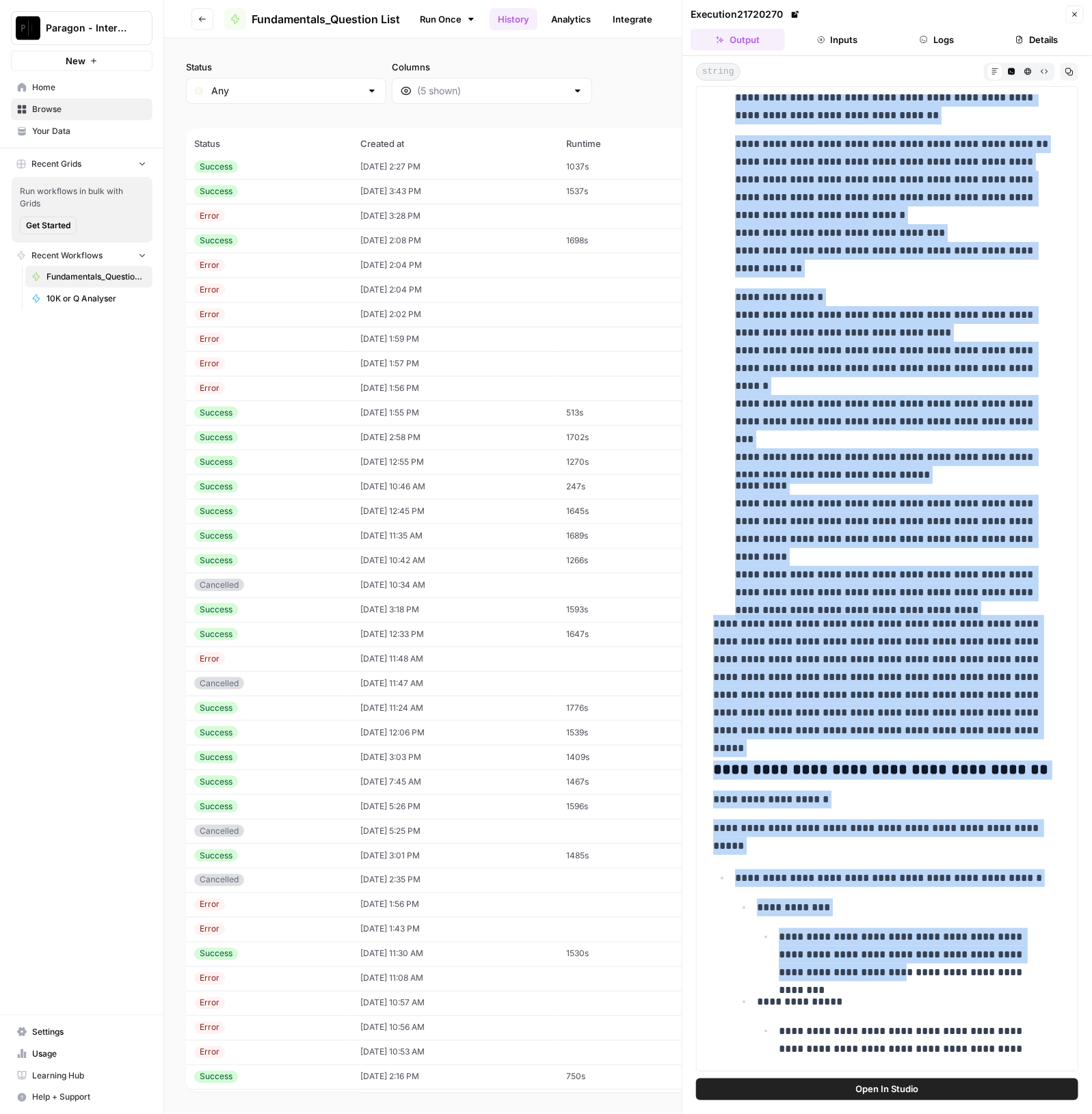
scroll to position [13243, 0]
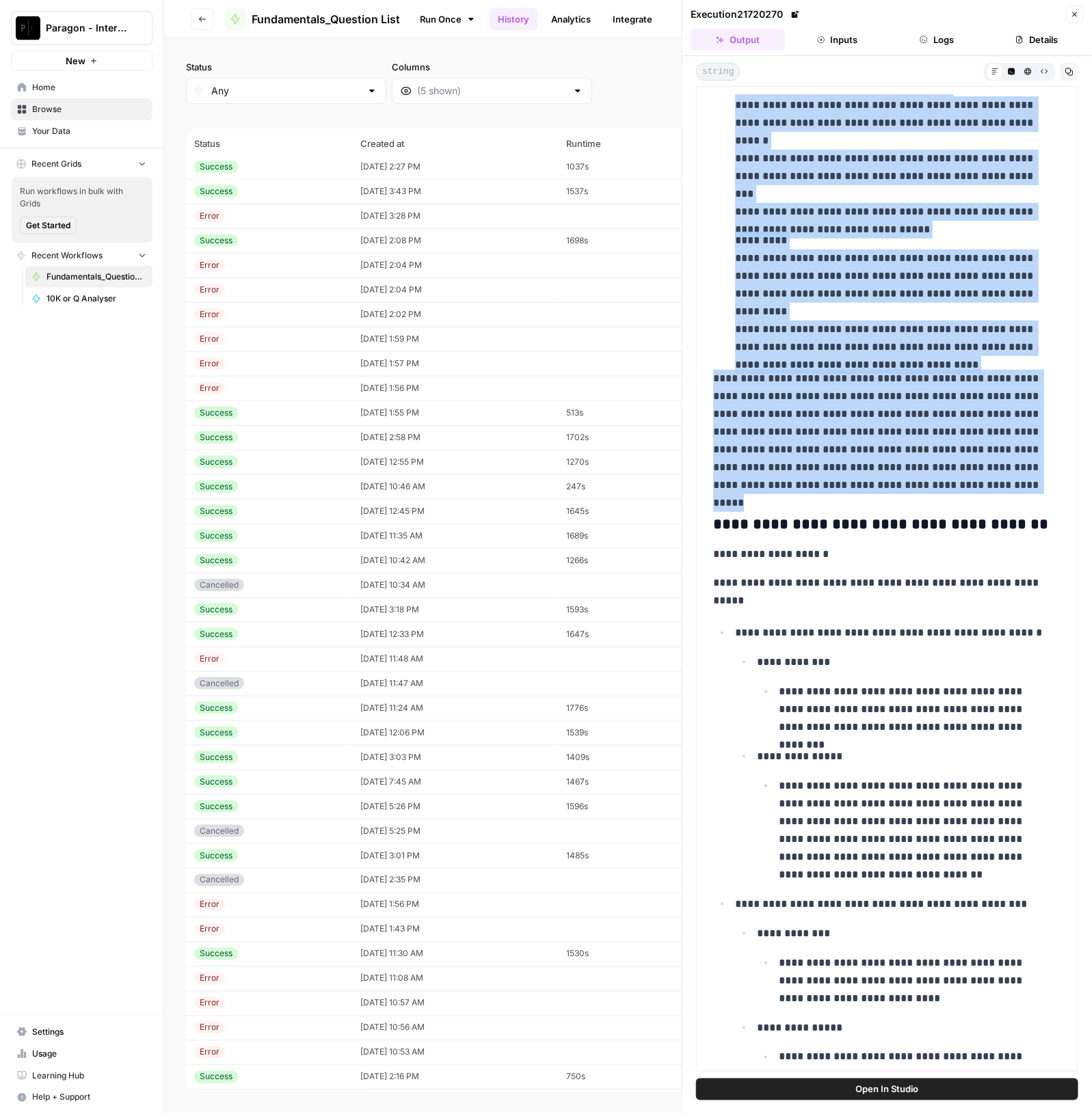
drag, startPoint x: 715, startPoint y: 429, endPoint x: 980, endPoint y: 459, distance: 266.7
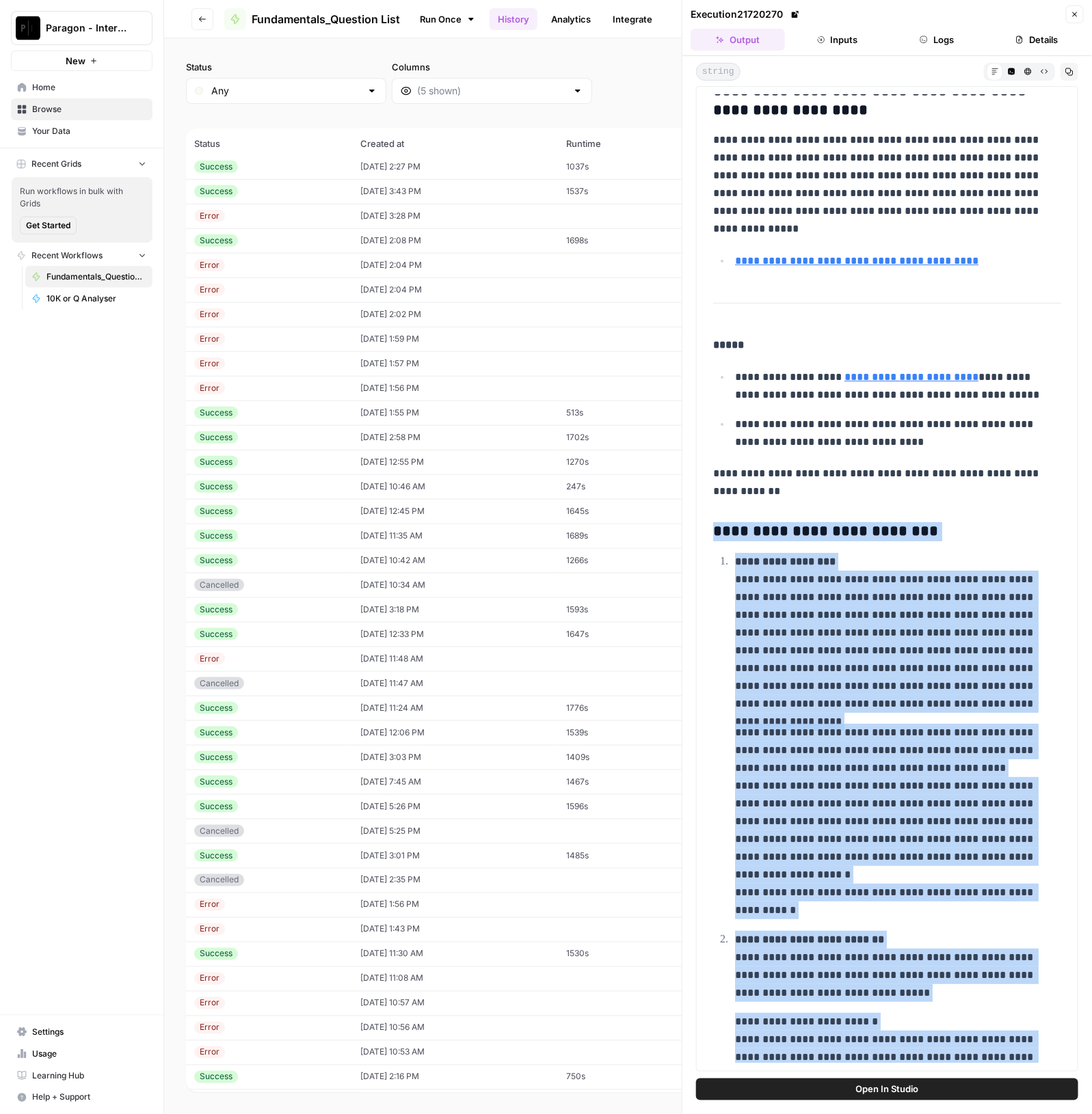
scroll to position [10422, 0]
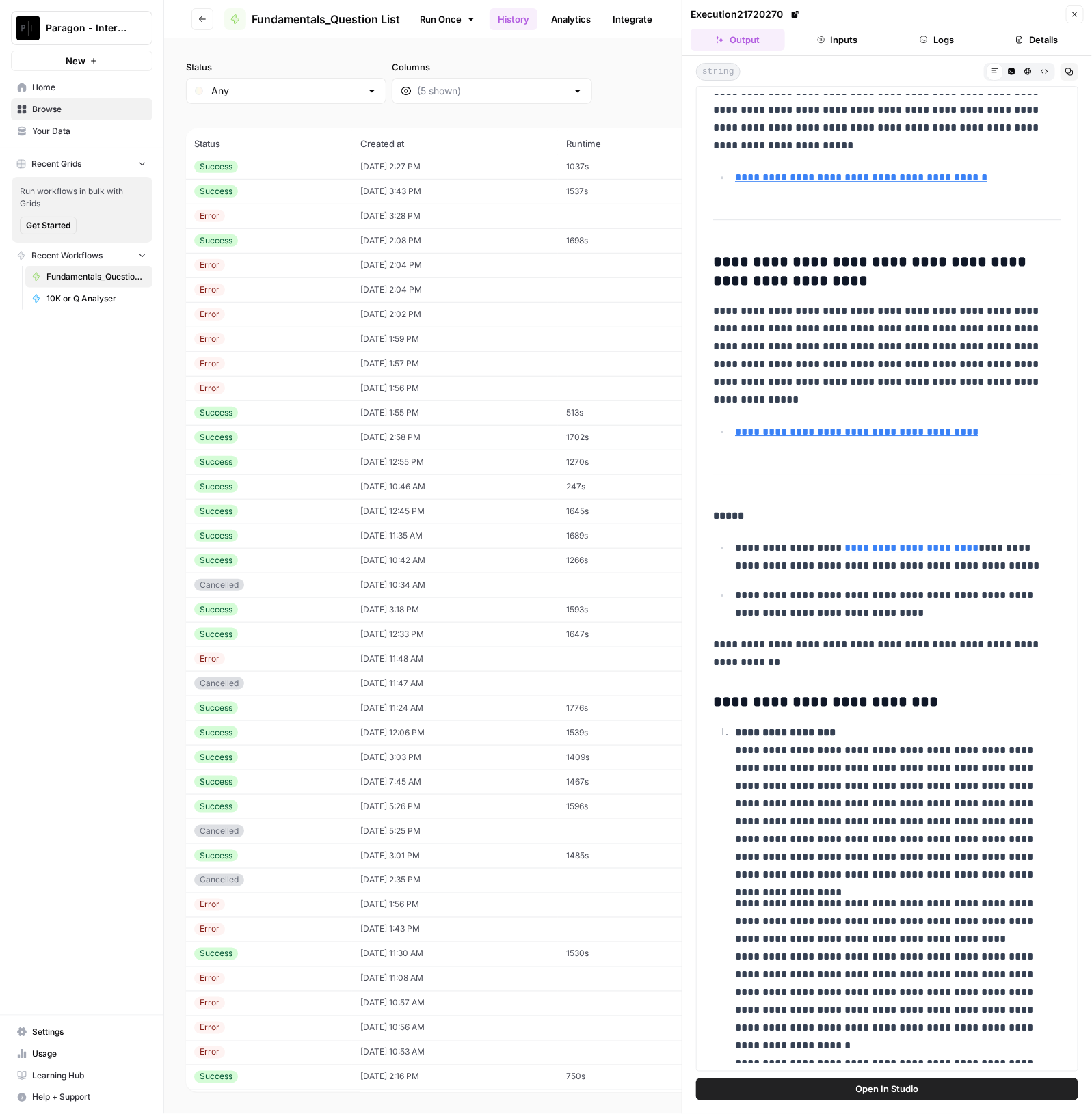
click at [731, 650] on p "**********" at bounding box center [881, 653] width 335 height 36
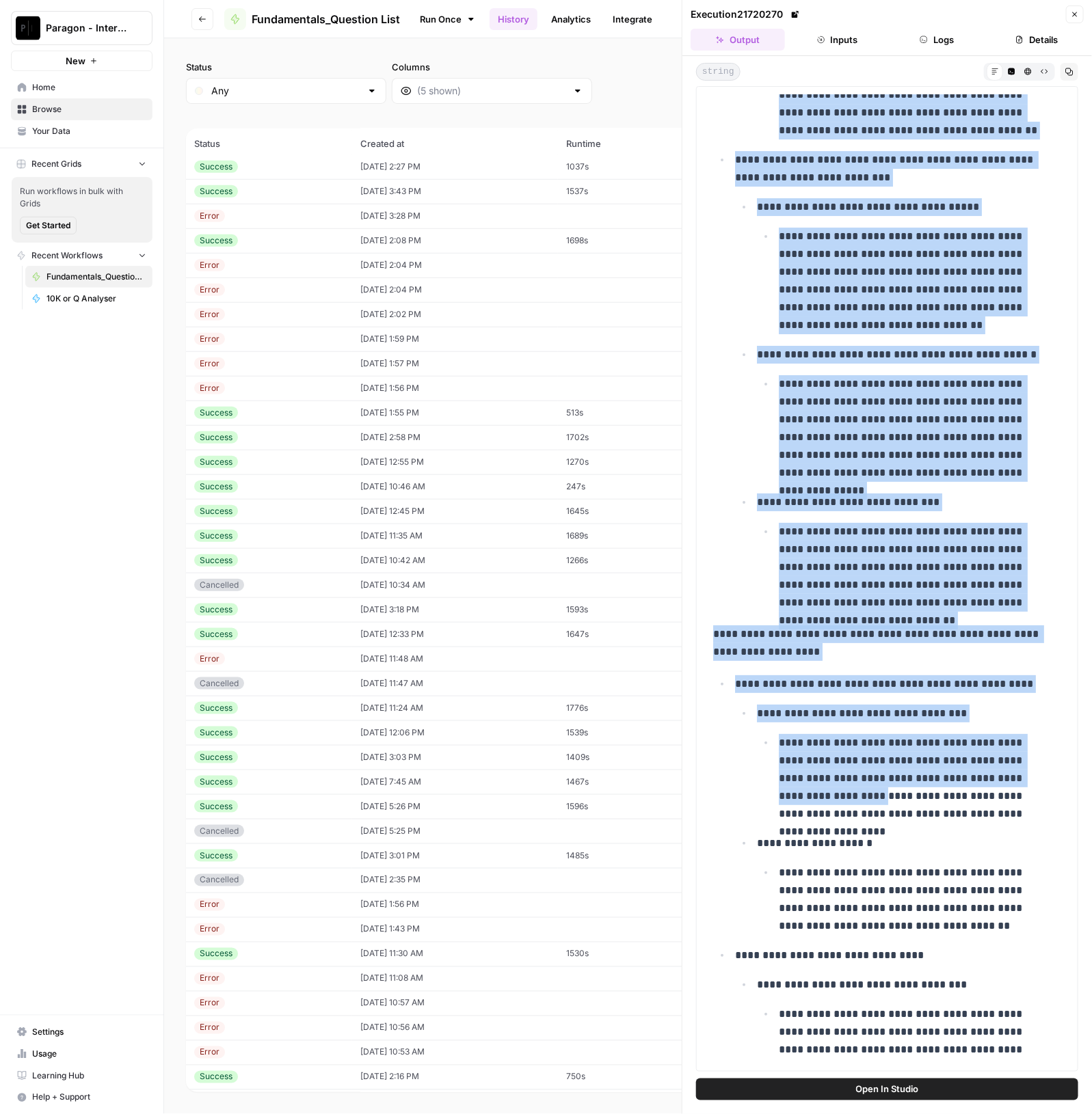
scroll to position [15037, 0]
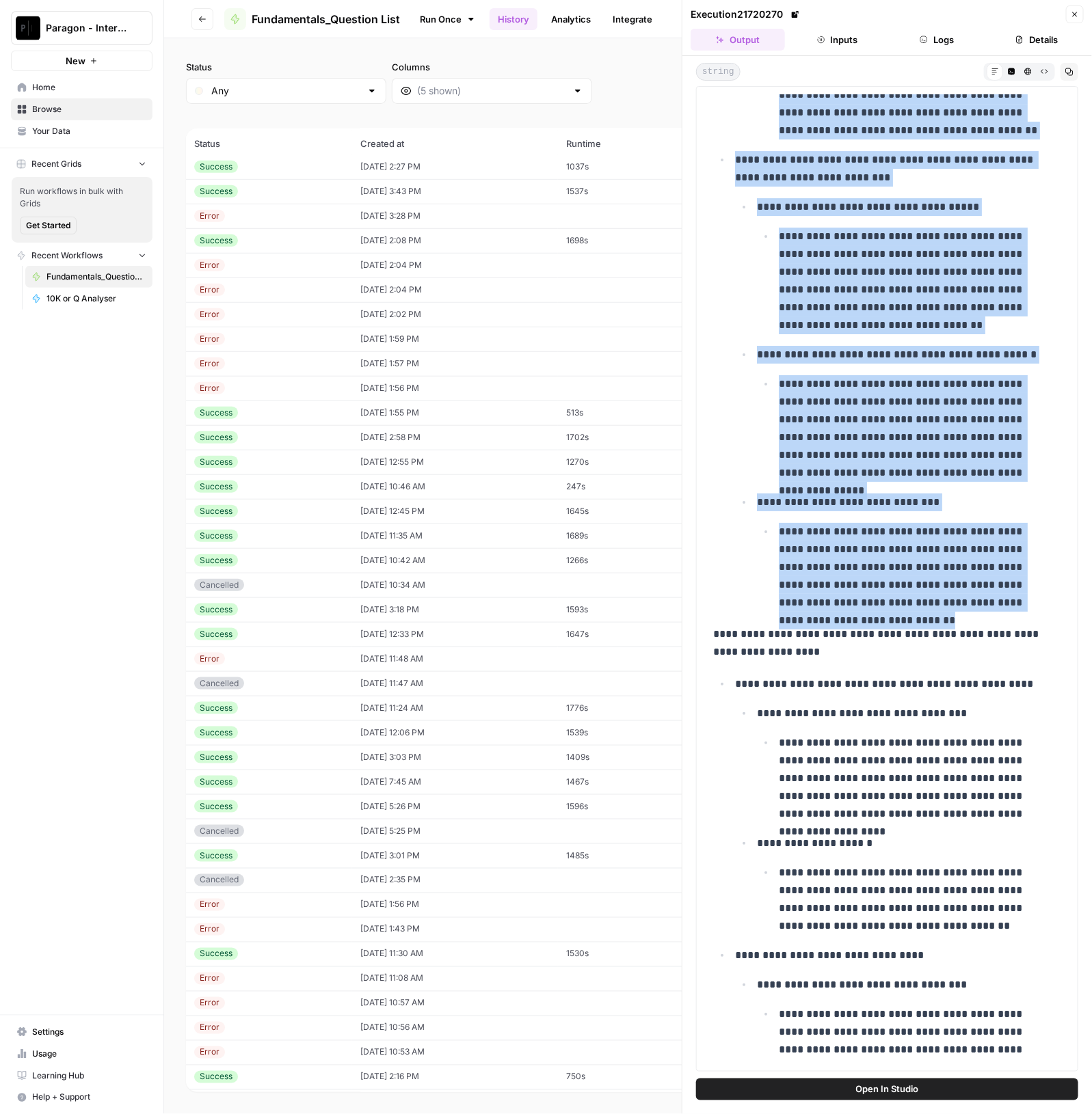
drag, startPoint x: 712, startPoint y: 670, endPoint x: 1057, endPoint y: 579, distance: 356.8
click at [1057, 579] on div "**********" at bounding box center [886, 579] width 365 height 968
copy div "**********"
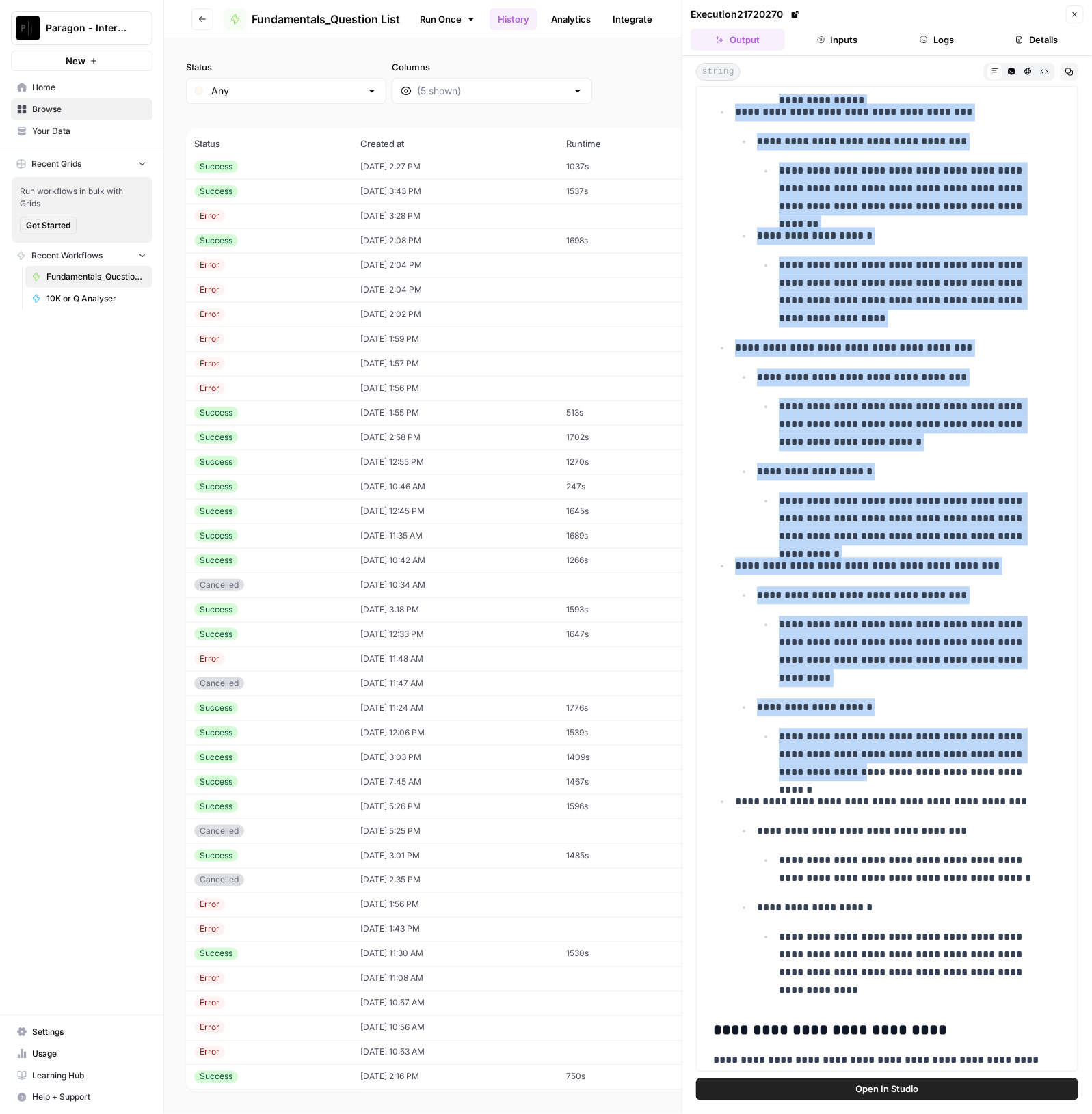
scroll to position [16404, 0]
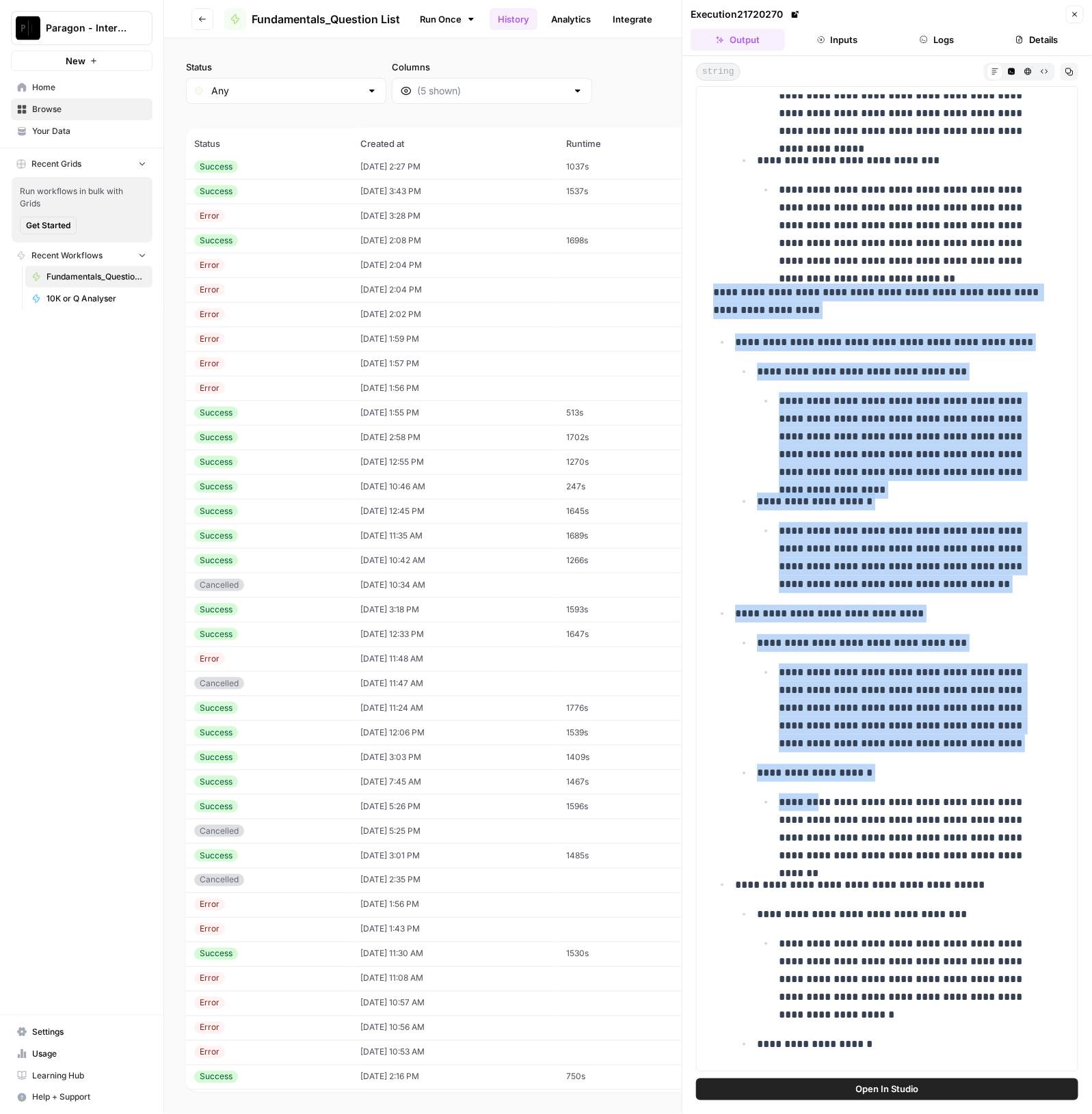
drag, startPoint x: 713, startPoint y: 610, endPoint x: 820, endPoint y: 773, distance: 195.0
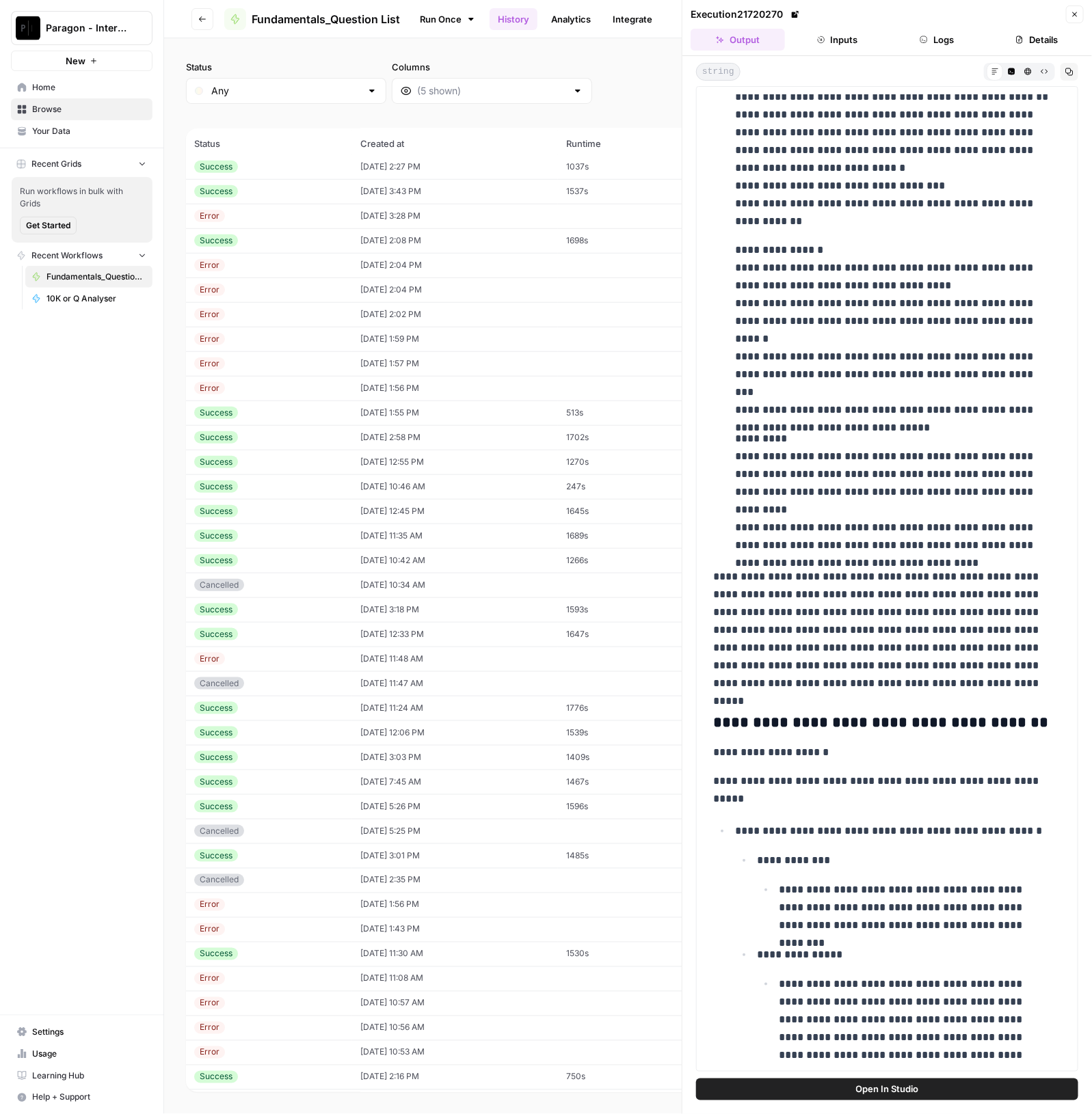
scroll to position [13243, 0]
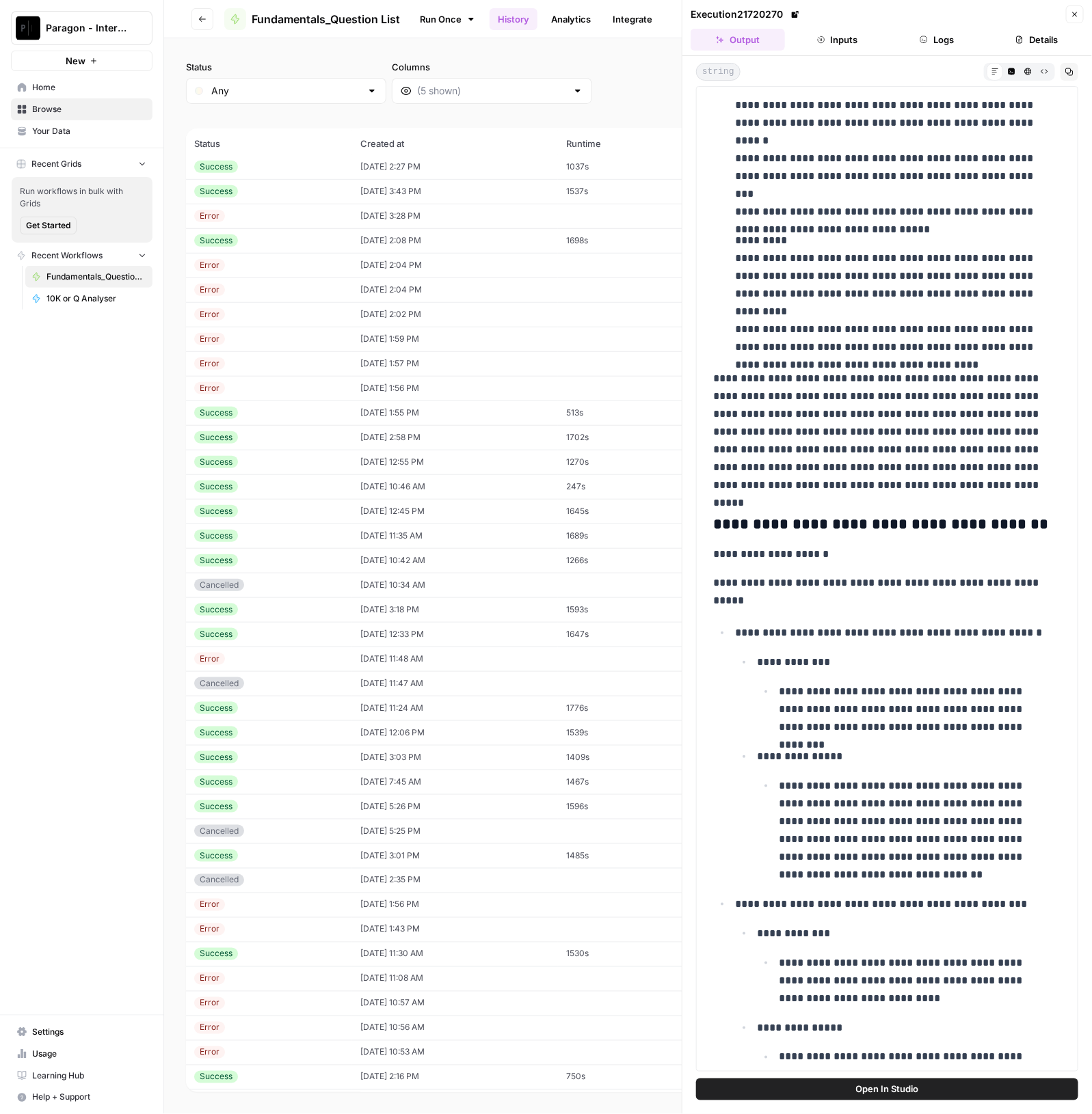
click at [842, 37] on button "Inputs" at bounding box center [837, 40] width 95 height 22
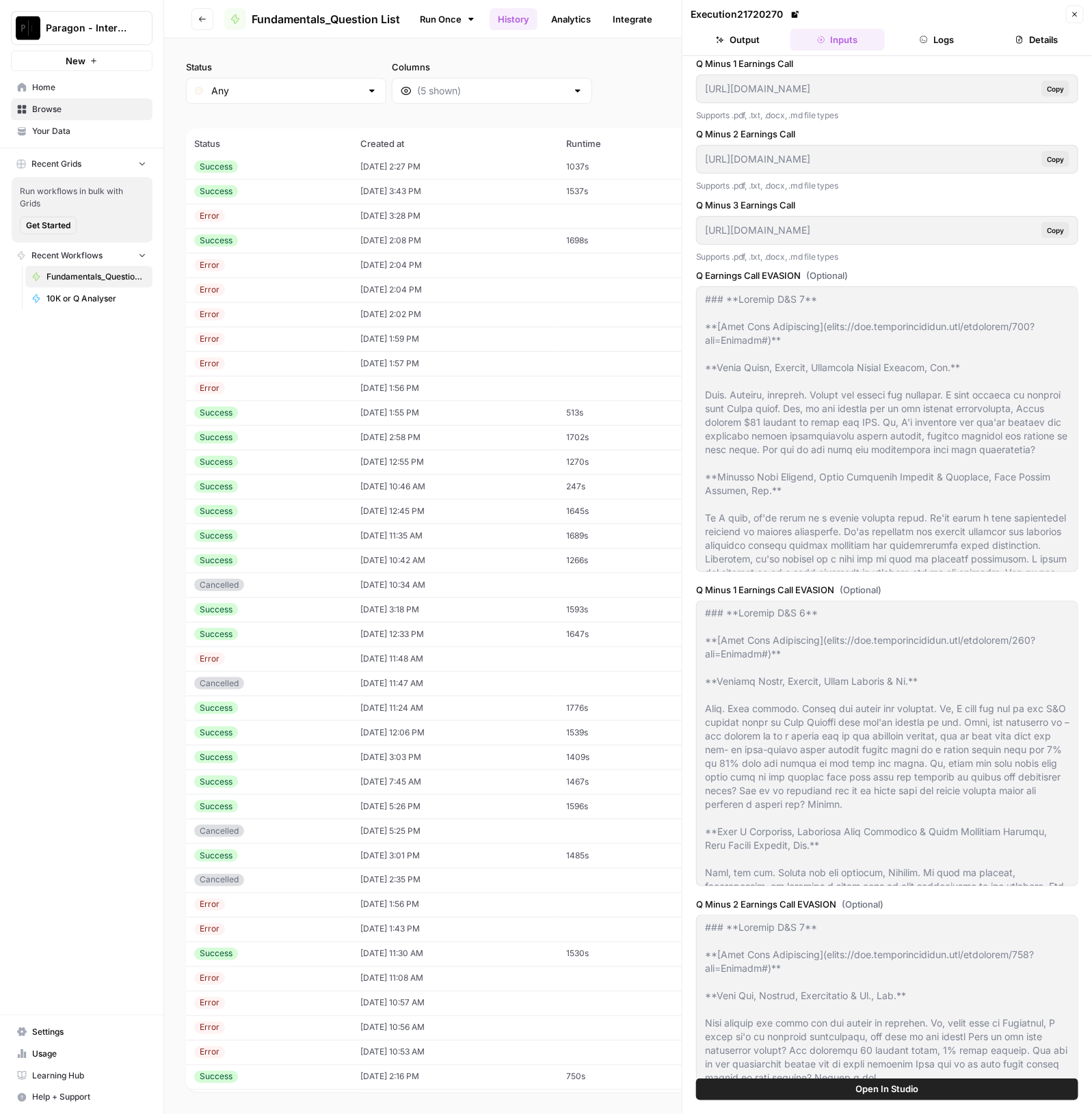
scroll to position [0, 0]
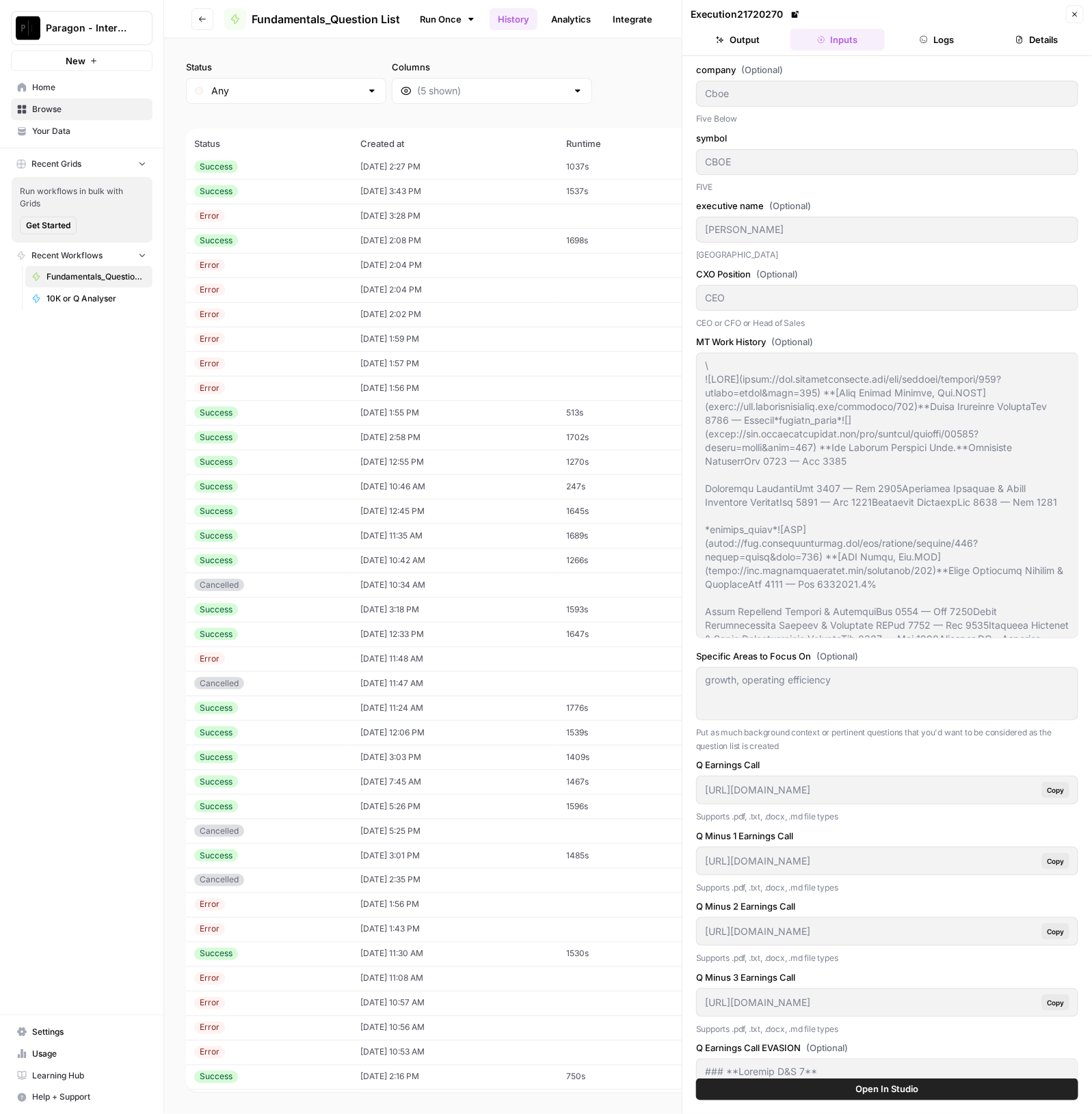
click at [1028, 40] on button "Details" at bounding box center [1036, 40] width 95 height 22
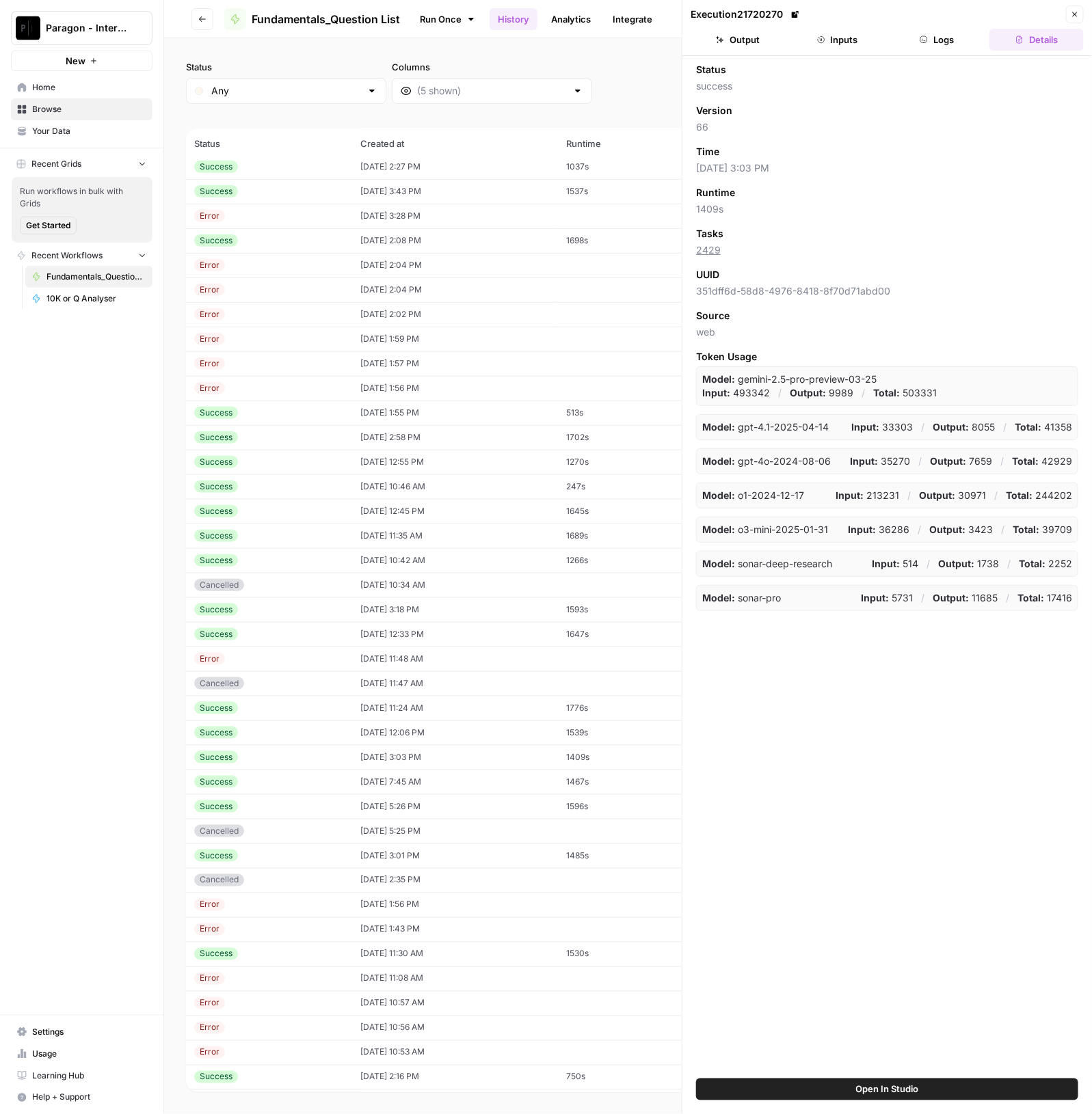
click at [944, 39] on button "Logs" at bounding box center [937, 40] width 95 height 22
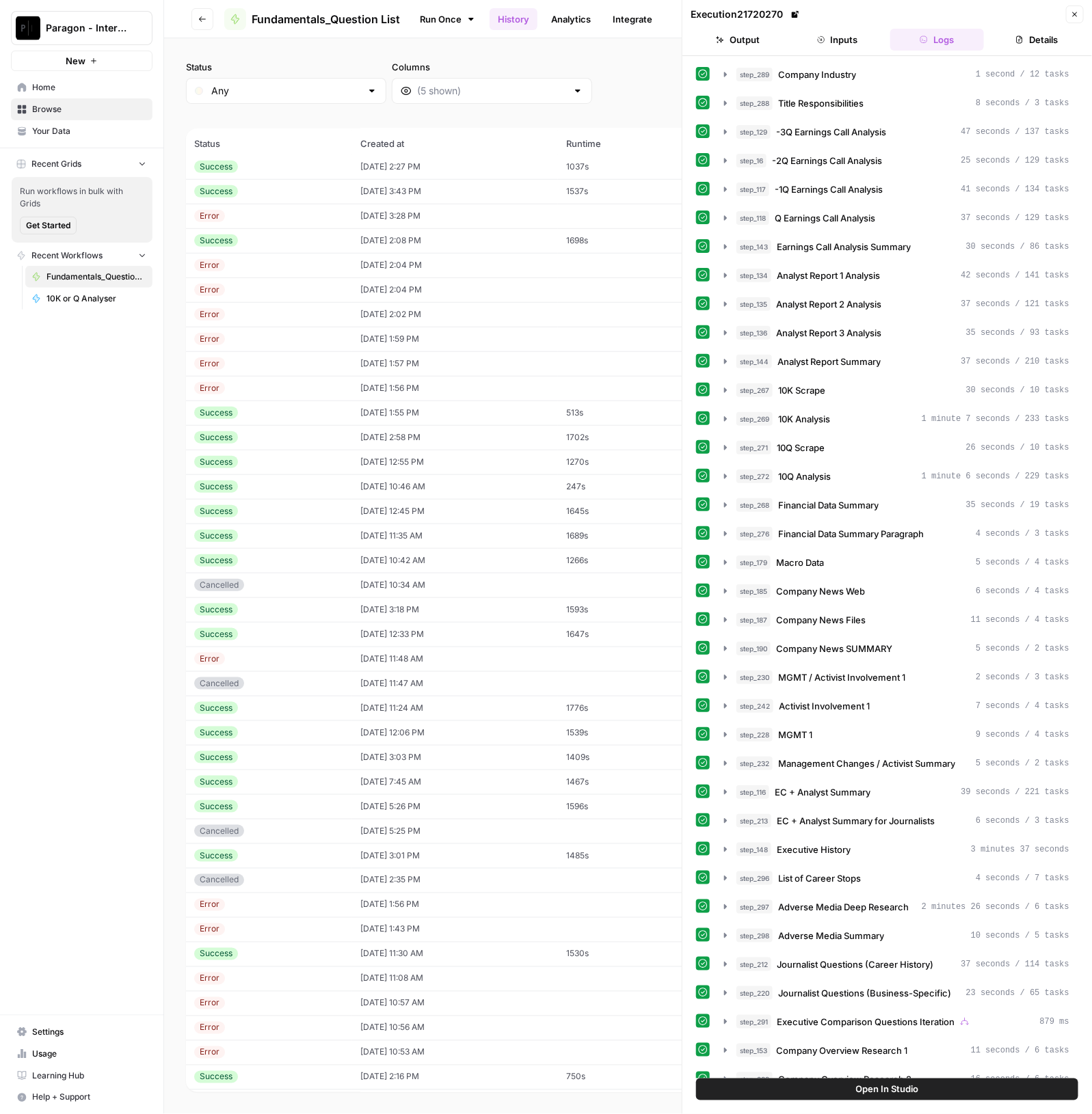
click at [734, 42] on button "Output" at bounding box center [737, 40] width 95 height 22
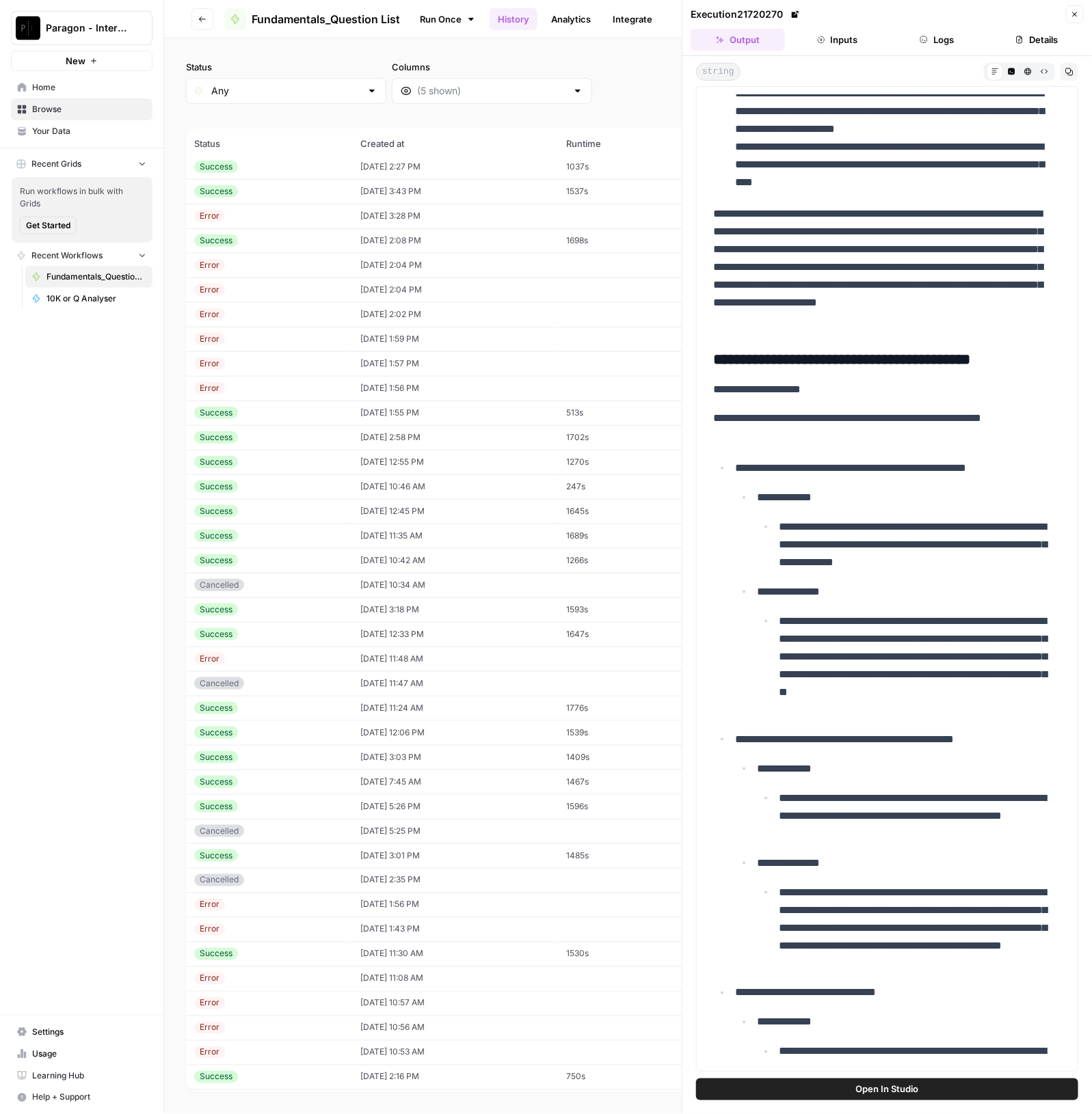
scroll to position [13328, 0]
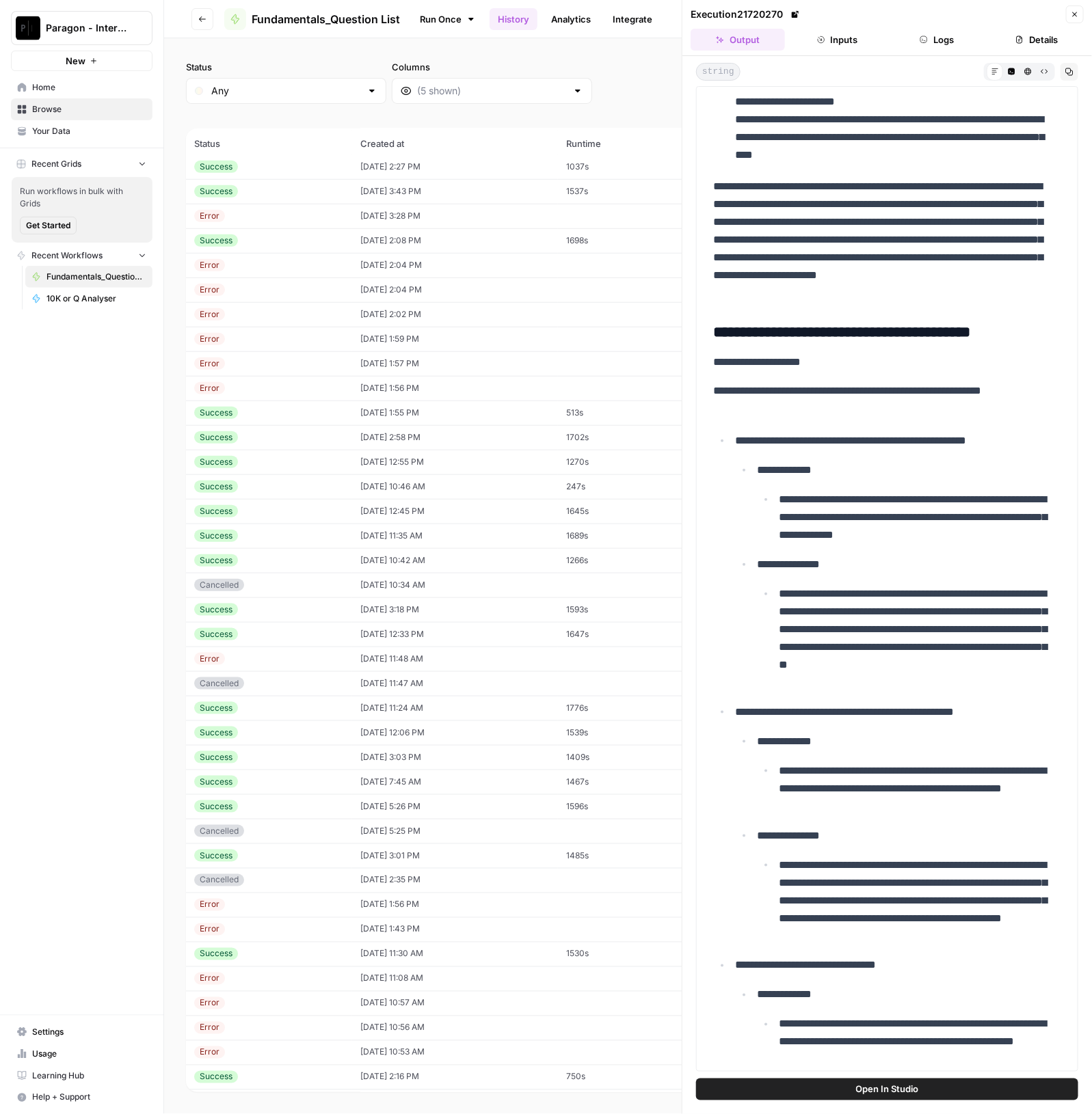
drag, startPoint x: 889, startPoint y: 395, endPoint x: 872, endPoint y: 395, distance: 17.0
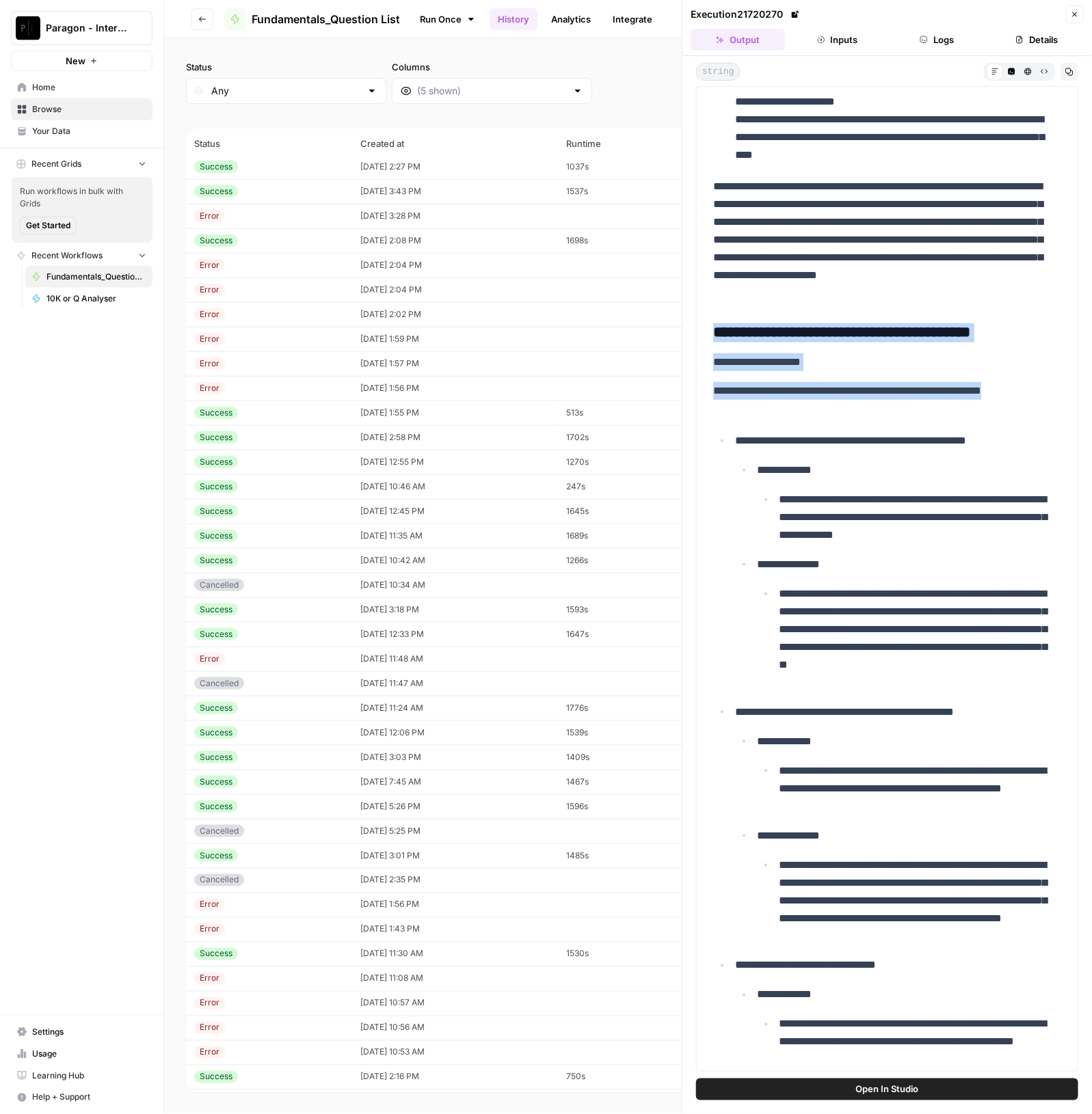
drag, startPoint x: 708, startPoint y: 414, endPoint x: 842, endPoint y: 493, distance: 155.6
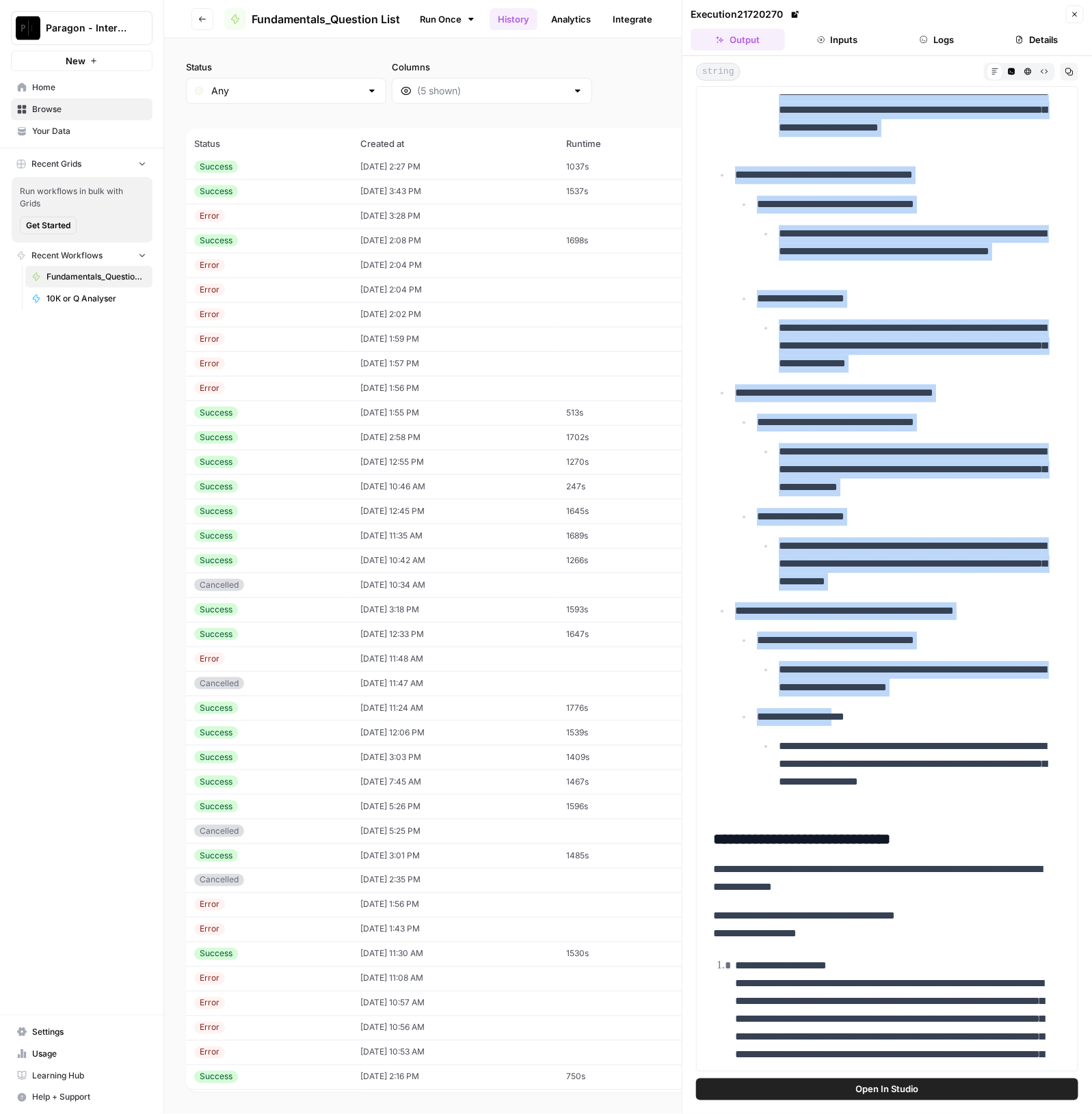
scroll to position [16574, 0]
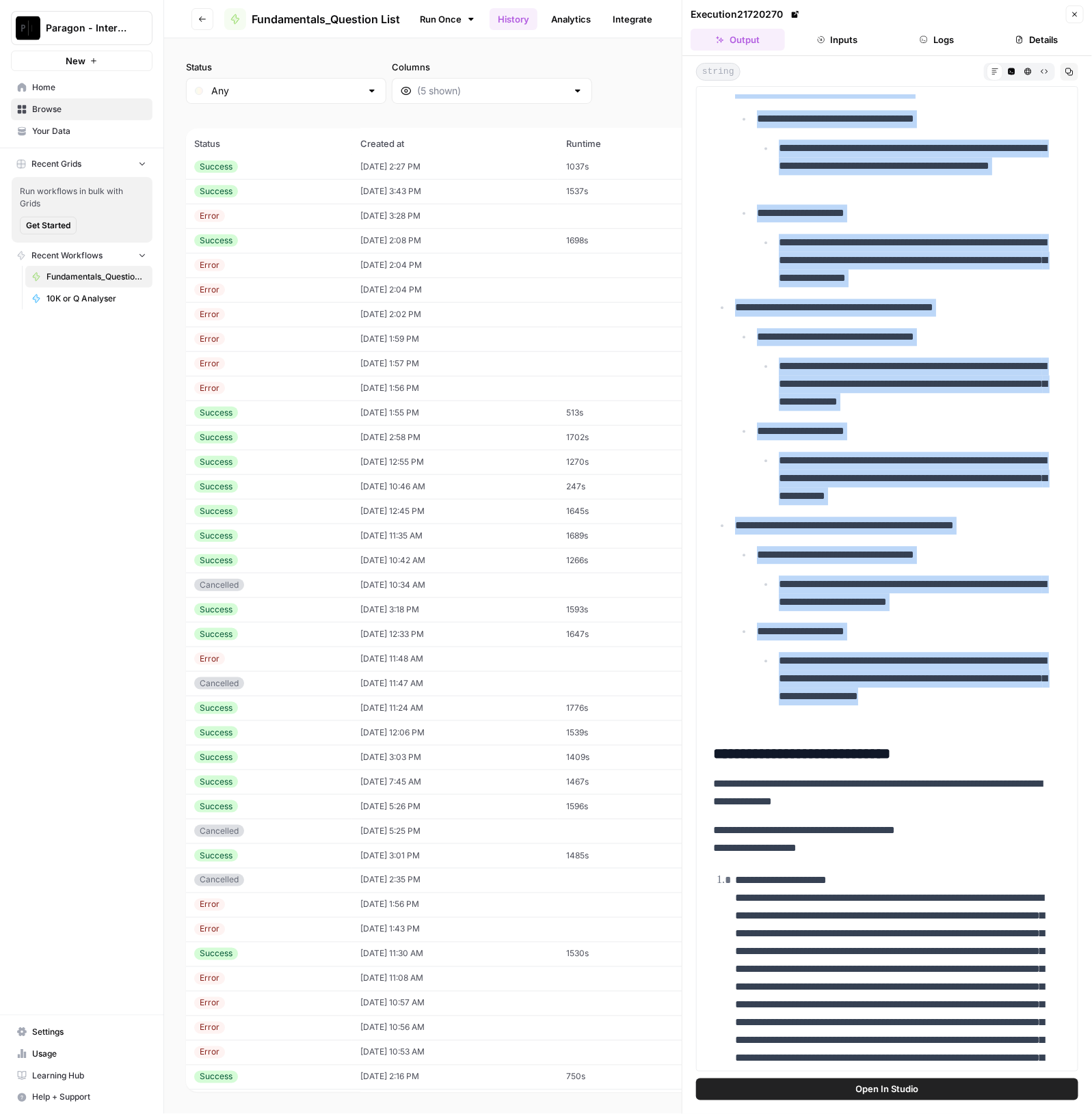
drag, startPoint x: 718, startPoint y: 501, endPoint x: 943, endPoint y: 792, distance: 367.8
copy div "**********"
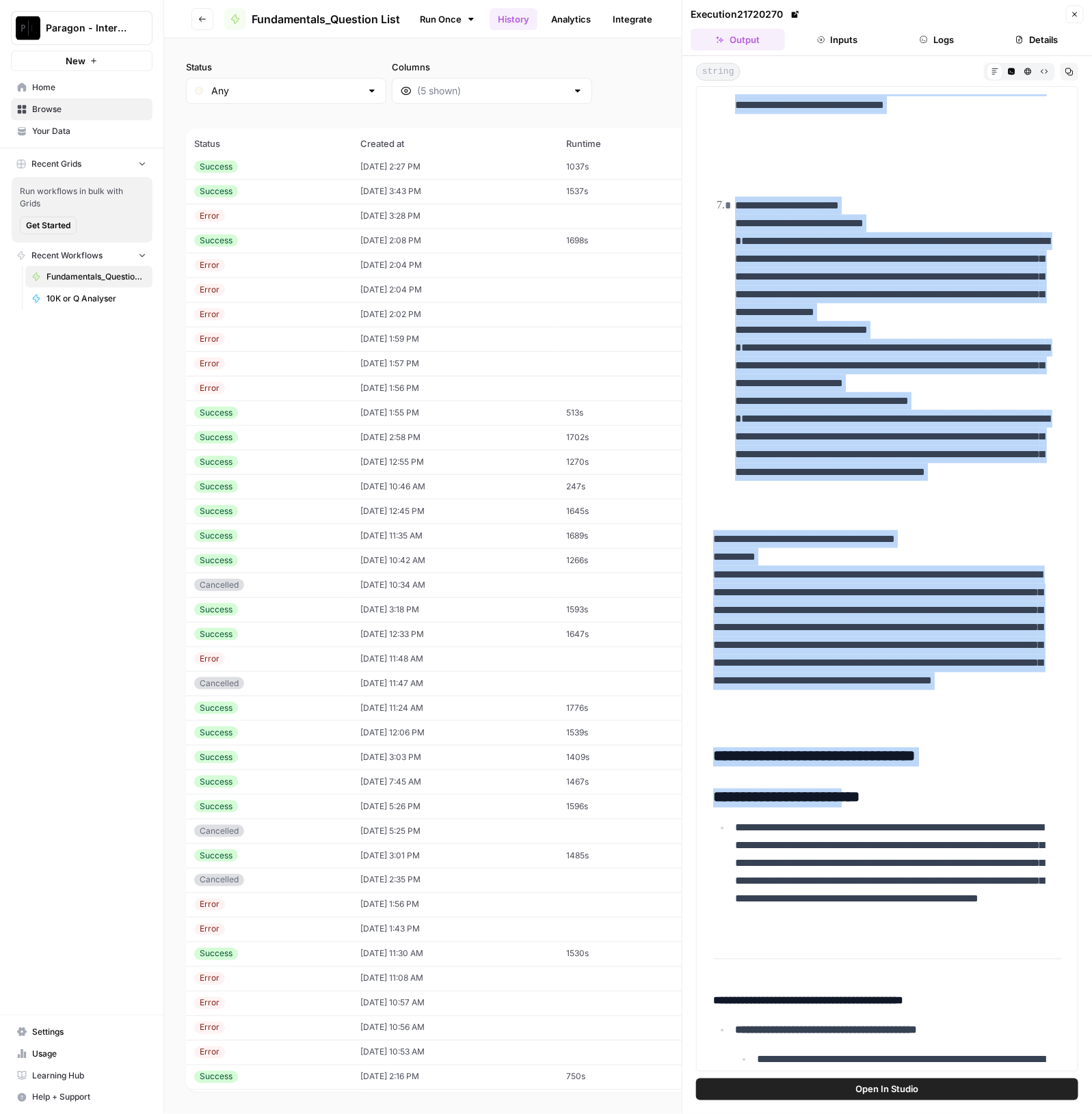
scroll to position [20247, 0]
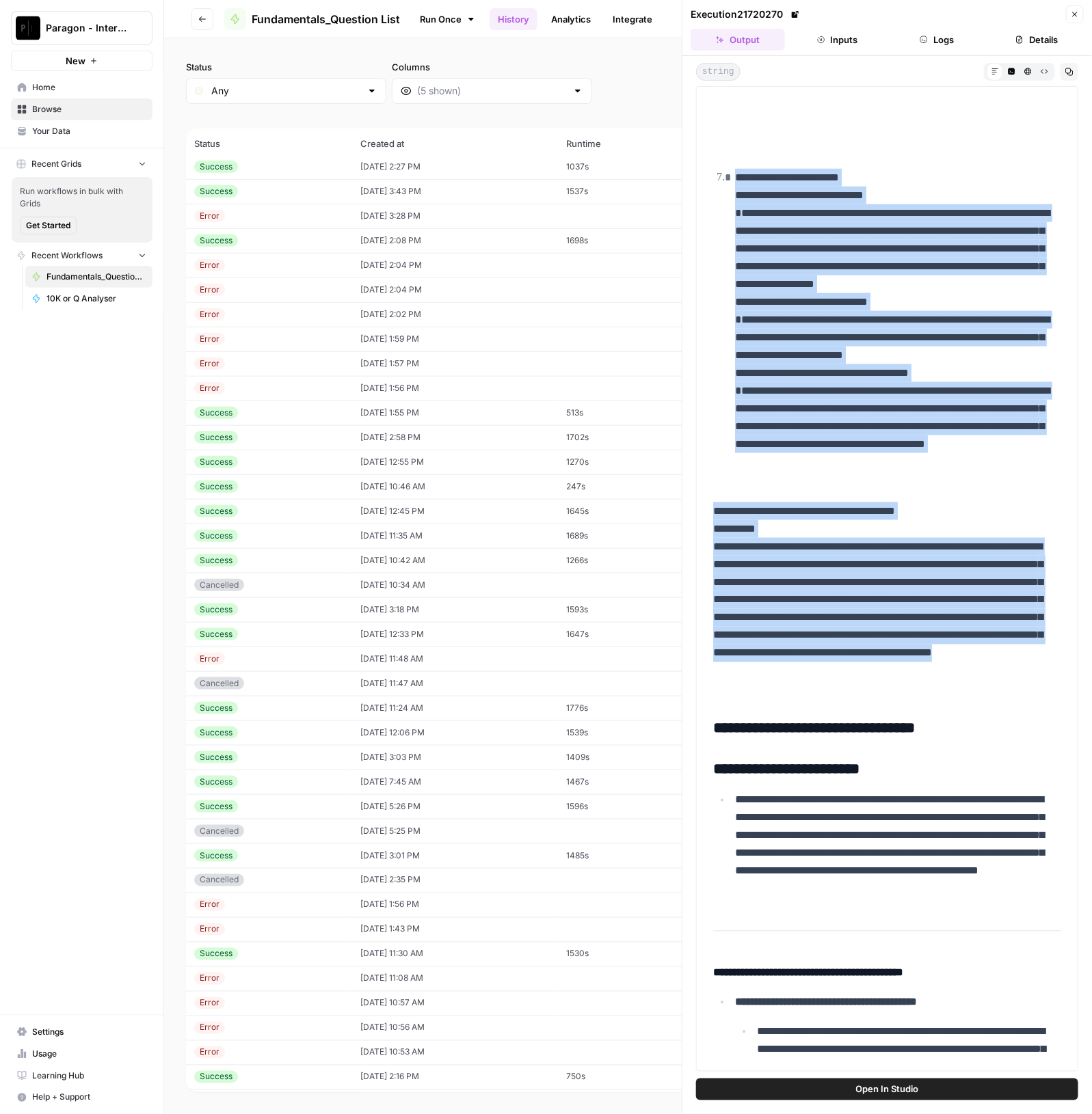
drag, startPoint x: 713, startPoint y: 576, endPoint x: 923, endPoint y: 767, distance: 283.9
copy div "**********"
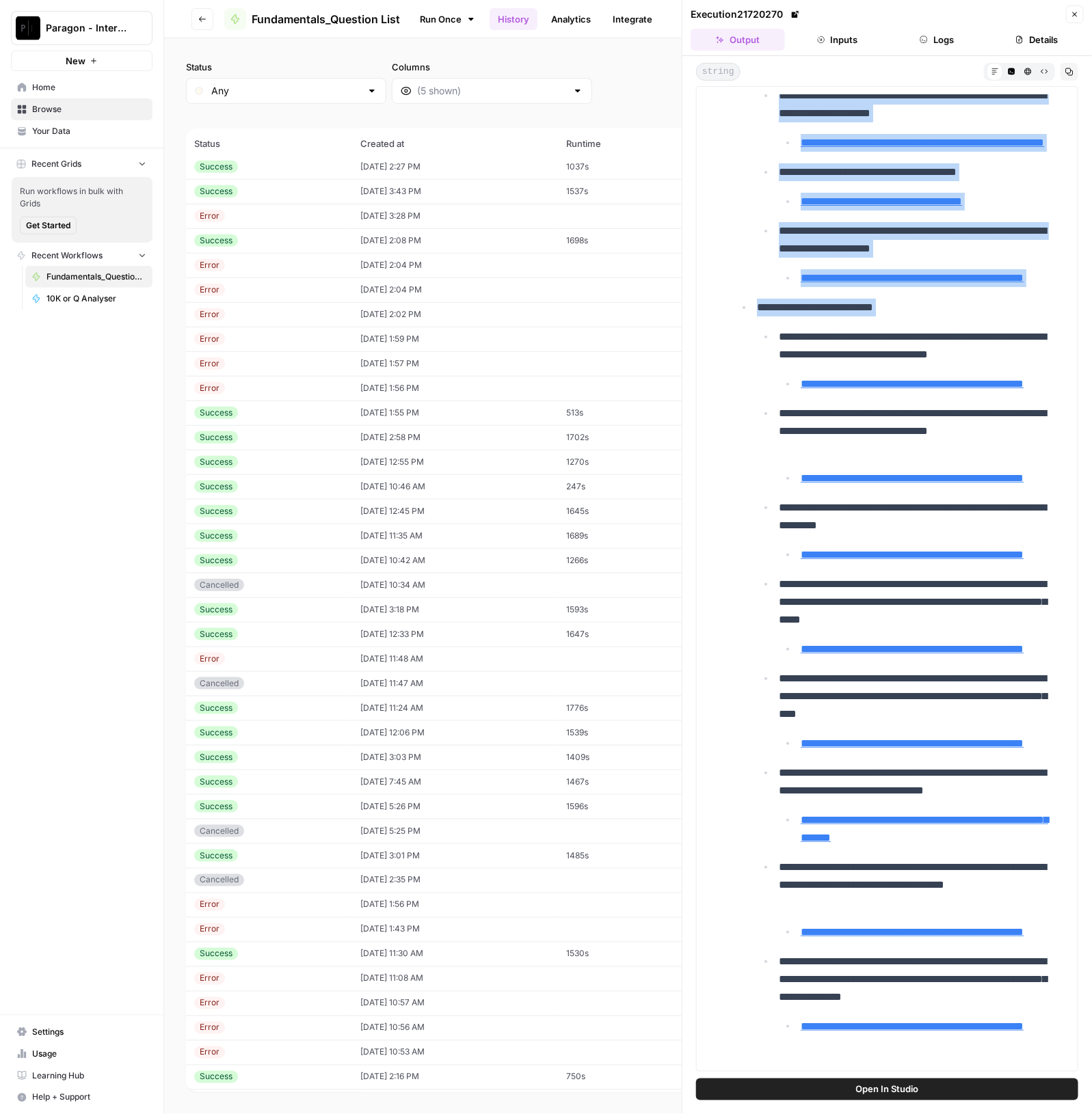
scroll to position [24482, 0]
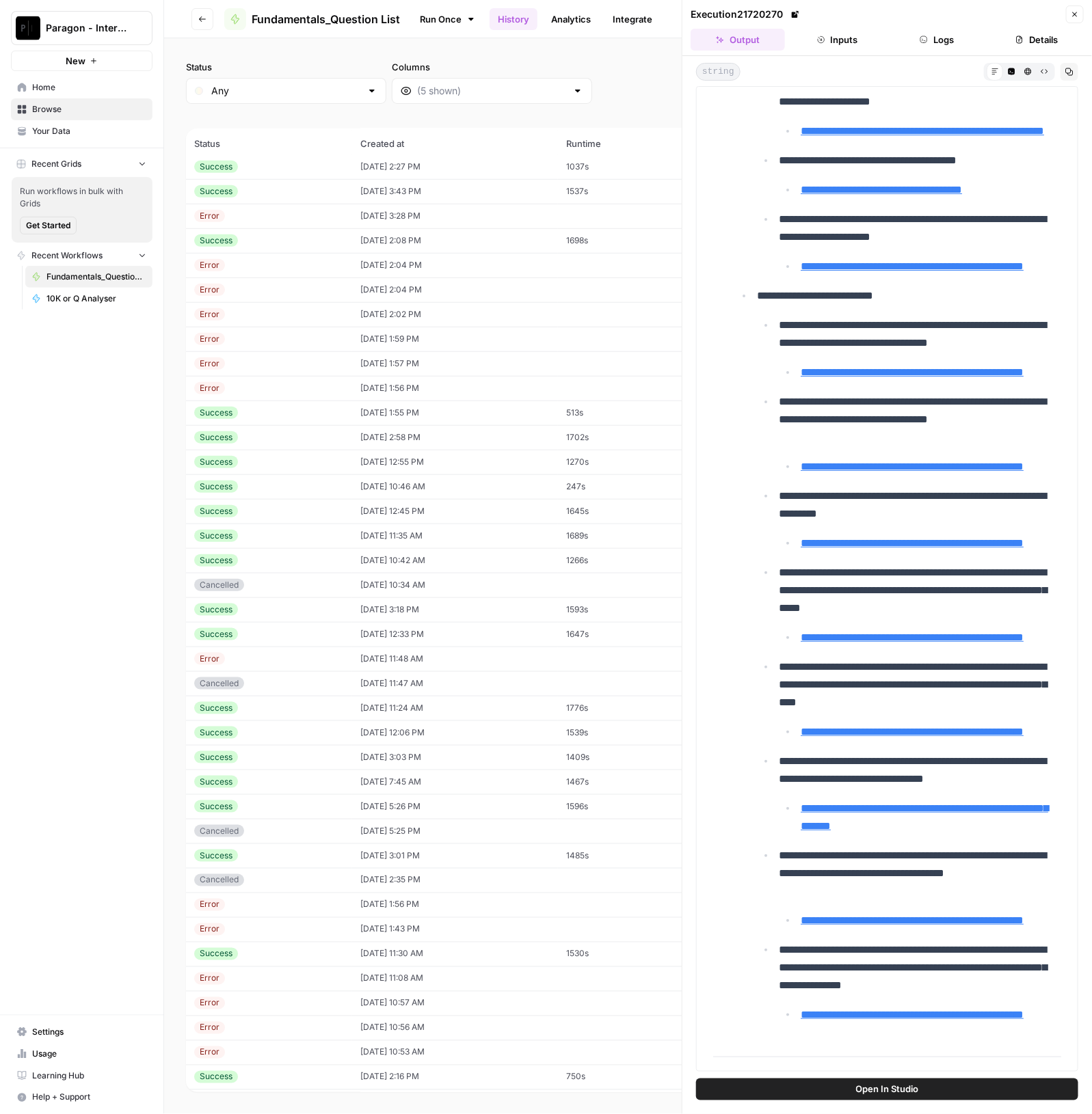
drag, startPoint x: 713, startPoint y: 552, endPoint x: 961, endPoint y: 1024, distance: 533.2
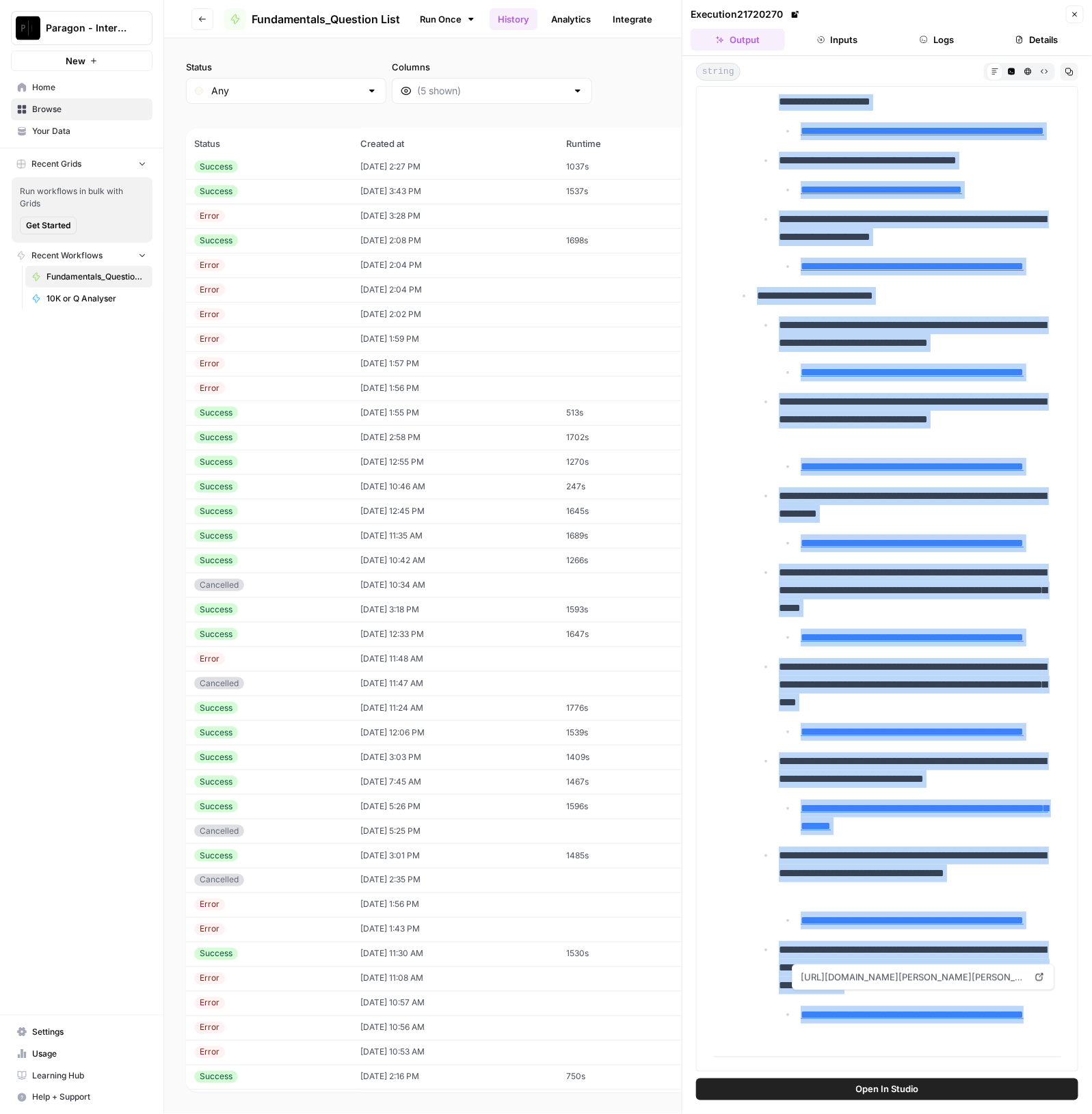
copy div "**********"
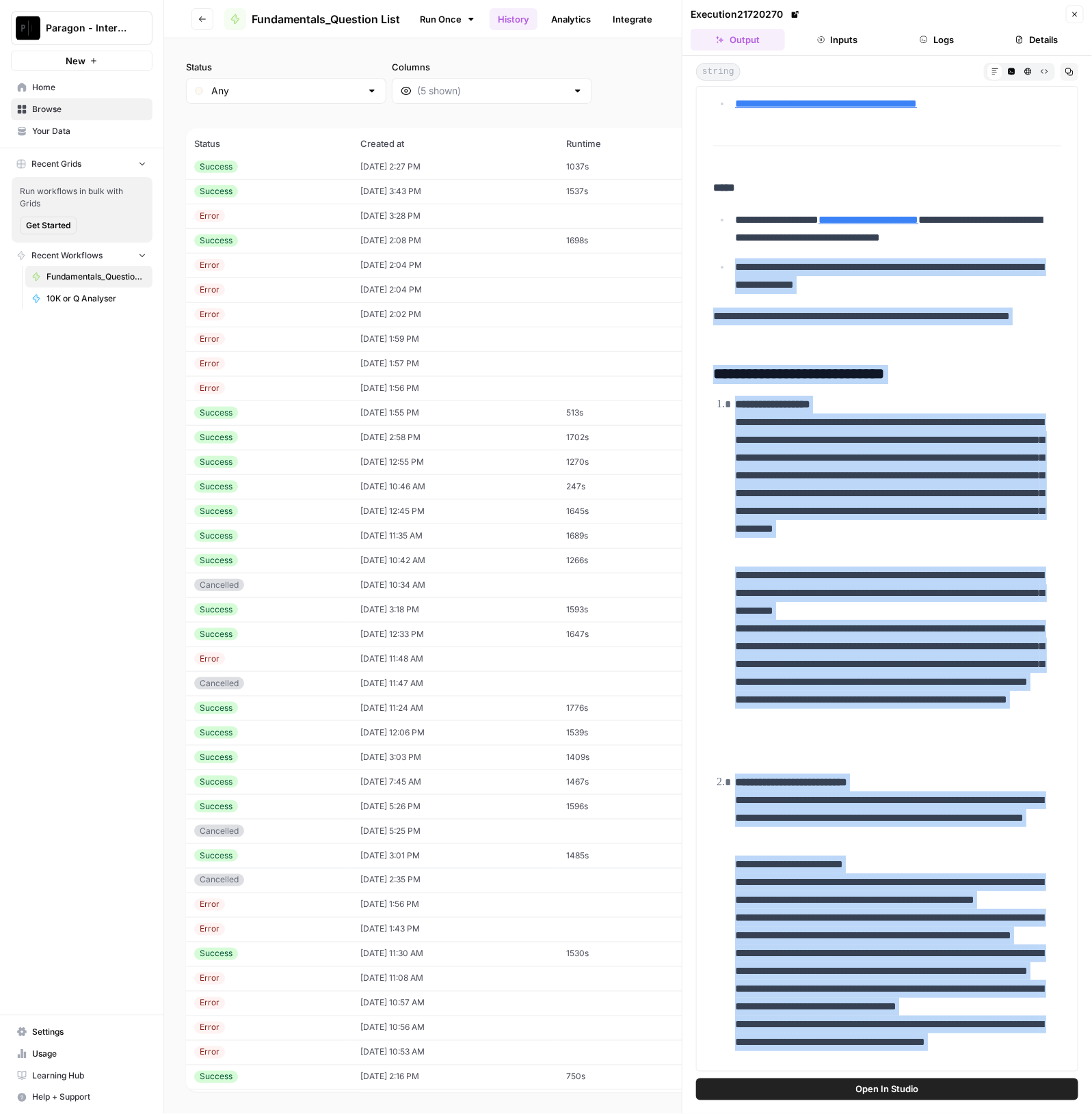
scroll to position [10556, 0]
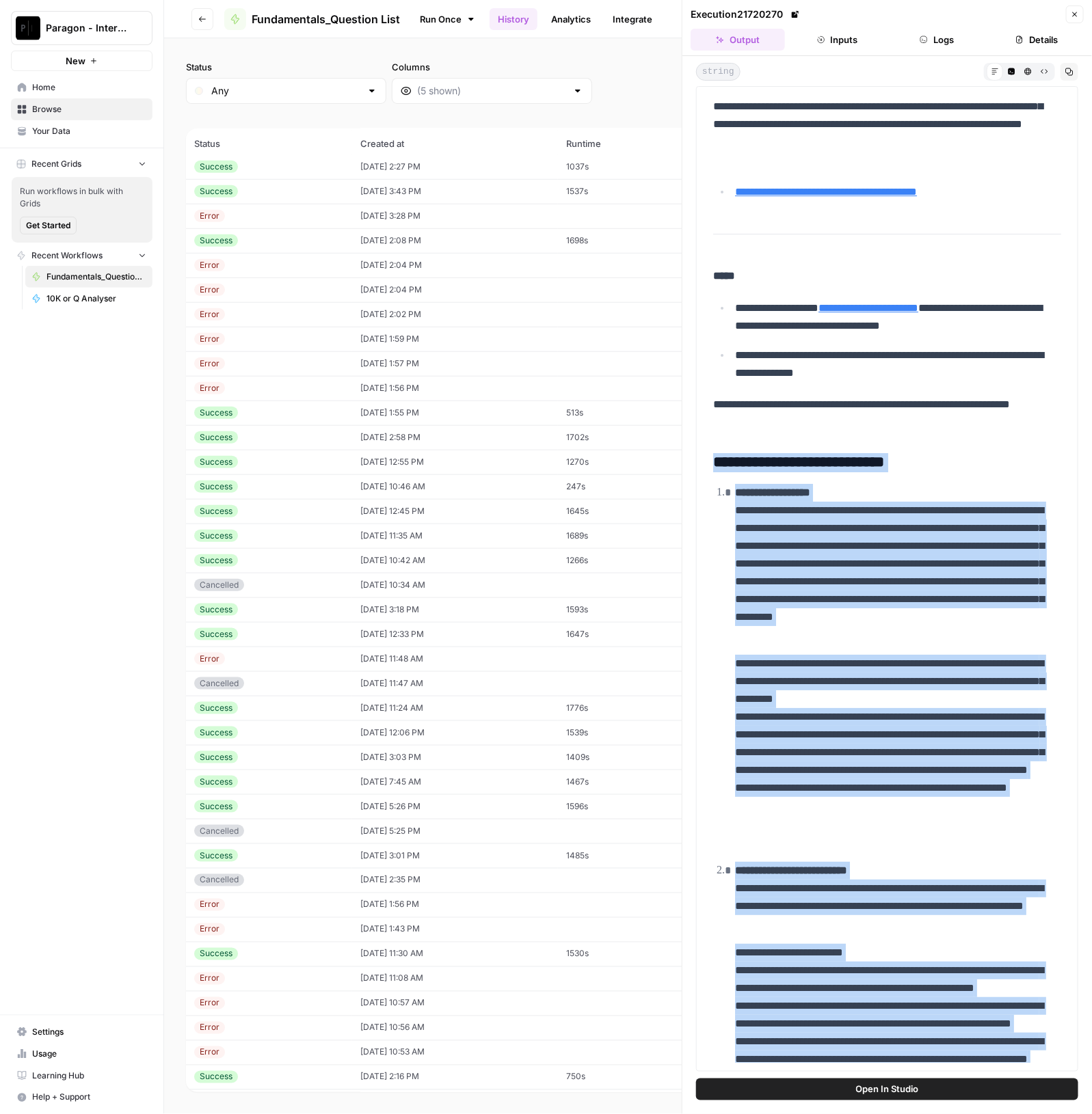
drag, startPoint x: 895, startPoint y: 587, endPoint x: 704, endPoint y: 533, distance: 198.5
click at [704, 533] on div "**********" at bounding box center [886, 578] width 382 height 985
copy div "**********"
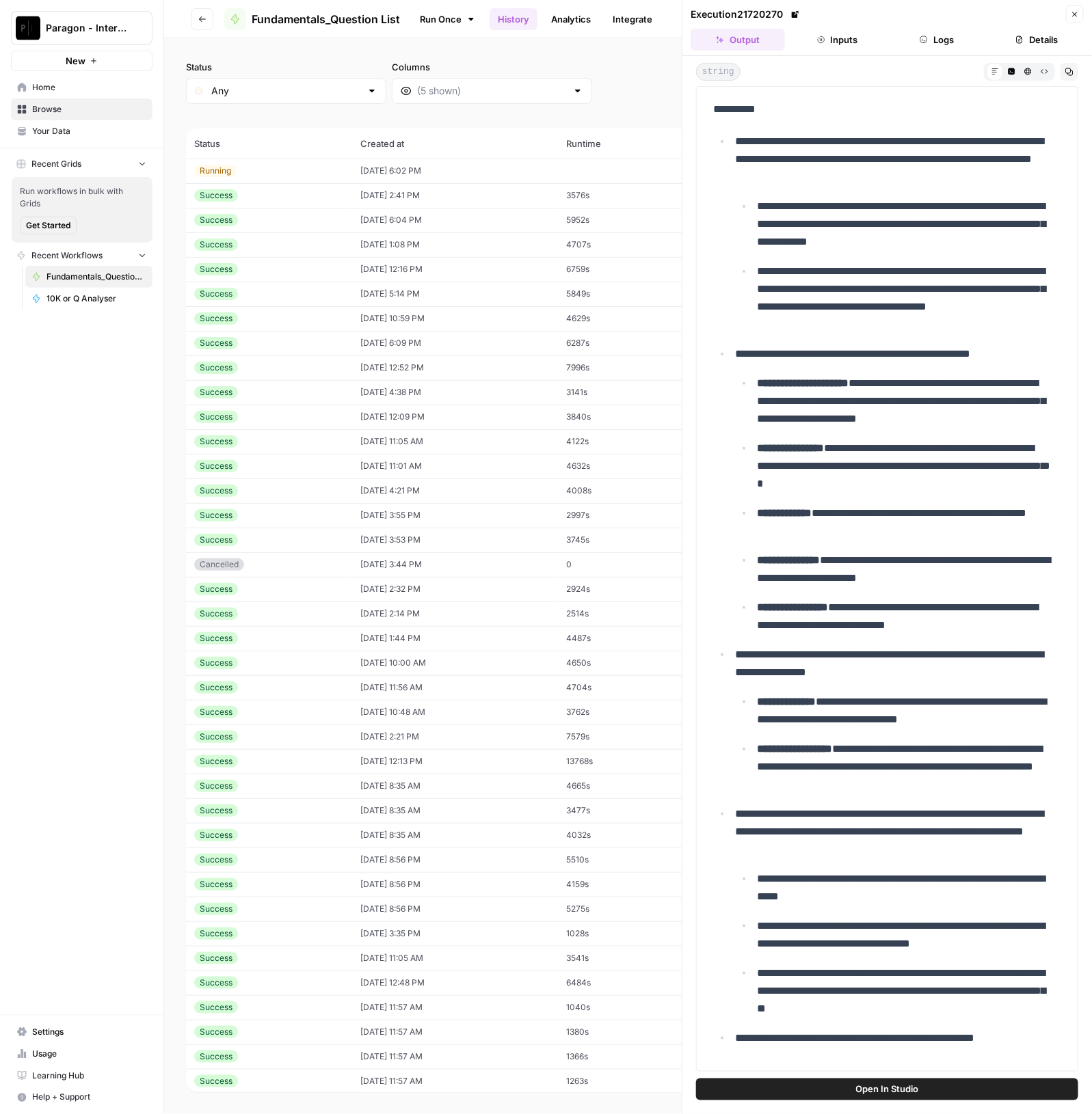
scroll to position [10556, 0]
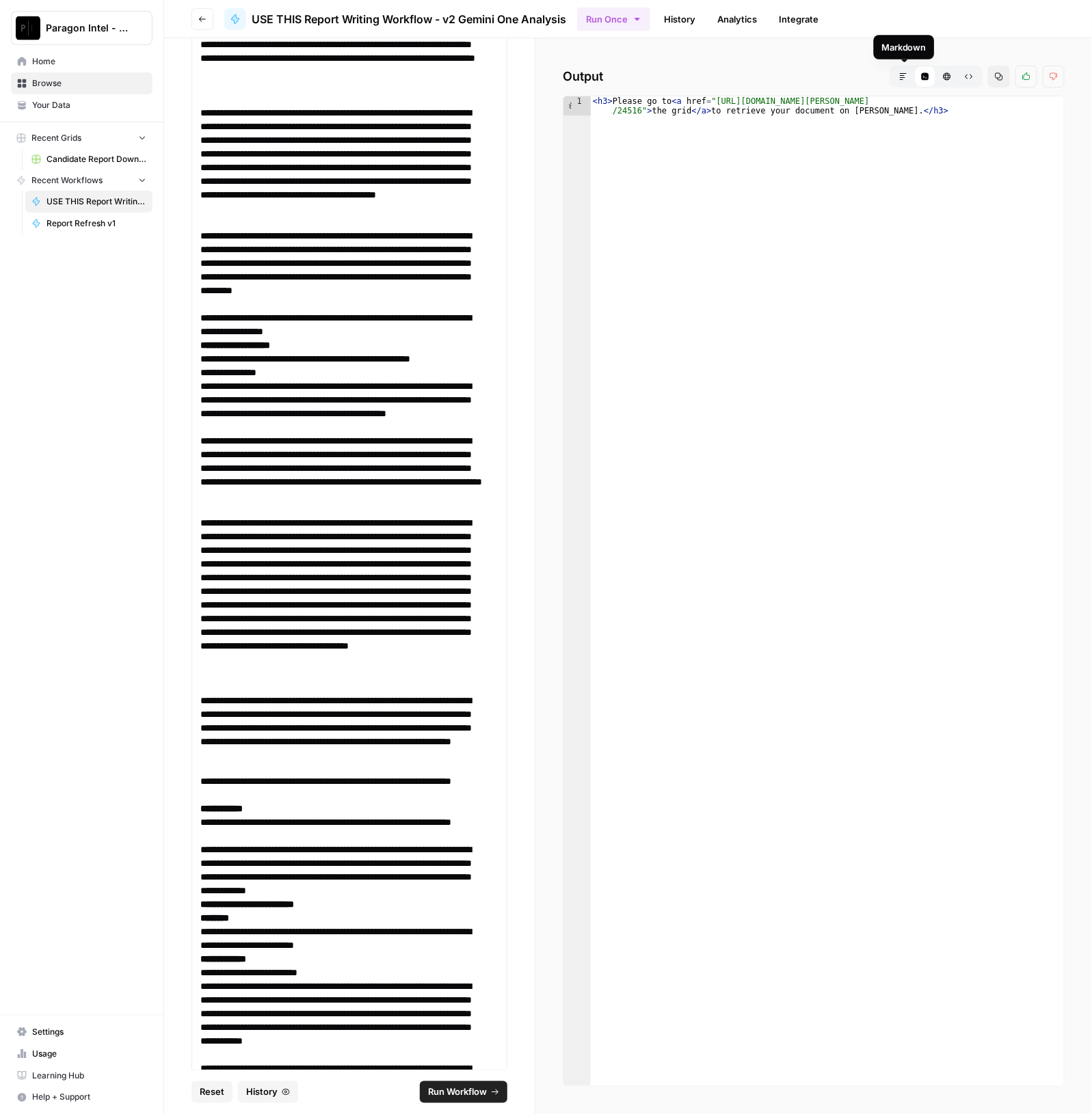
click at [911, 71] on button "Markdown" at bounding box center [903, 77] width 22 height 22
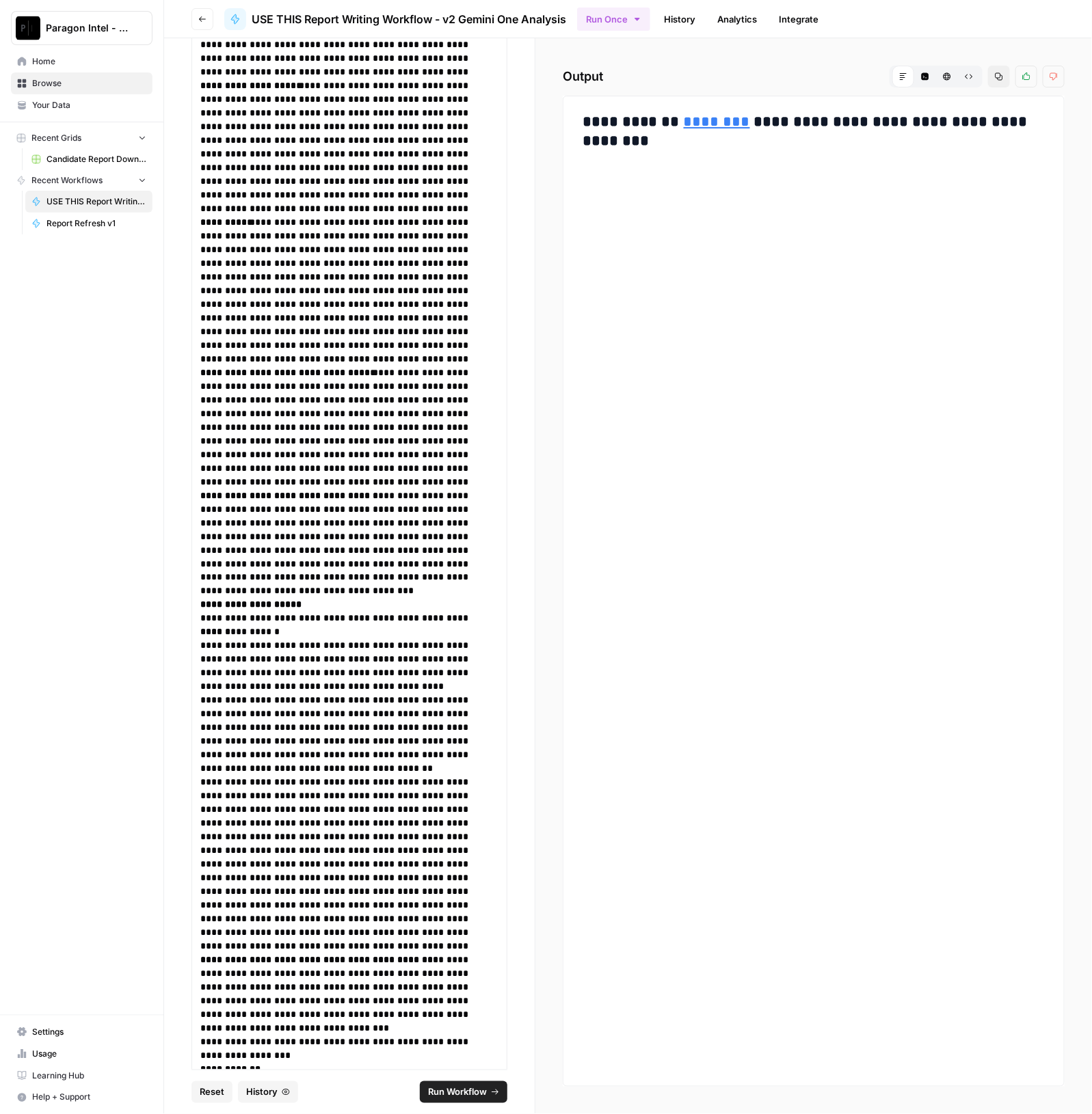
click at [662, 128] on h3 "**********" at bounding box center [813, 122] width 463 height 19
click at [695, 124] on link "********" at bounding box center [716, 121] width 66 height 15
click at [672, 16] on link "History" at bounding box center [680, 19] width 48 height 22
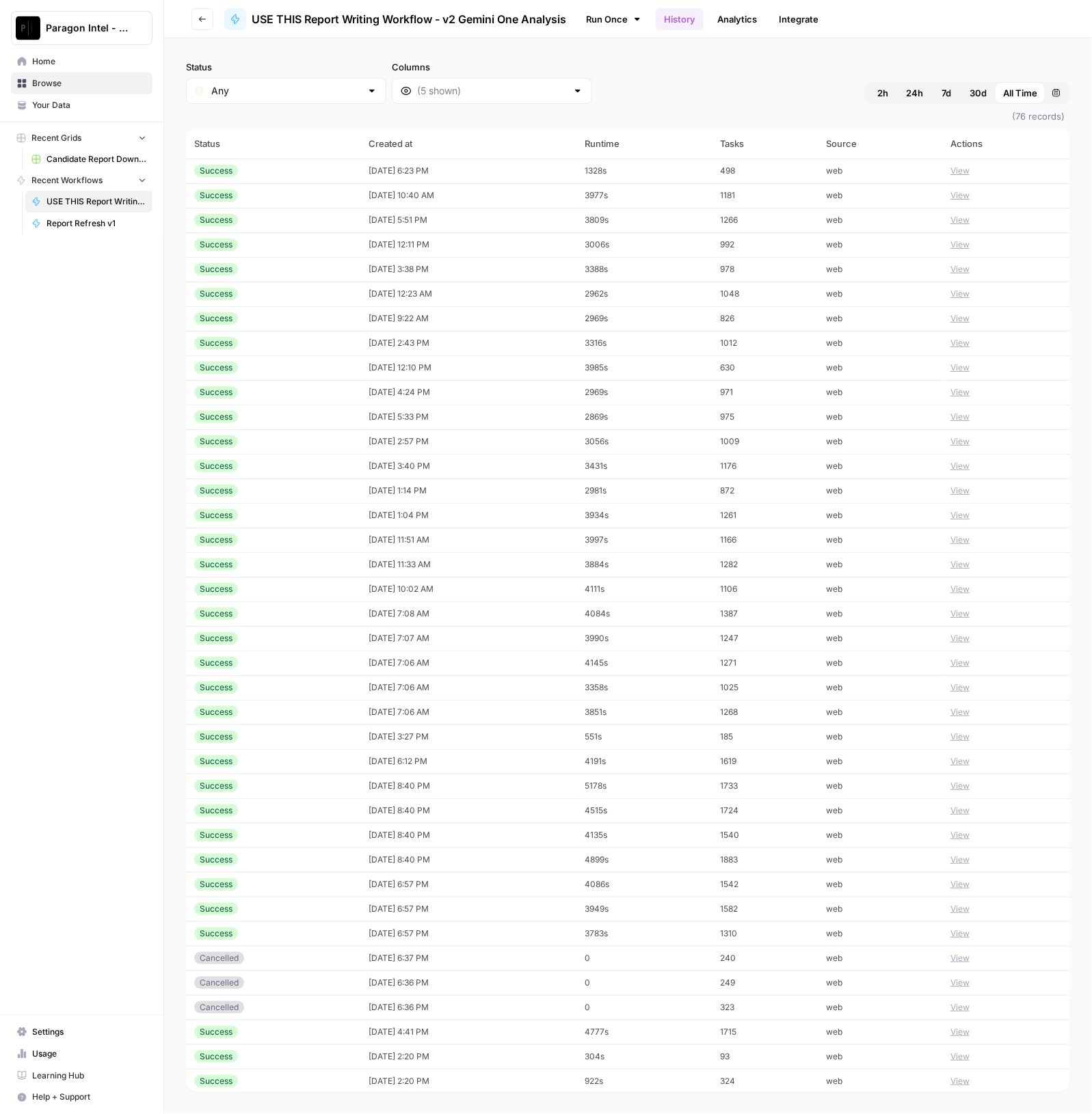
click at [361, 169] on td "[DATE] 6:23 PM" at bounding box center [469, 171] width 216 height 25
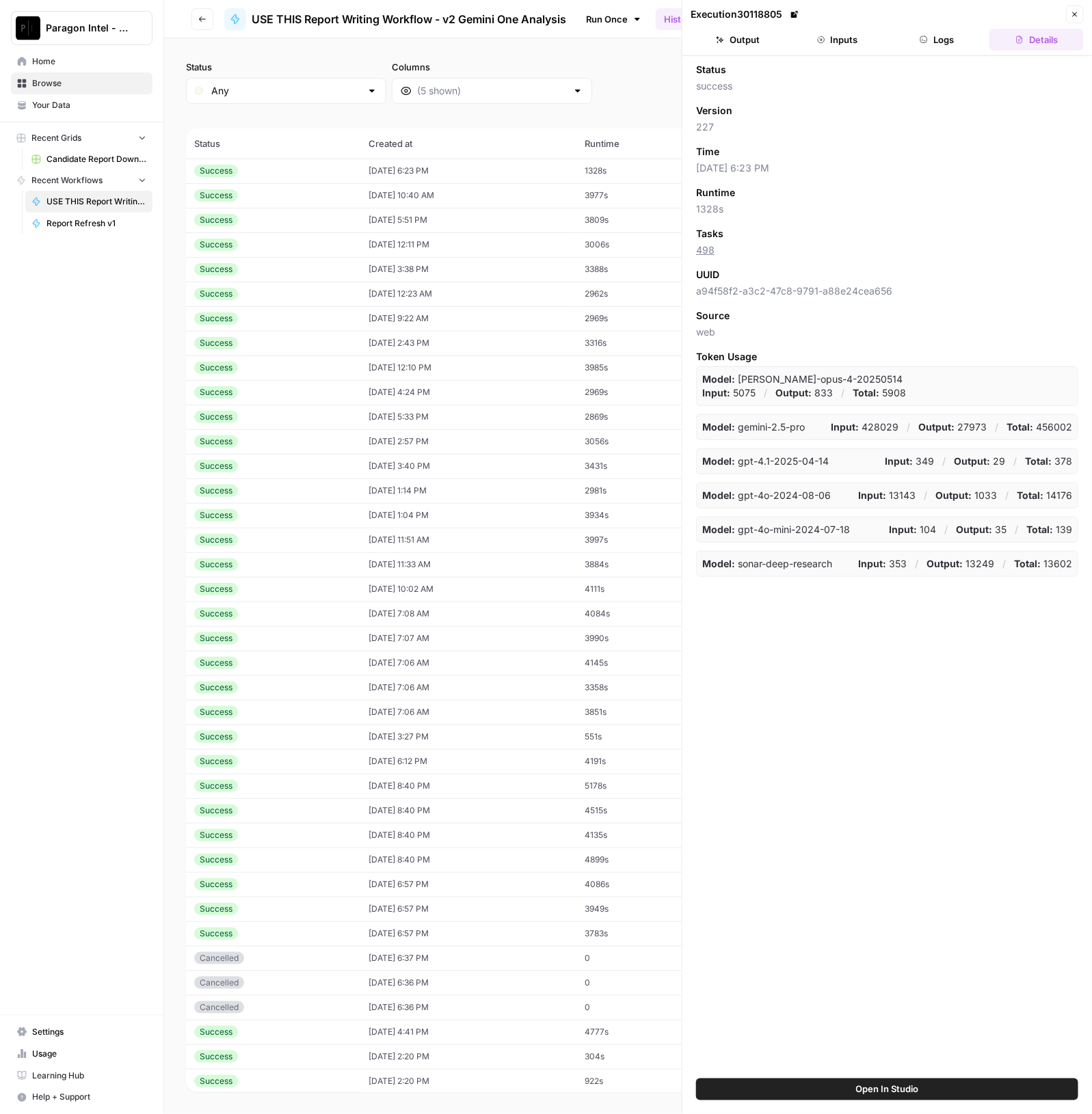
click at [933, 39] on button "Logs" at bounding box center [937, 40] width 95 height 22
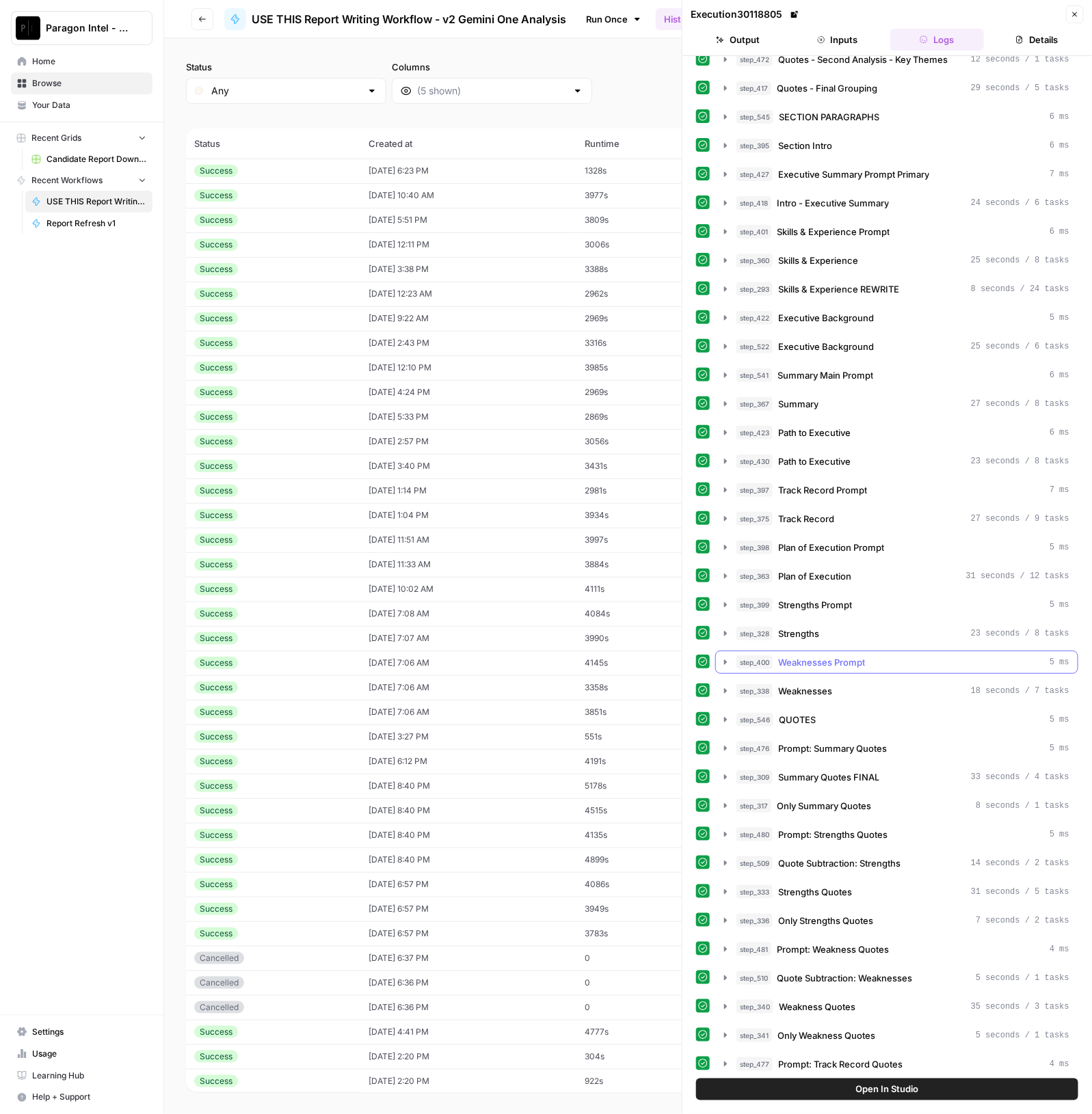
scroll to position [683, 0]
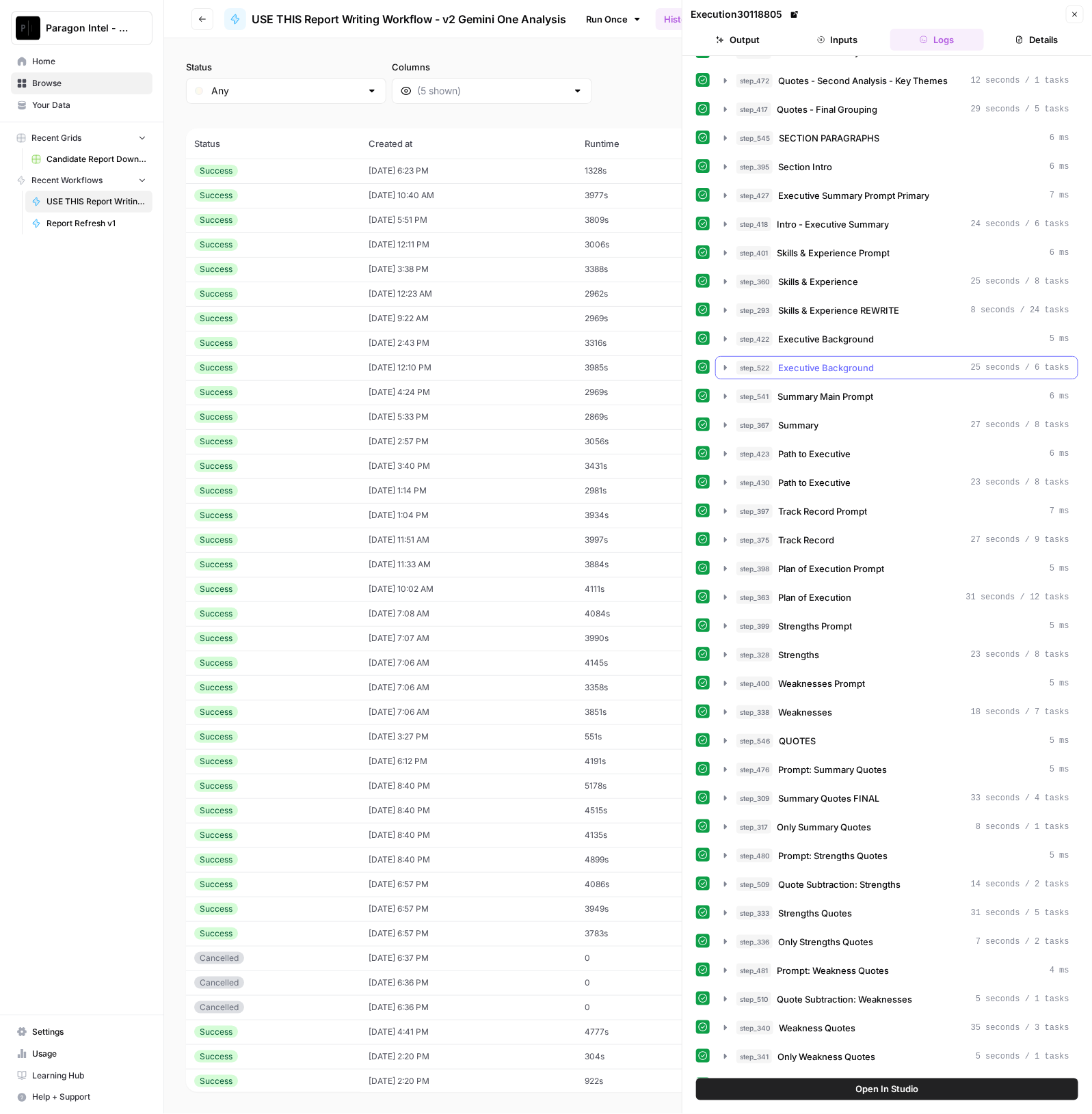
click at [837, 361] on span "Executive Background" at bounding box center [826, 368] width 96 height 13
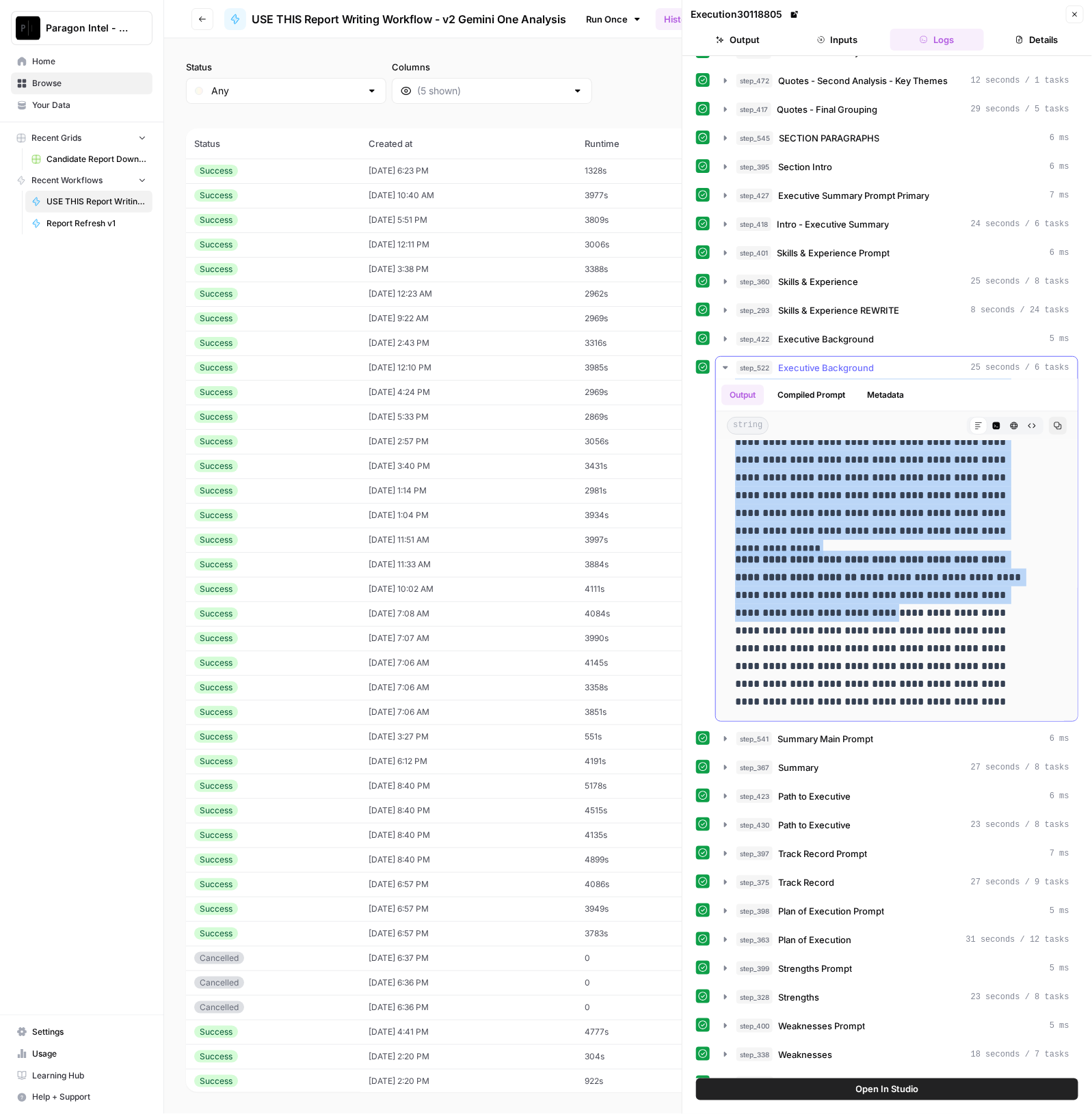
scroll to position [314, 0]
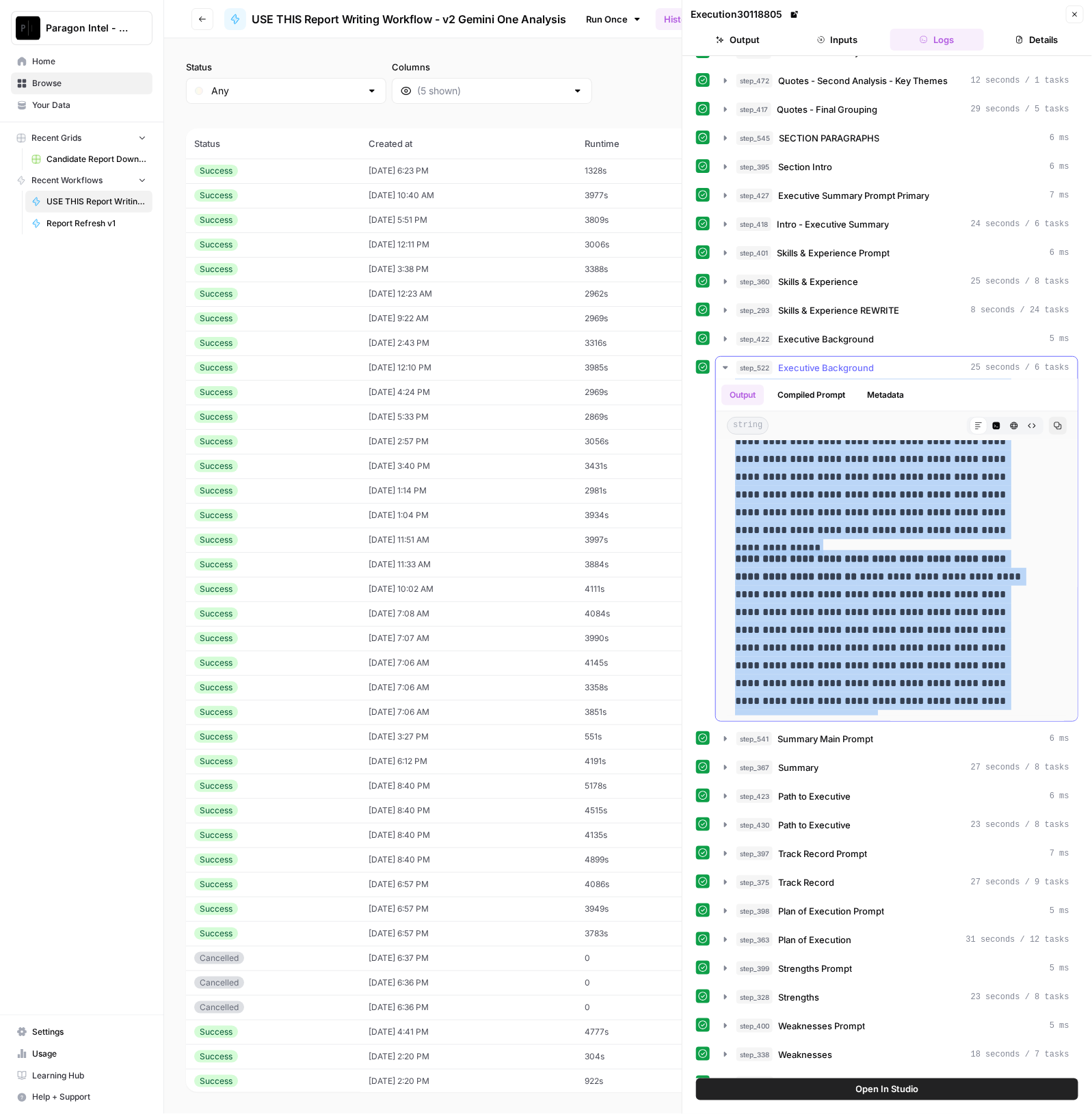
drag, startPoint x: 733, startPoint y: 449, endPoint x: 956, endPoint y: 694, distance: 331.3
click at [956, 694] on div "**********" at bounding box center [897, 423] width 340 height 584
copy div "**********"
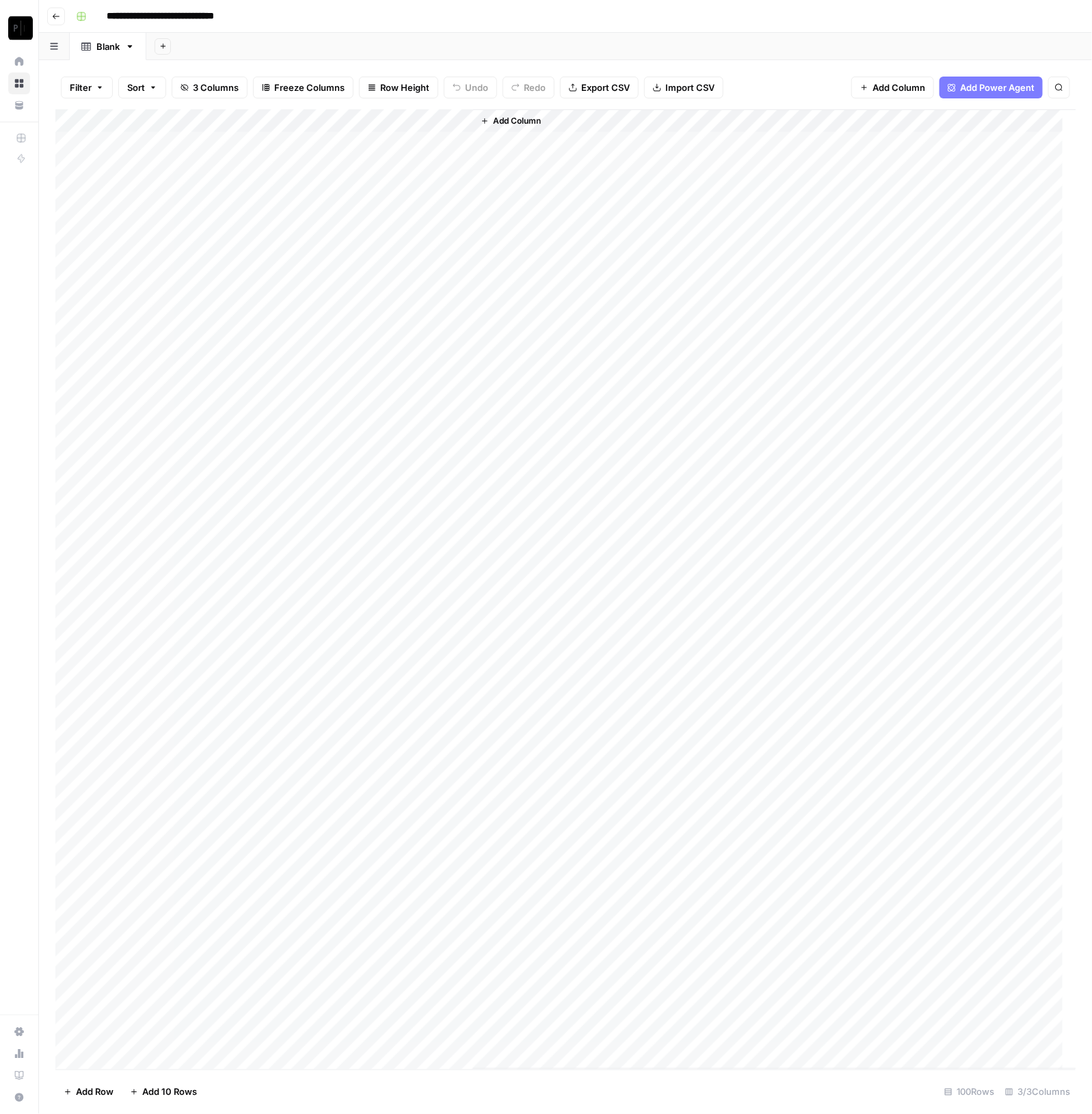
click at [218, 121] on div "Add Column" at bounding box center [565, 589] width 1021 height 960
click at [171, 220] on span "Sort Ascending" at bounding box center [190, 216] width 120 height 13
click at [334, 534] on div "Add Column" at bounding box center [565, 590] width 1021 height 960
click at [160, 534] on div "Add Column" at bounding box center [565, 590] width 1021 height 960
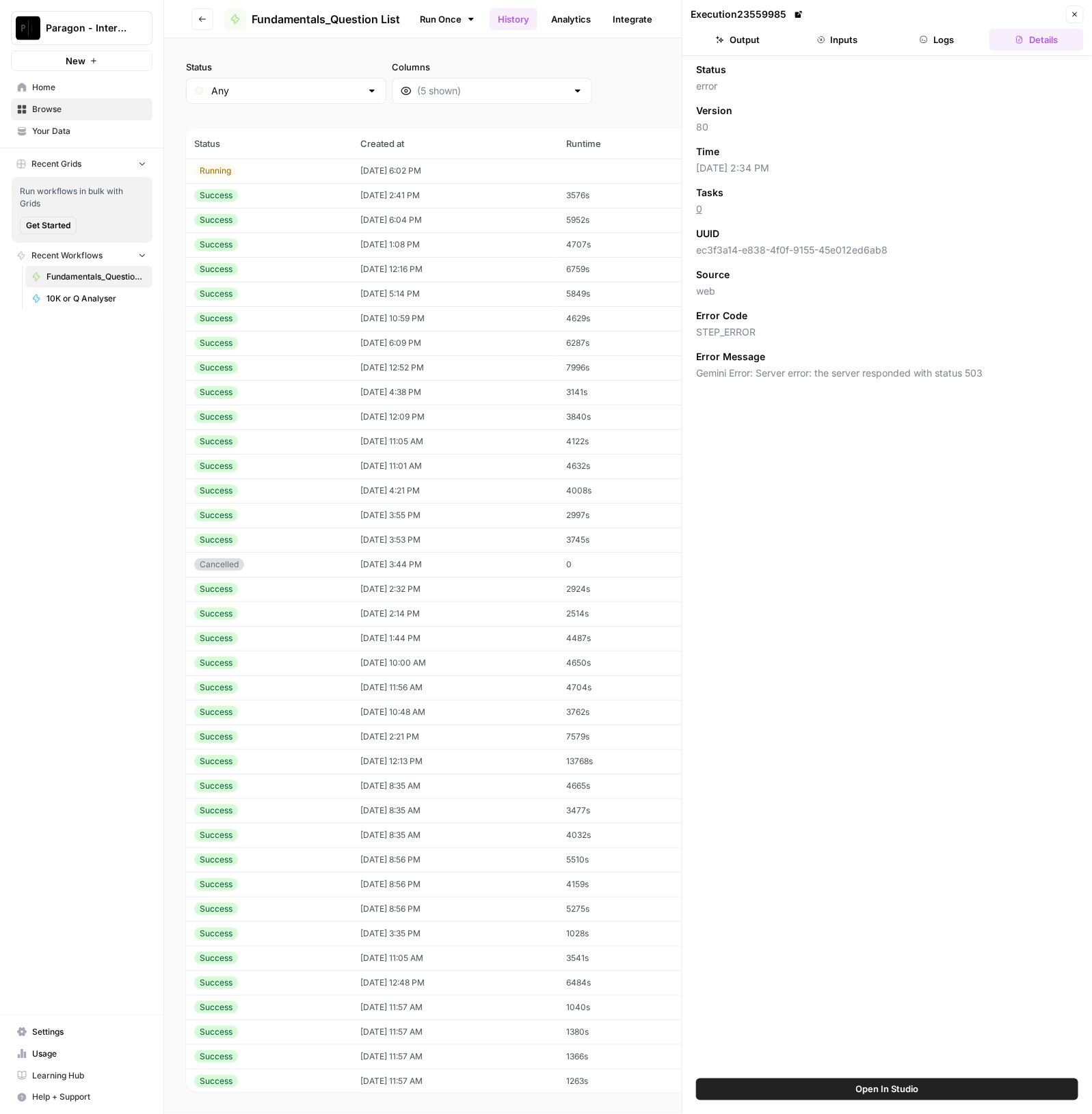
click at [632, 104] on span "(236 records)" at bounding box center [627, 116] width 884 height 25
